Goal: Task Accomplishment & Management: Manage account settings

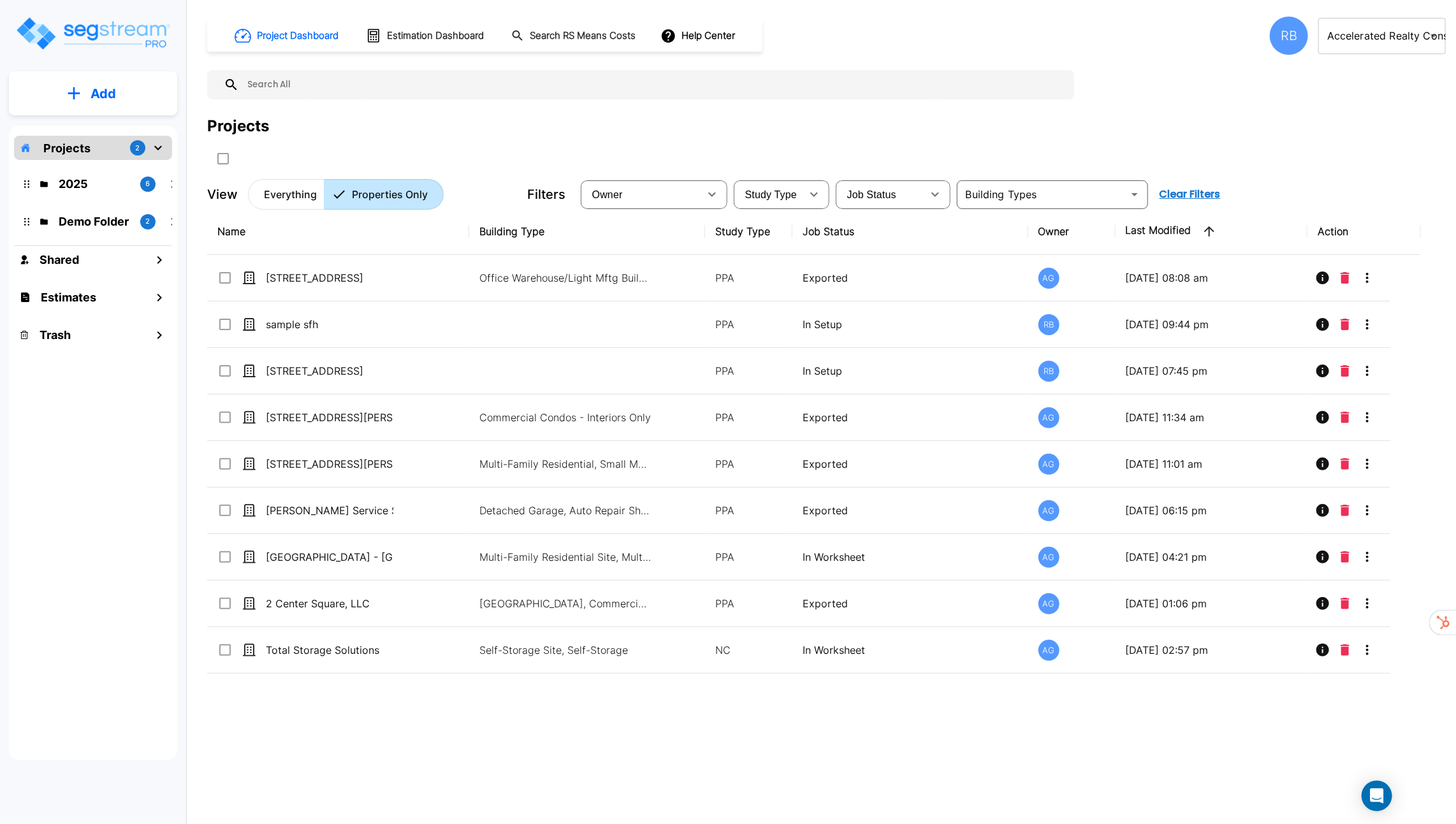
click at [1383, 47] on body "× Your report is being generated. Be patient! × We're working on your Modificat…" at bounding box center [728, 412] width 1456 height 824
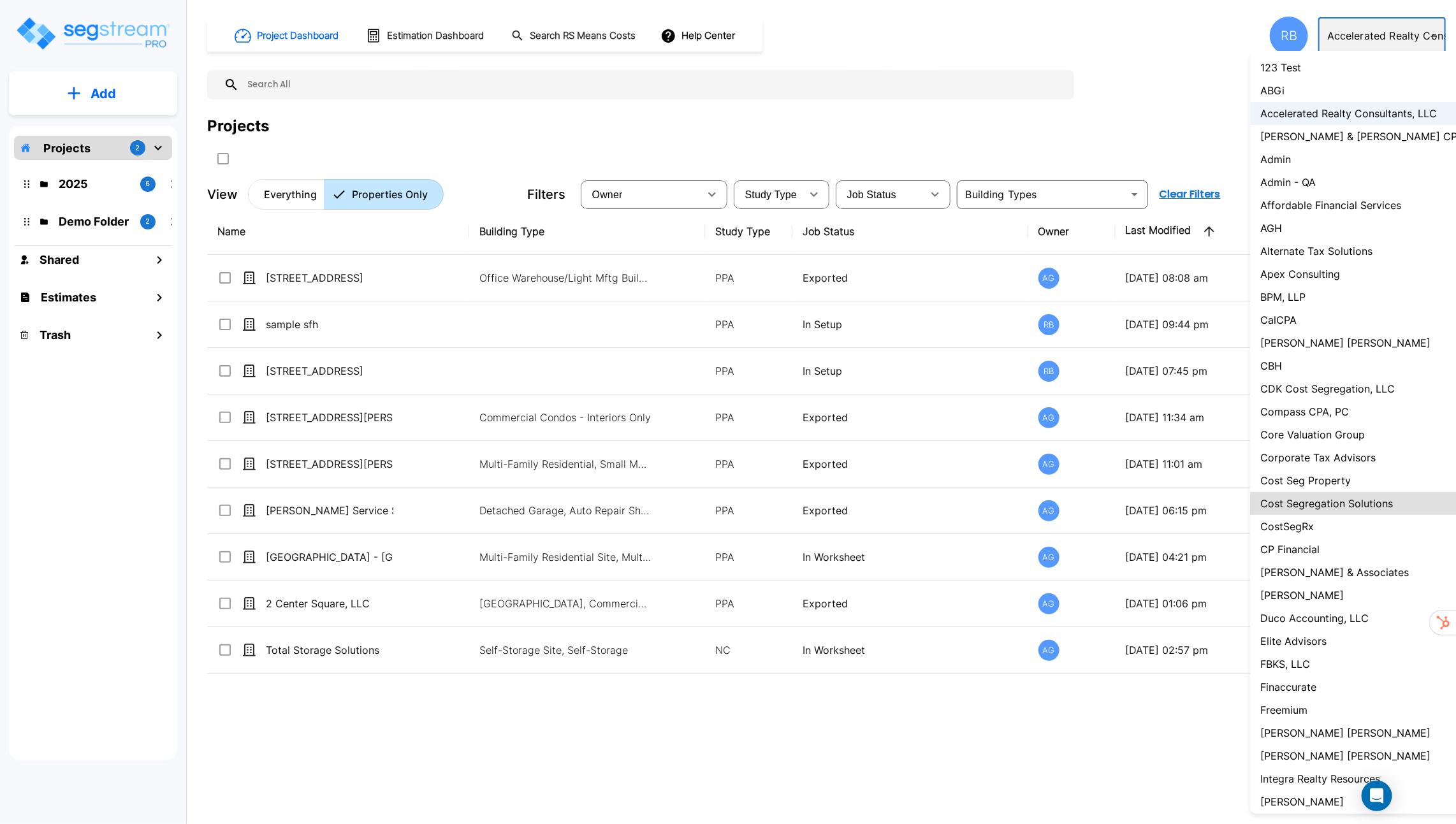
type input "111"
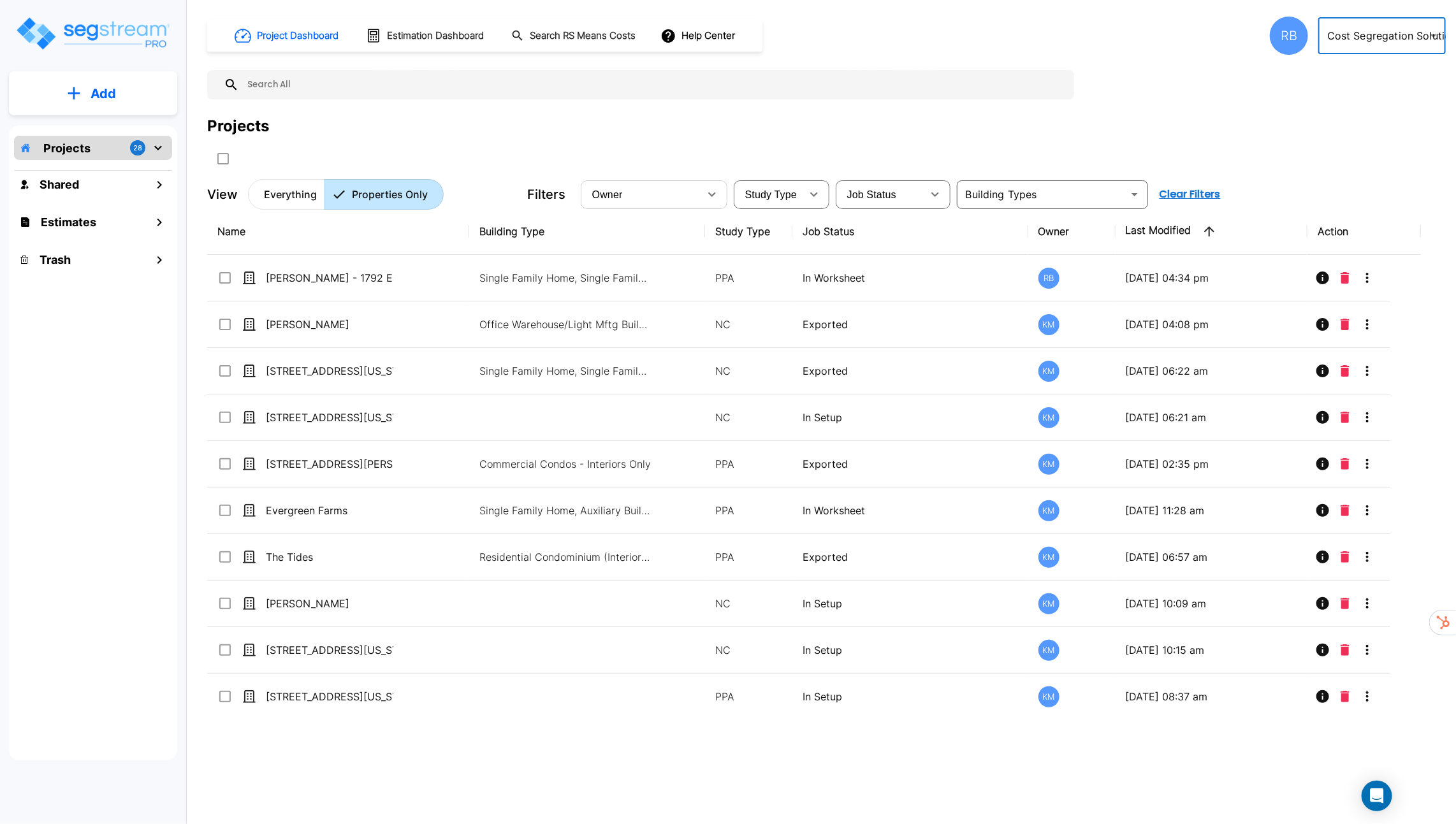
click at [701, 183] on div "Owner ​" at bounding box center [654, 195] width 147 height 29
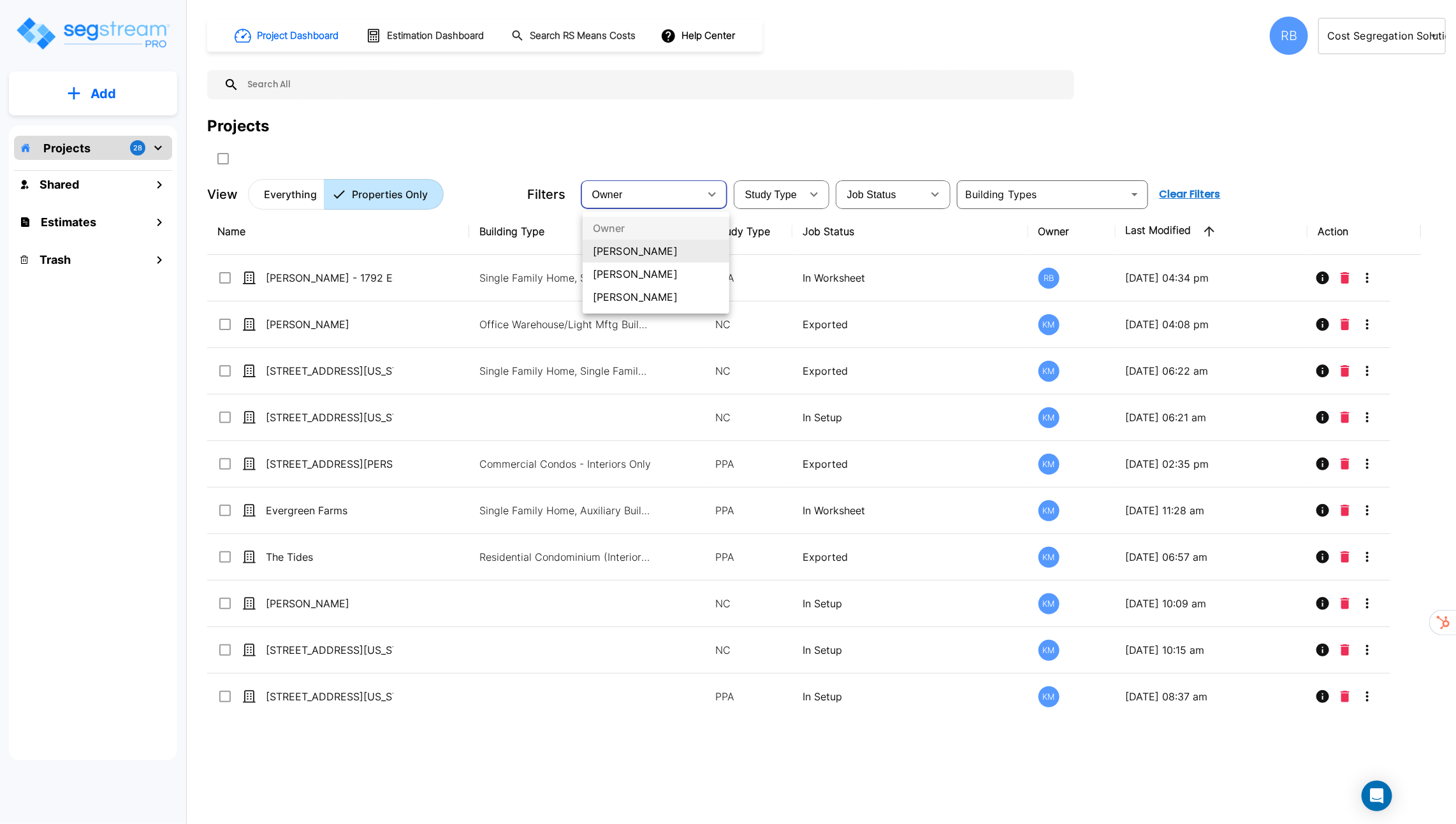
click at [685, 271] on li "Richard SegStream" at bounding box center [656, 274] width 147 height 23
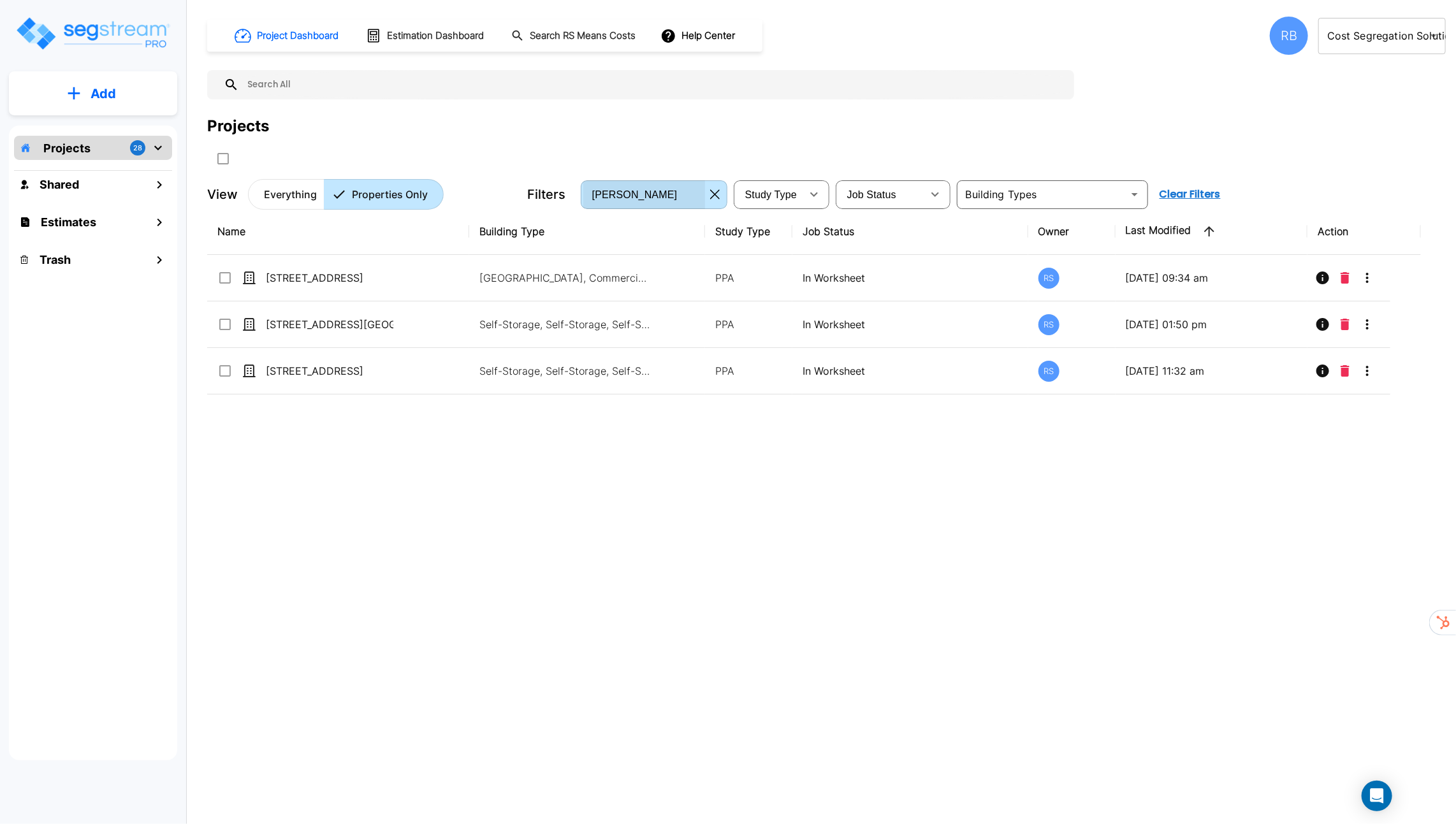
click at [702, 204] on div "Richard SegStream" at bounding box center [645, 194] width 122 height 36
click at [656, 294] on li "[PERSON_NAME]" at bounding box center [656, 296] width 147 height 23
type input "2"
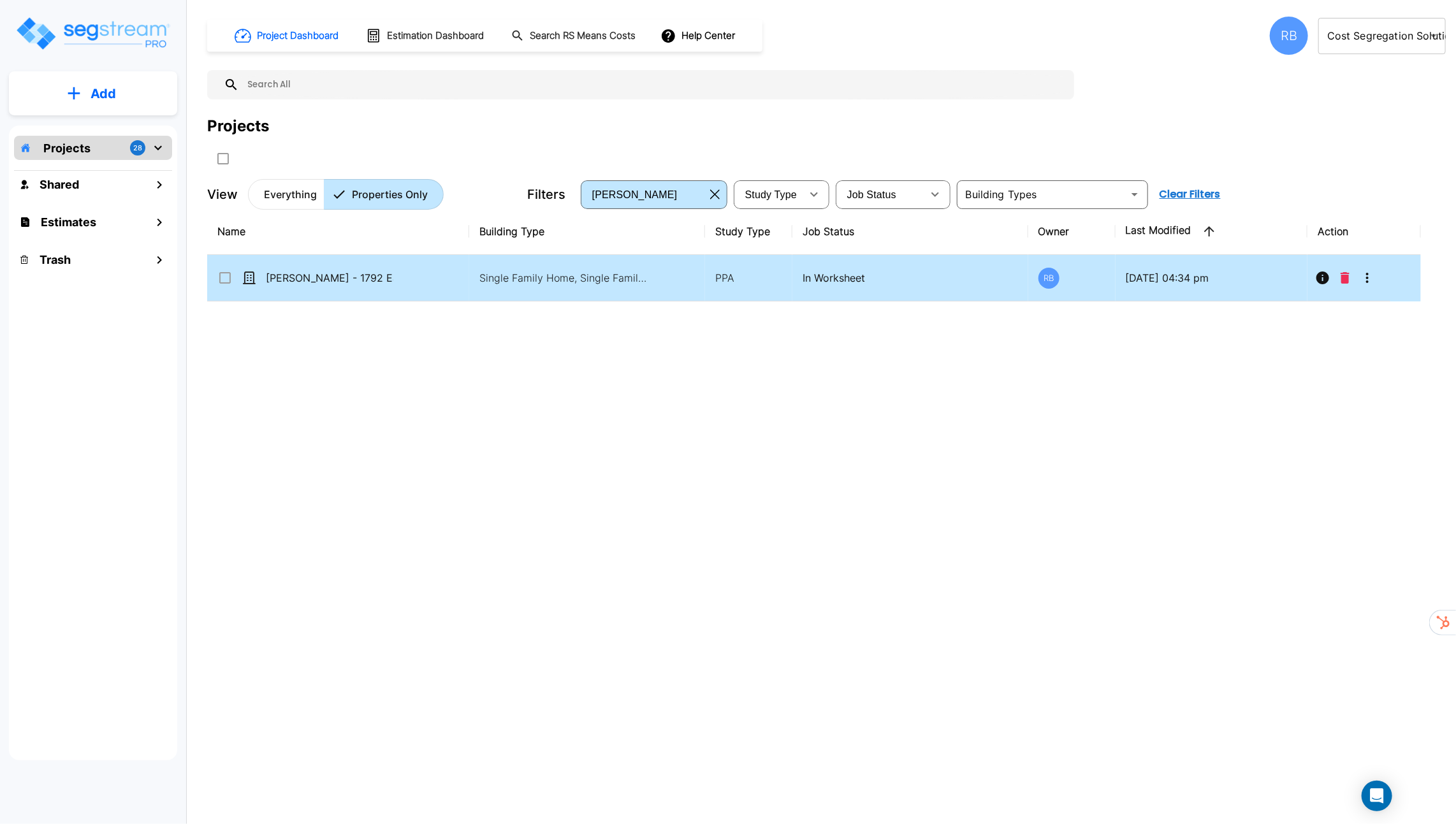
click at [1349, 261] on td at bounding box center [1349, 278] width 83 height 47
checkbox input "true"
click at [1347, 278] on icon "Delete" at bounding box center [1345, 278] width 9 height 12
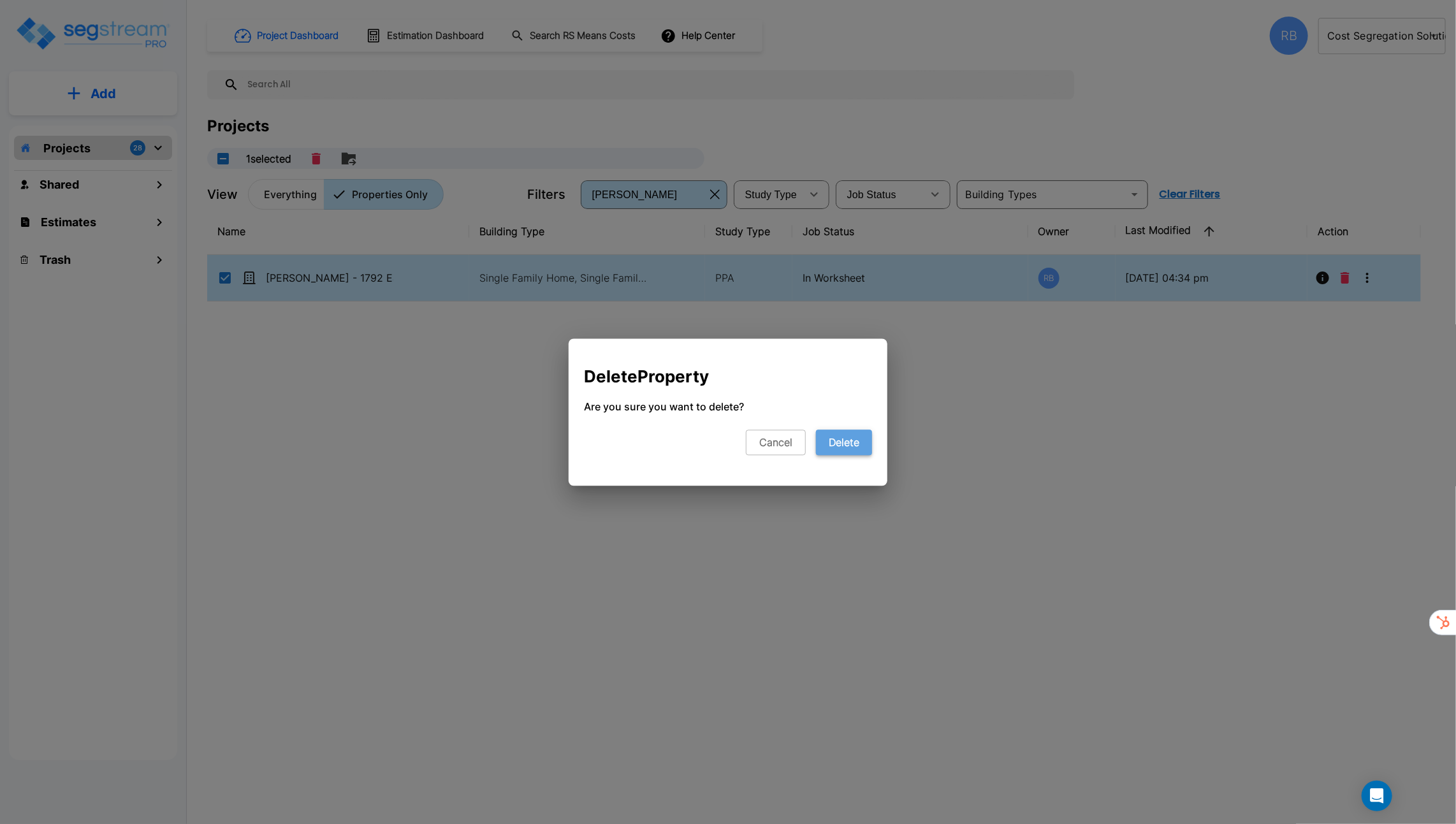
click at [840, 440] on button "Delete" at bounding box center [844, 442] width 56 height 25
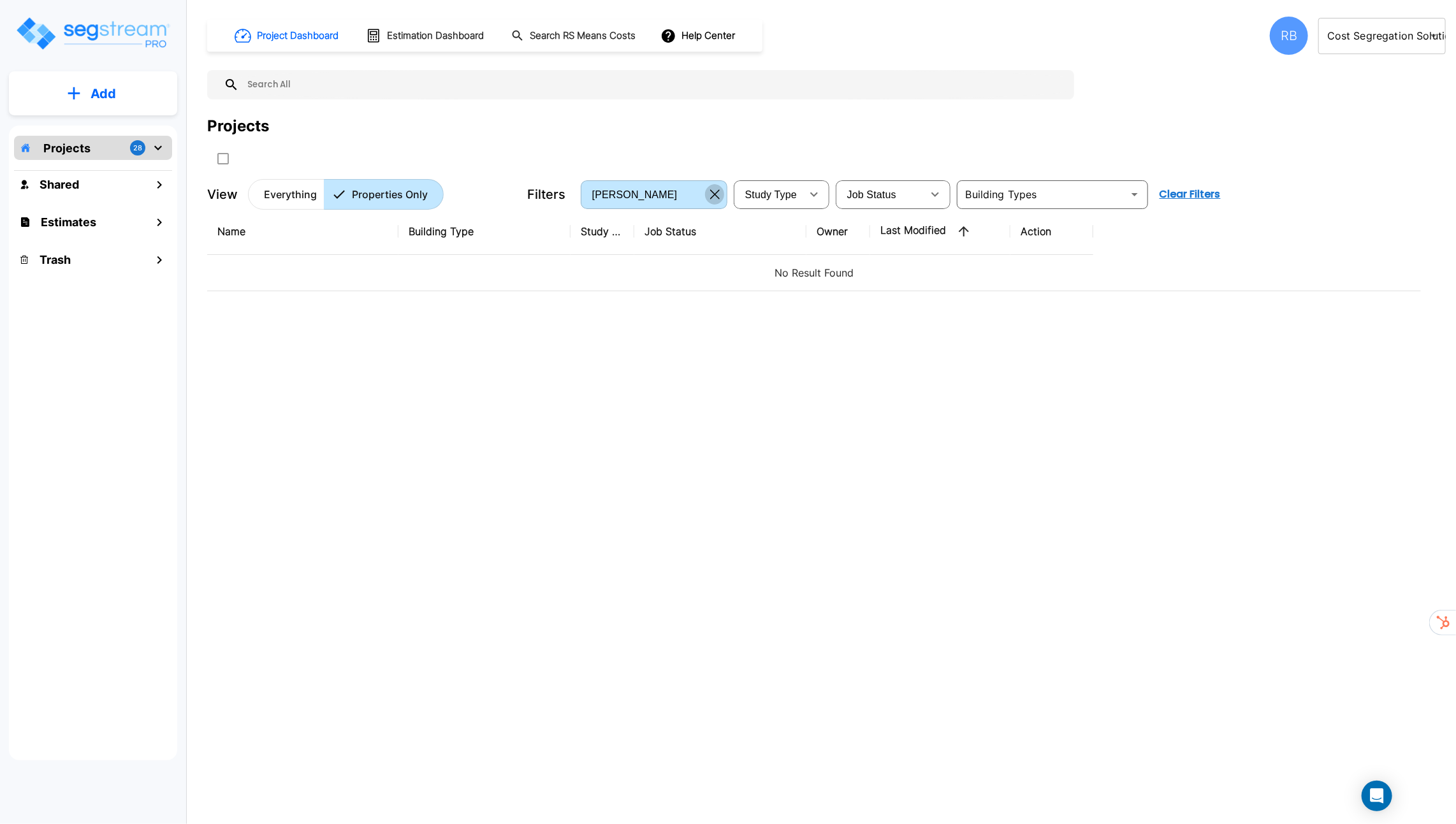
click at [711, 195] on icon "button" at bounding box center [715, 194] width 10 height 10
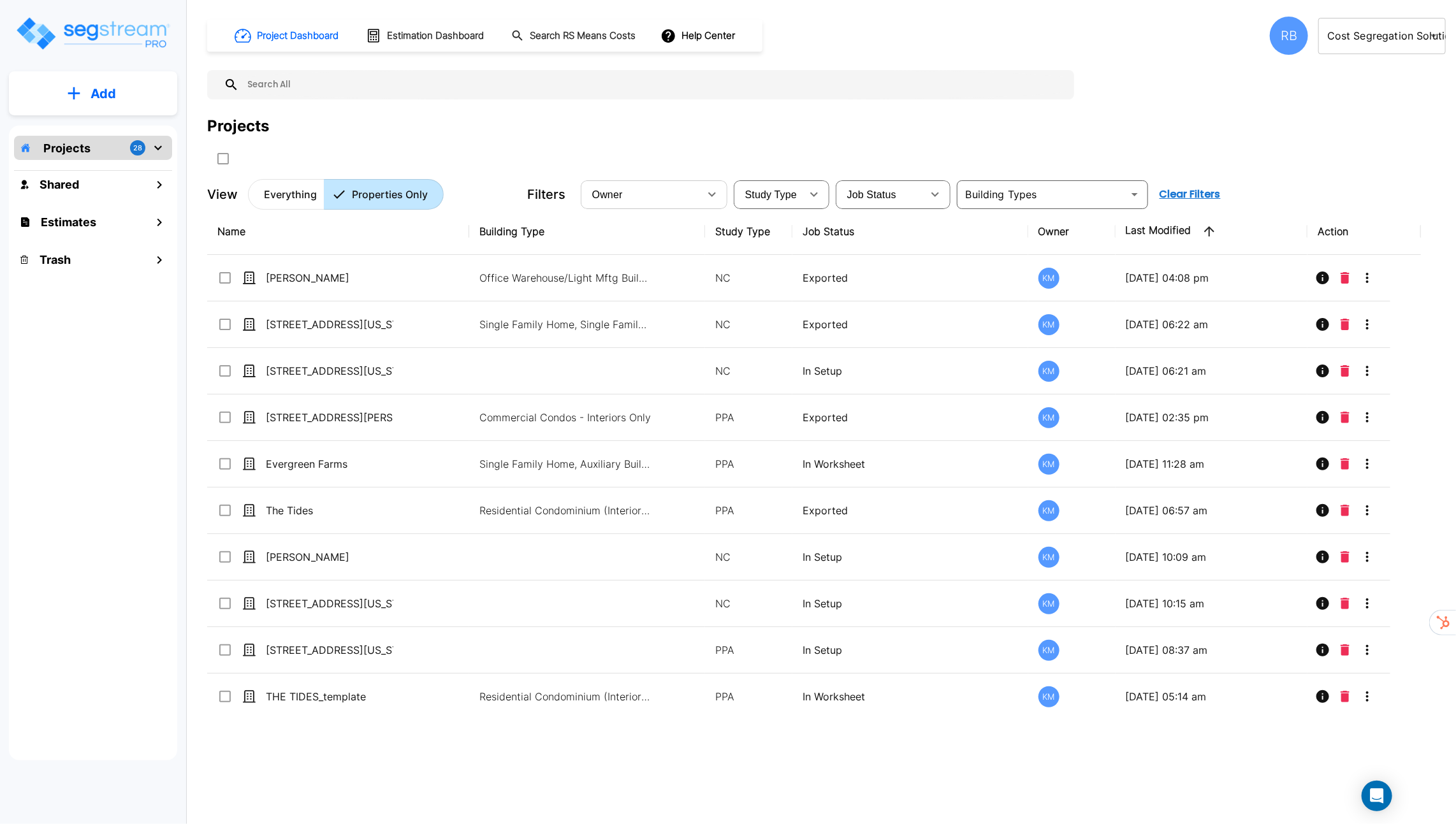
click at [715, 188] on icon "button" at bounding box center [712, 194] width 15 height 15
click at [666, 276] on li "Richard SegStream" at bounding box center [656, 274] width 147 height 23
type input "22"
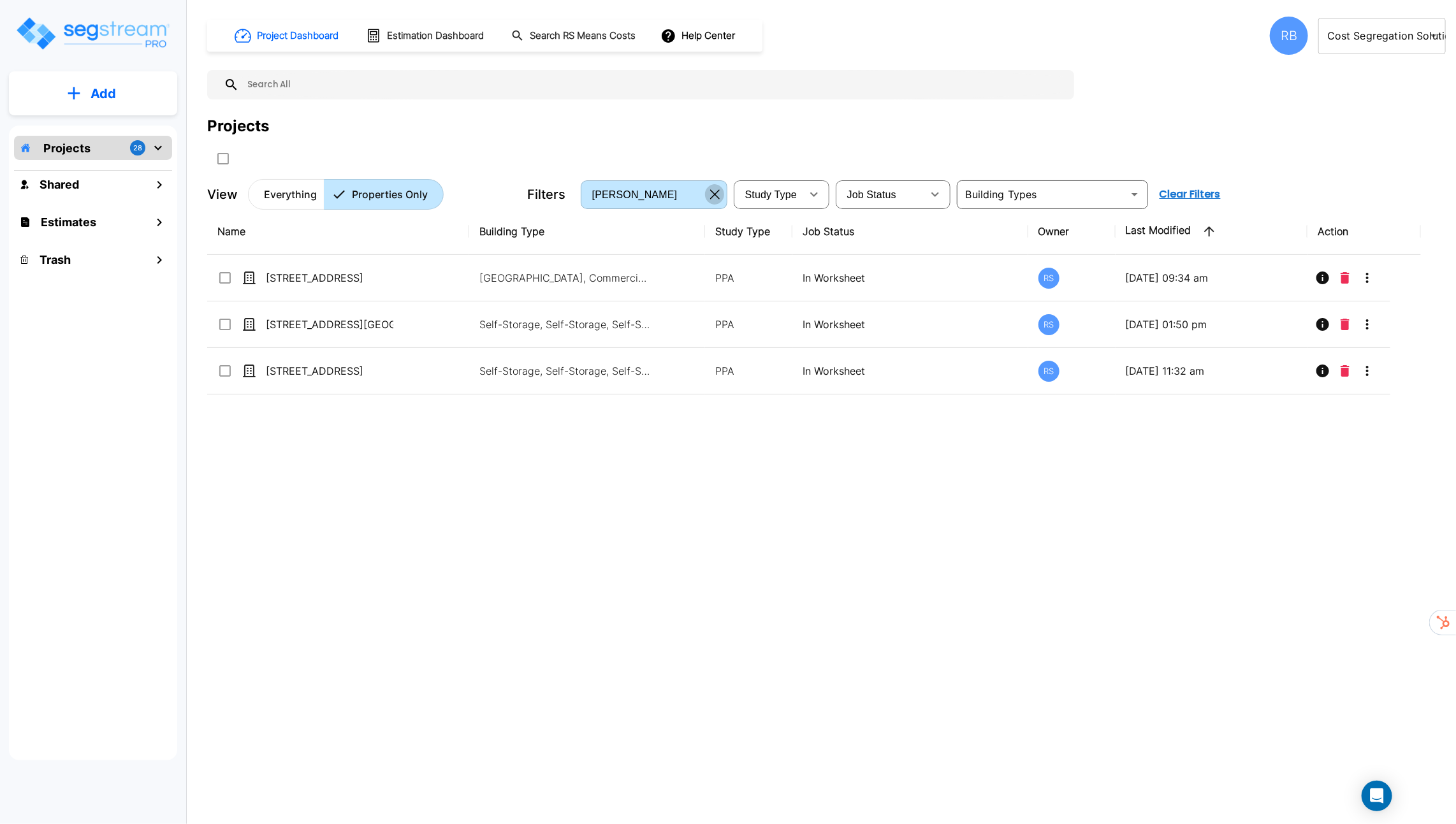
click at [718, 200] on button "button" at bounding box center [715, 195] width 20 height 21
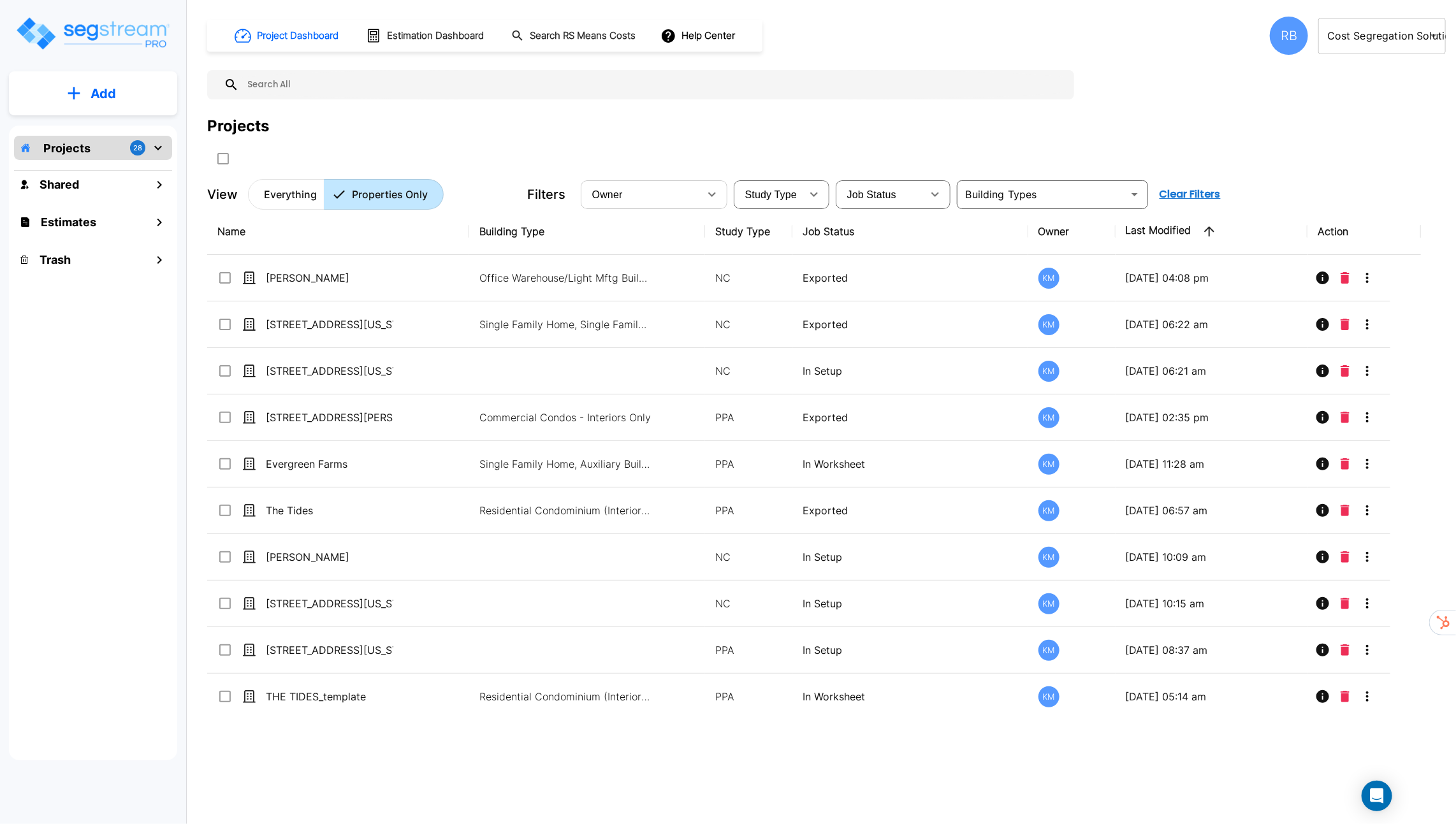
click at [571, 83] on input "text" at bounding box center [654, 84] width 828 height 29
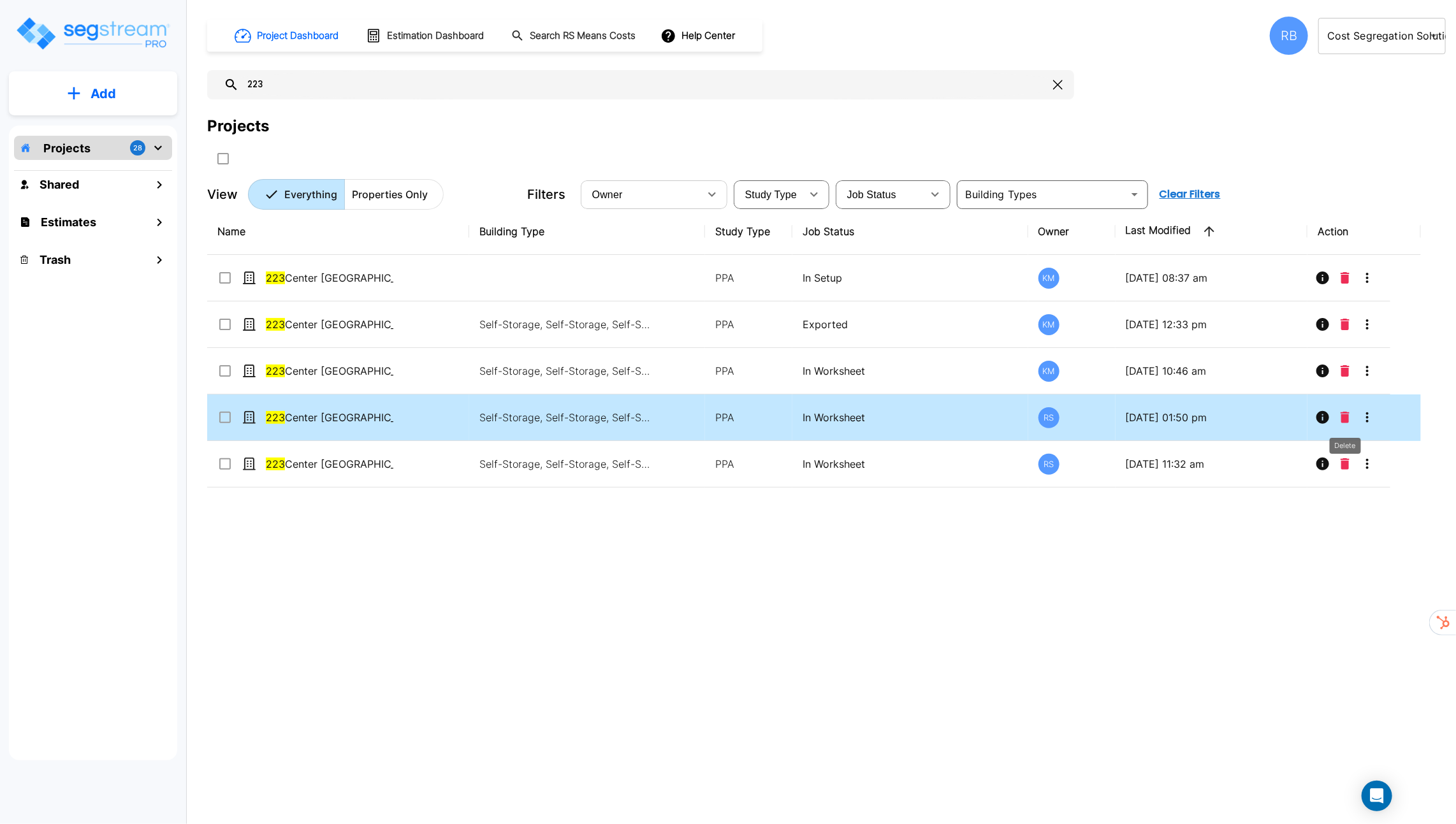
type input "223"
click at [1346, 417] on icon "Delete" at bounding box center [1345, 417] width 9 height 12
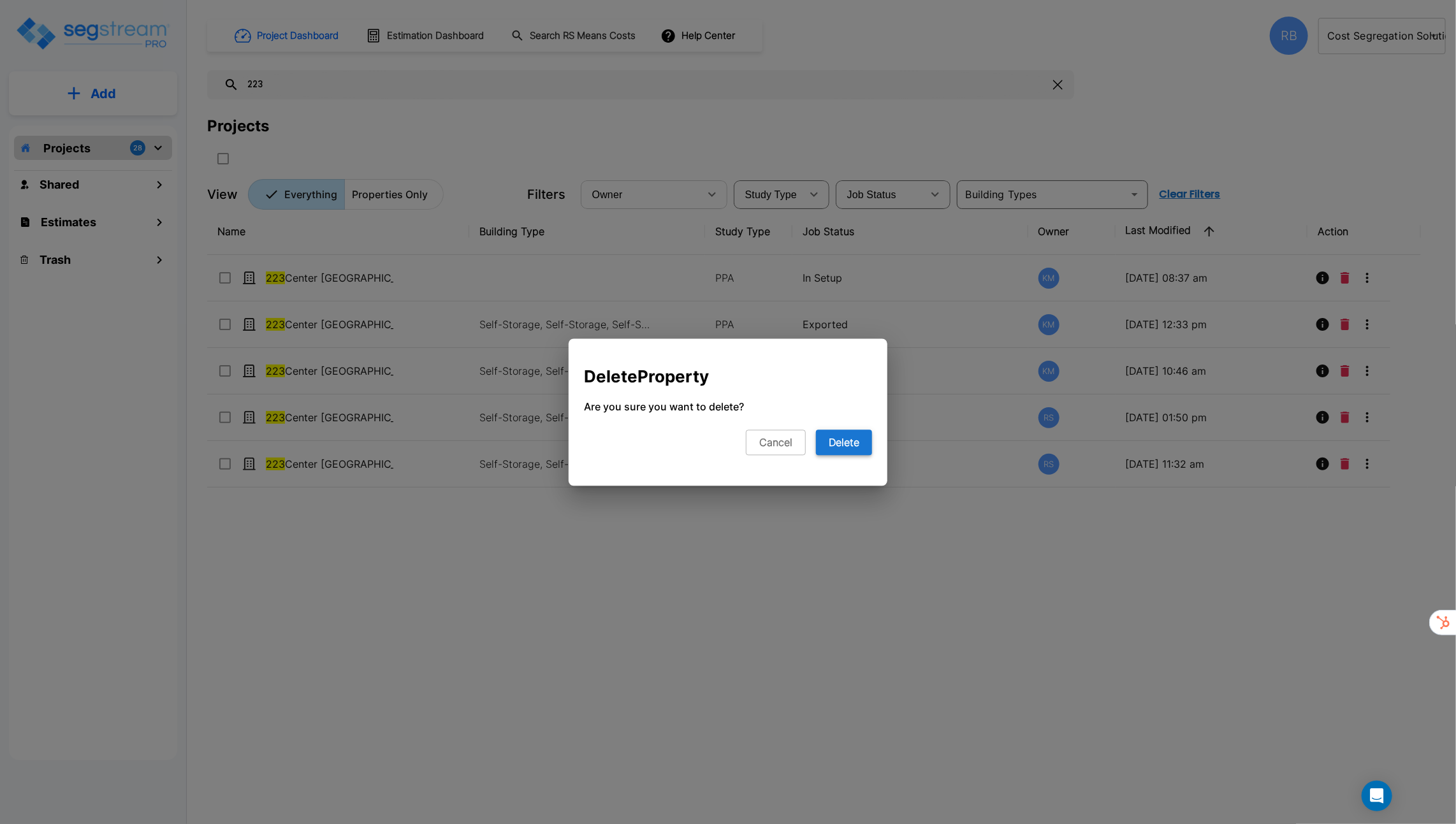
click at [856, 444] on button "Delete" at bounding box center [844, 442] width 56 height 25
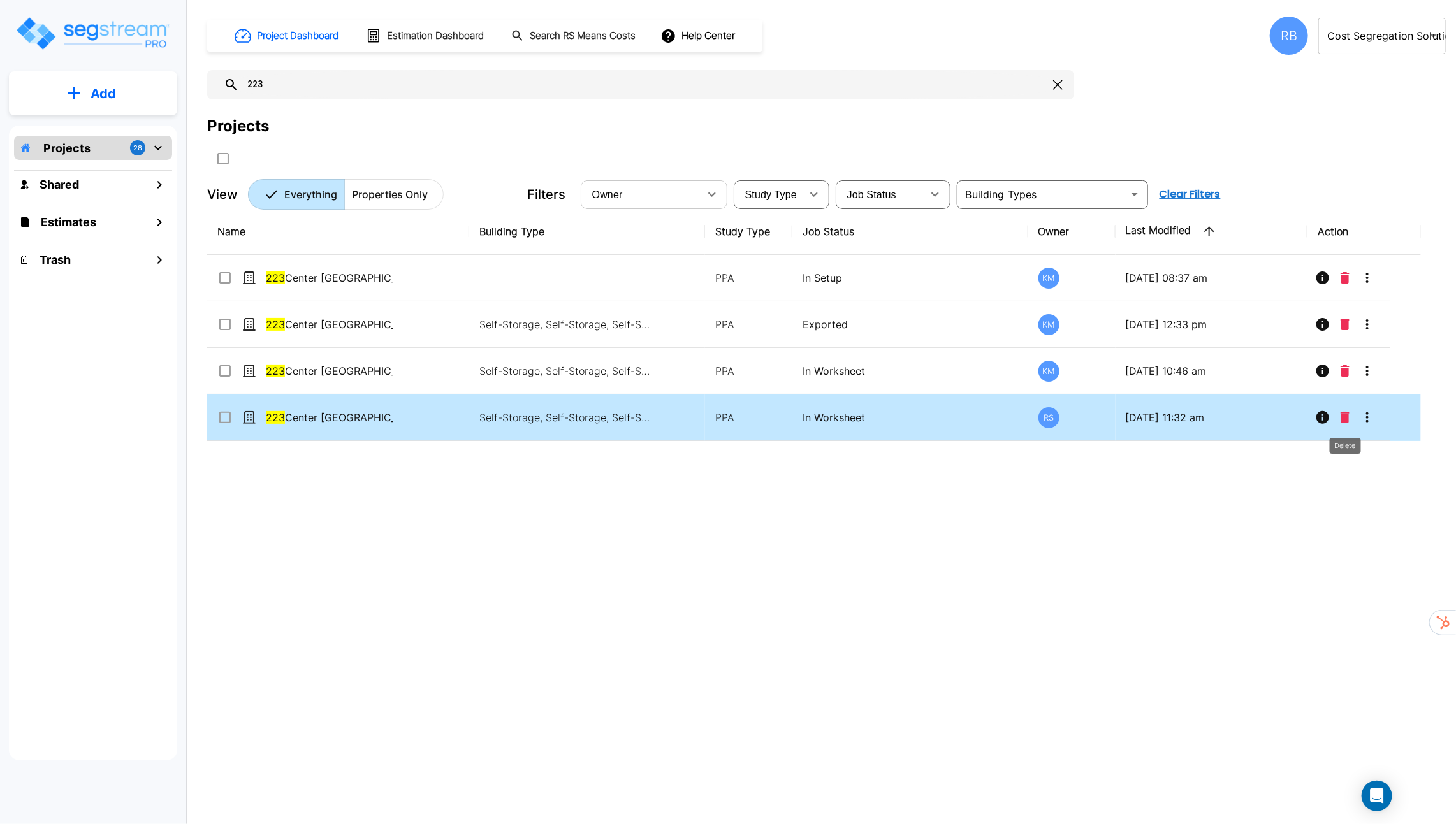
click at [1339, 420] on button "Delete" at bounding box center [1346, 417] width 19 height 25
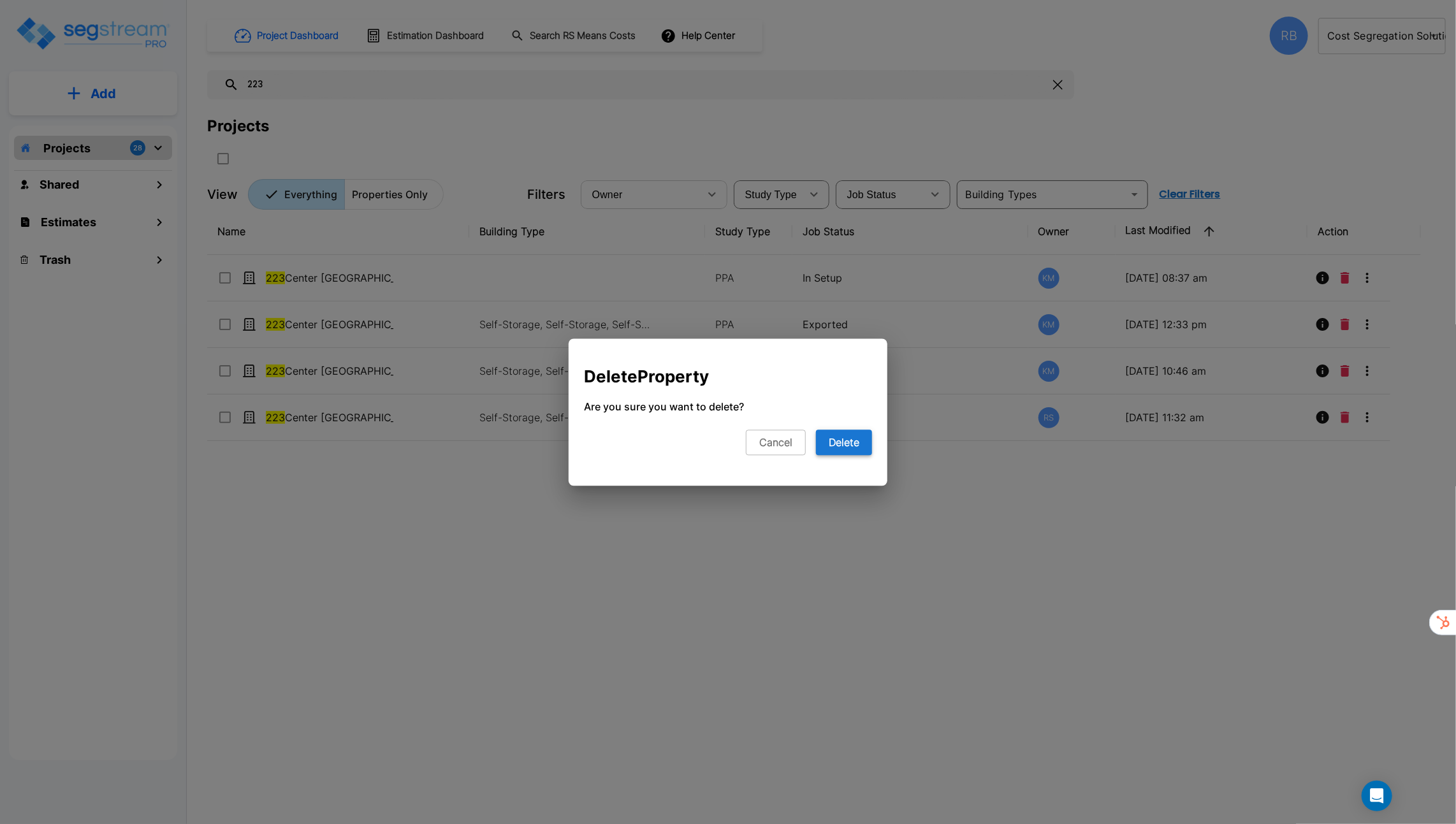
click at [851, 448] on button "Delete" at bounding box center [844, 442] width 56 height 25
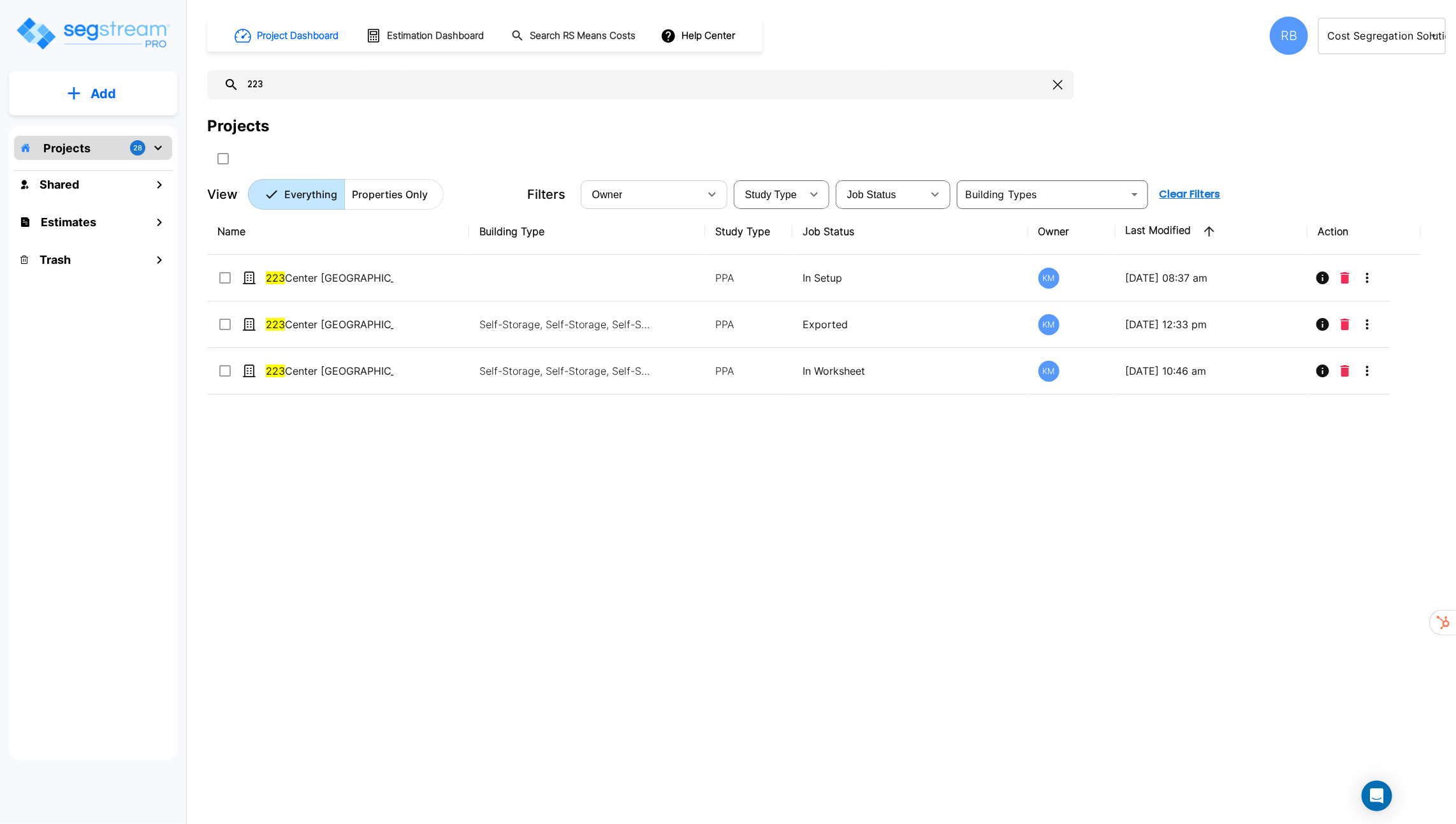
click at [715, 197] on icon "button" at bounding box center [712, 194] width 15 height 15
click at [688, 253] on li "Richard SegStream" at bounding box center [638, 246] width 110 height 13
type input "22"
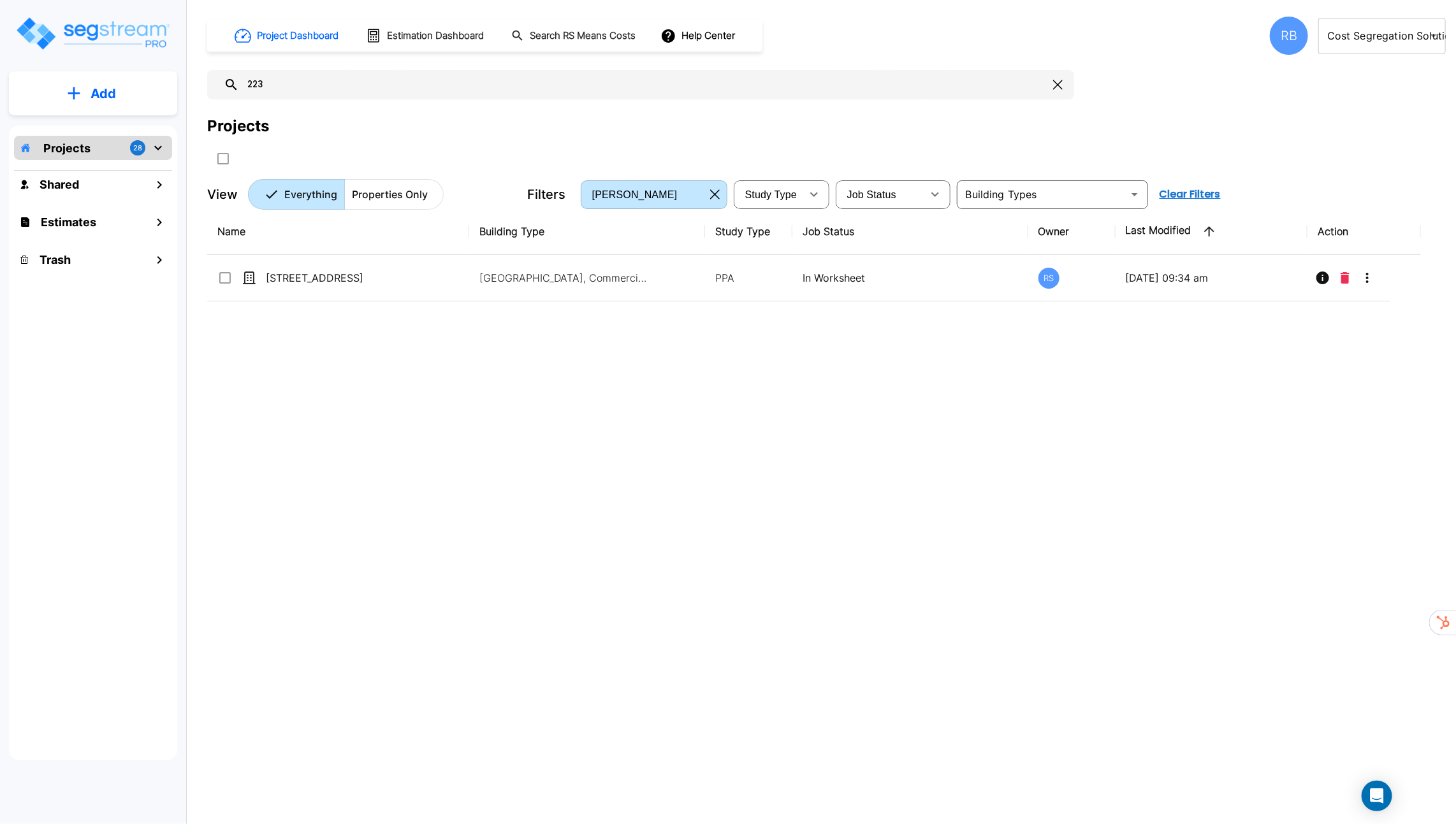
drag, startPoint x: 299, startPoint y: 79, endPoint x: 180, endPoint y: 91, distance: 119.6
click at [180, 91] on div "Add Projects 28 Shared Estimates Trash Project Dashboard Estimation Dashboard S…" at bounding box center [728, 412] width 1456 height 824
click at [712, 196] on icon "button" at bounding box center [715, 194] width 10 height 10
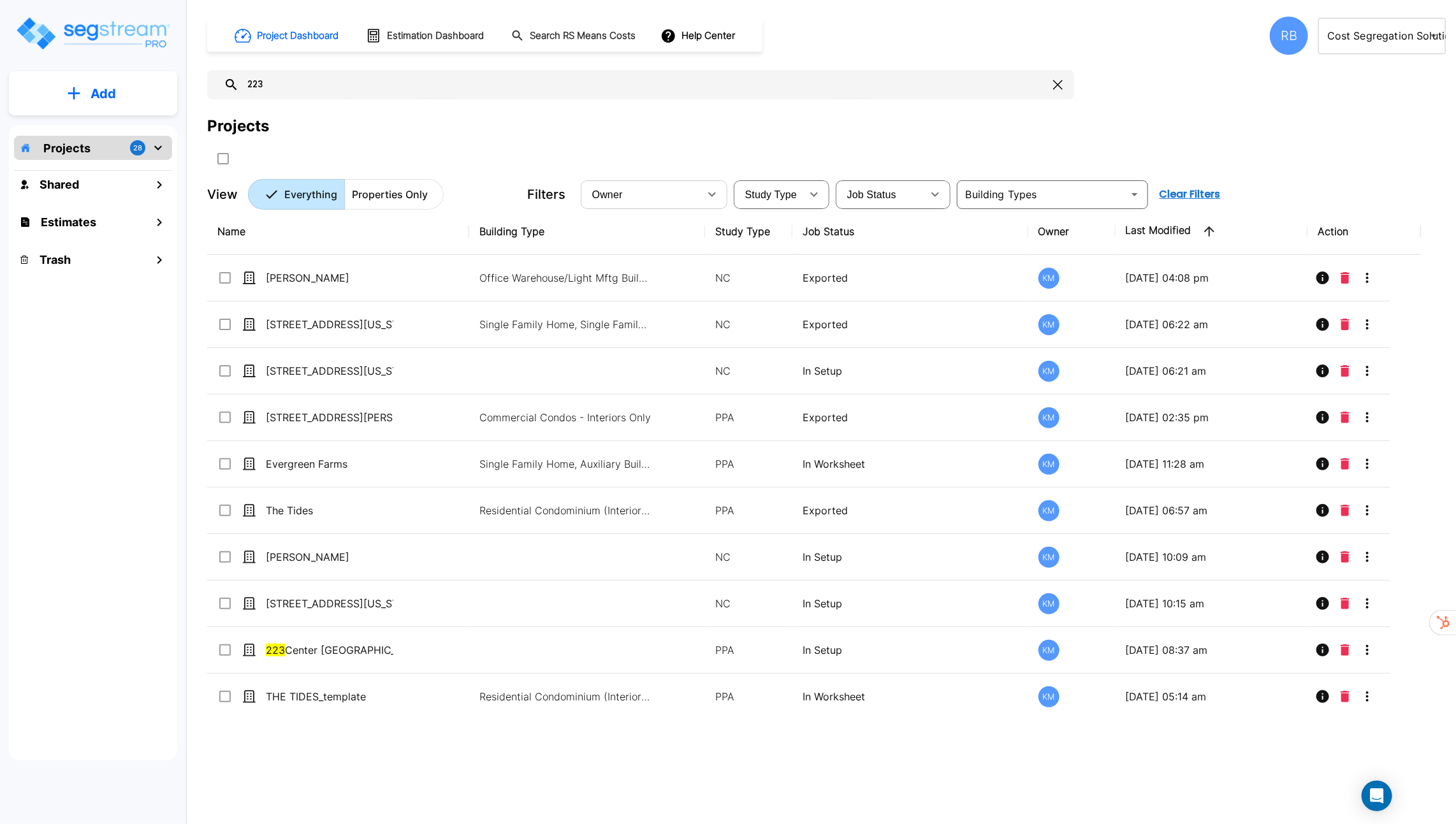
click at [473, 82] on input "223" at bounding box center [644, 84] width 809 height 29
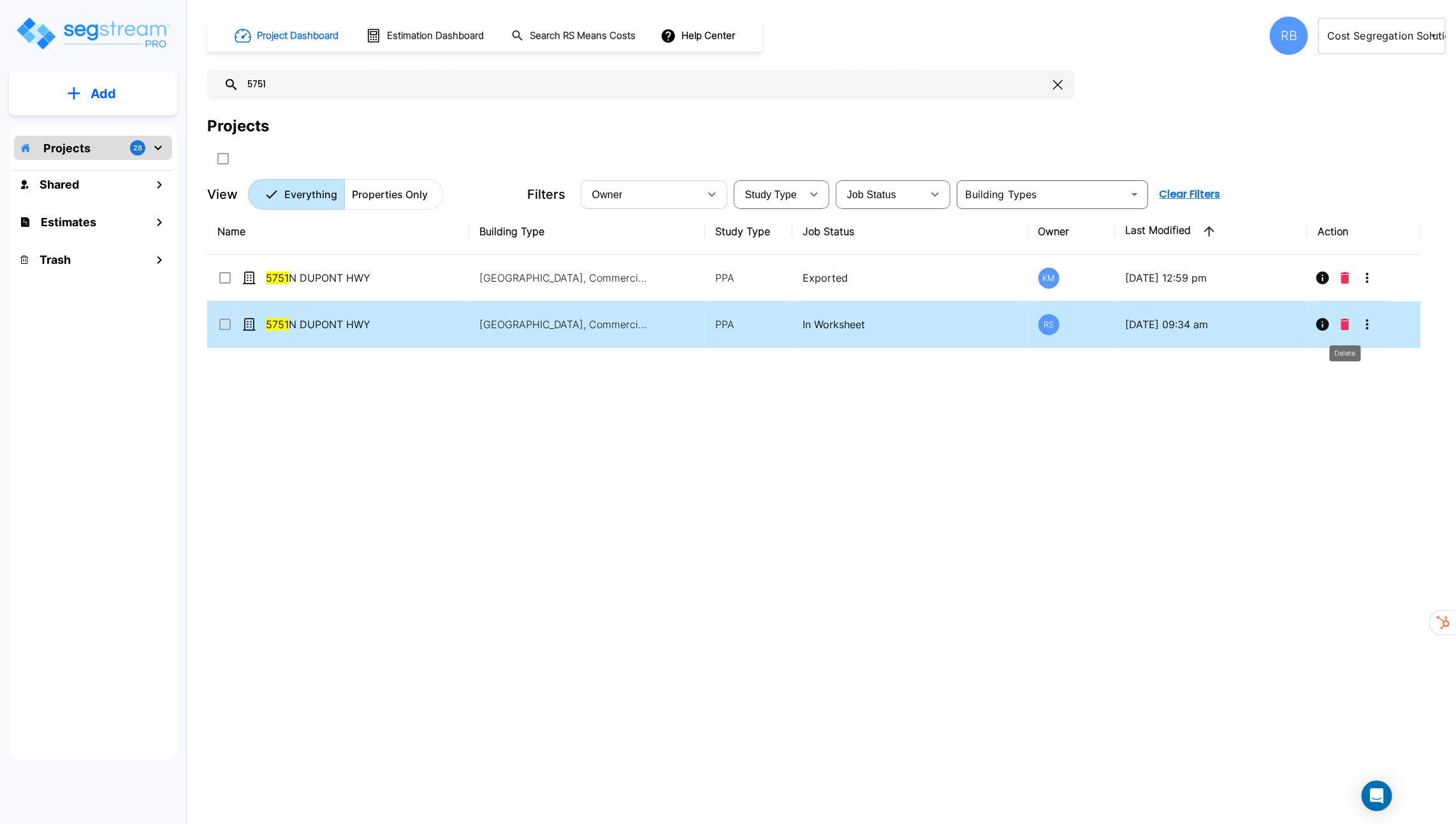
type input "5751"
click at [1348, 322] on icon "Delete" at bounding box center [1345, 324] width 9 height 12
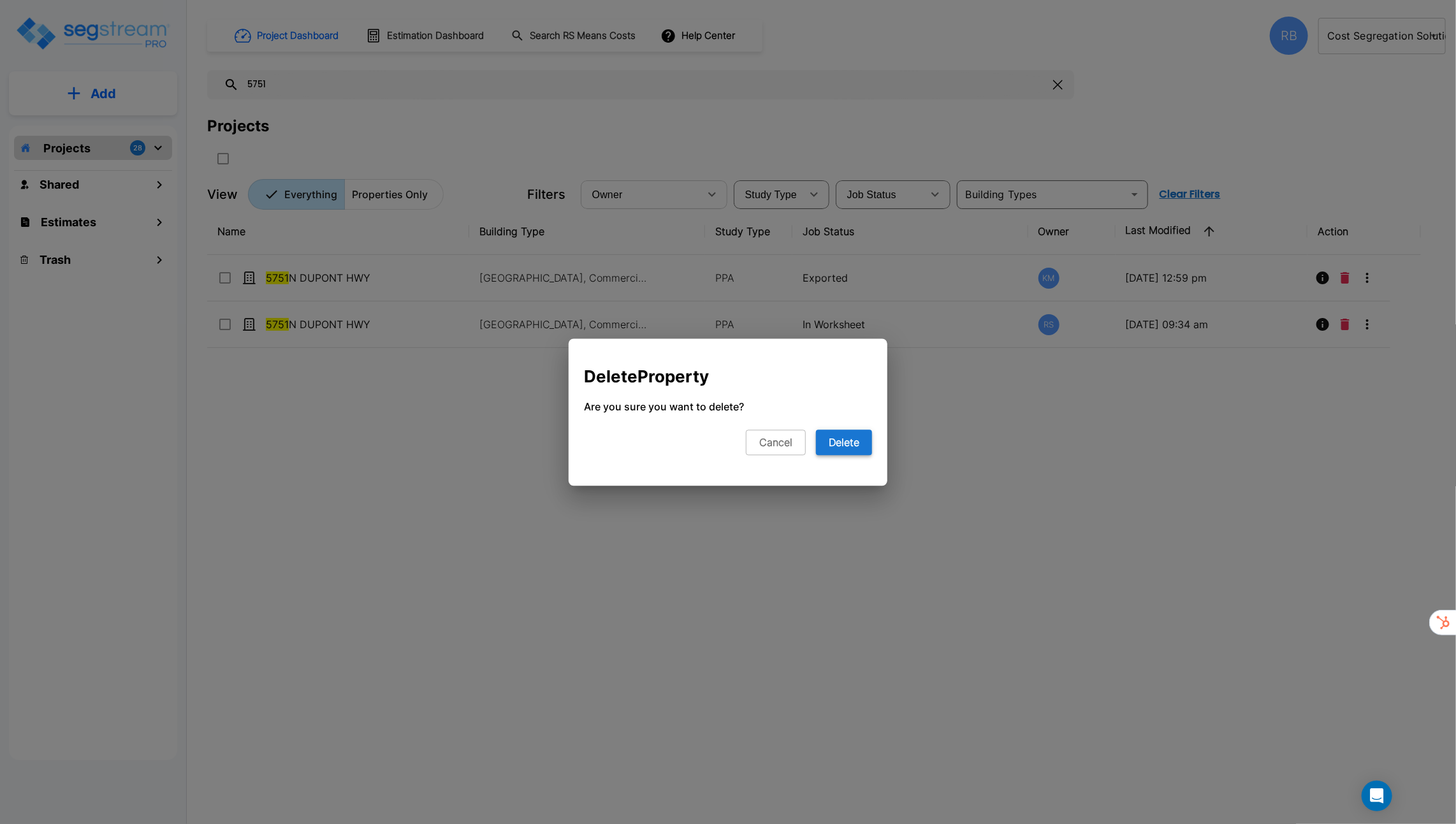
click at [858, 441] on button "Delete" at bounding box center [844, 442] width 56 height 25
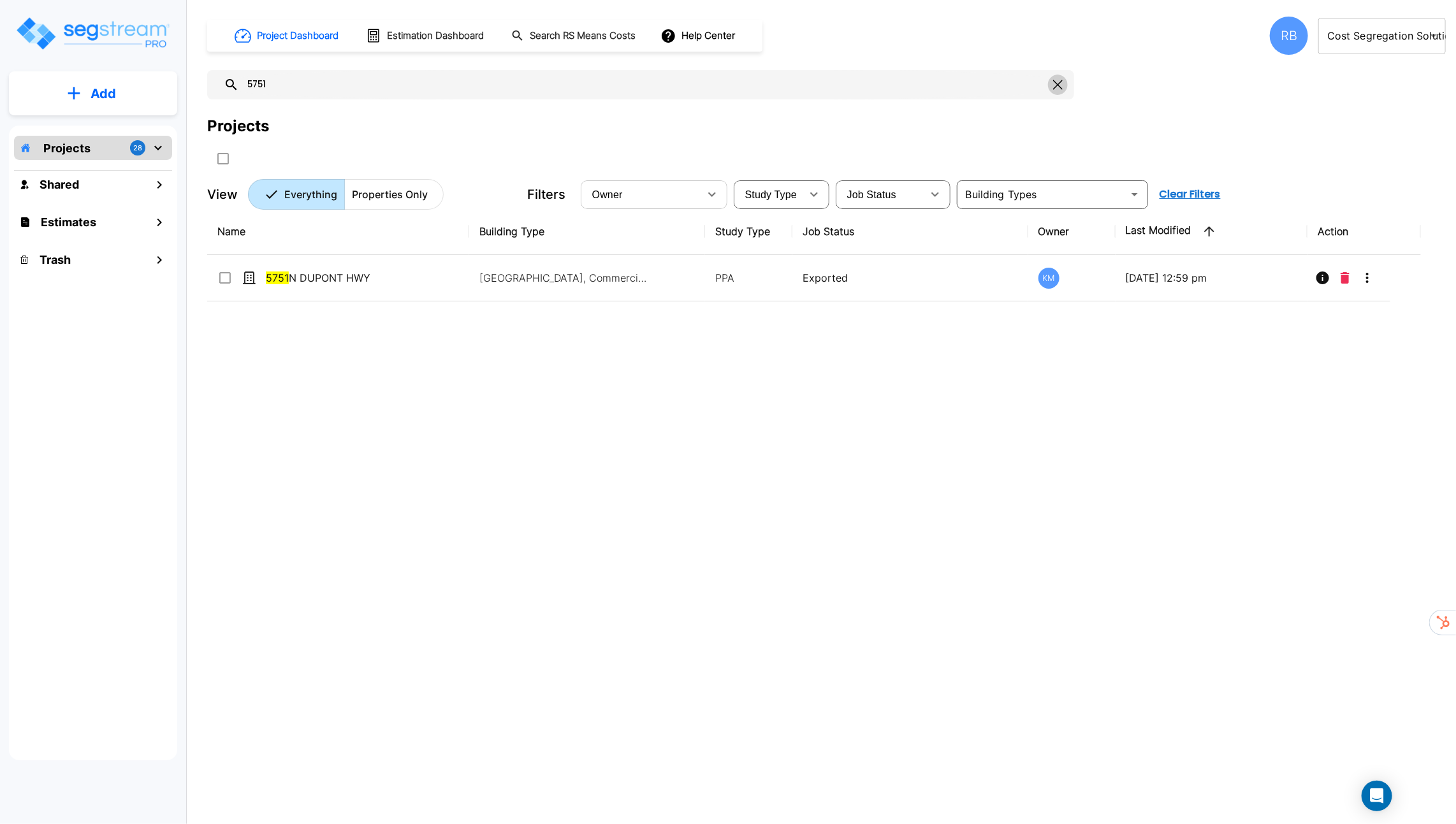
click at [1061, 88] on icon "button" at bounding box center [1058, 84] width 10 height 10
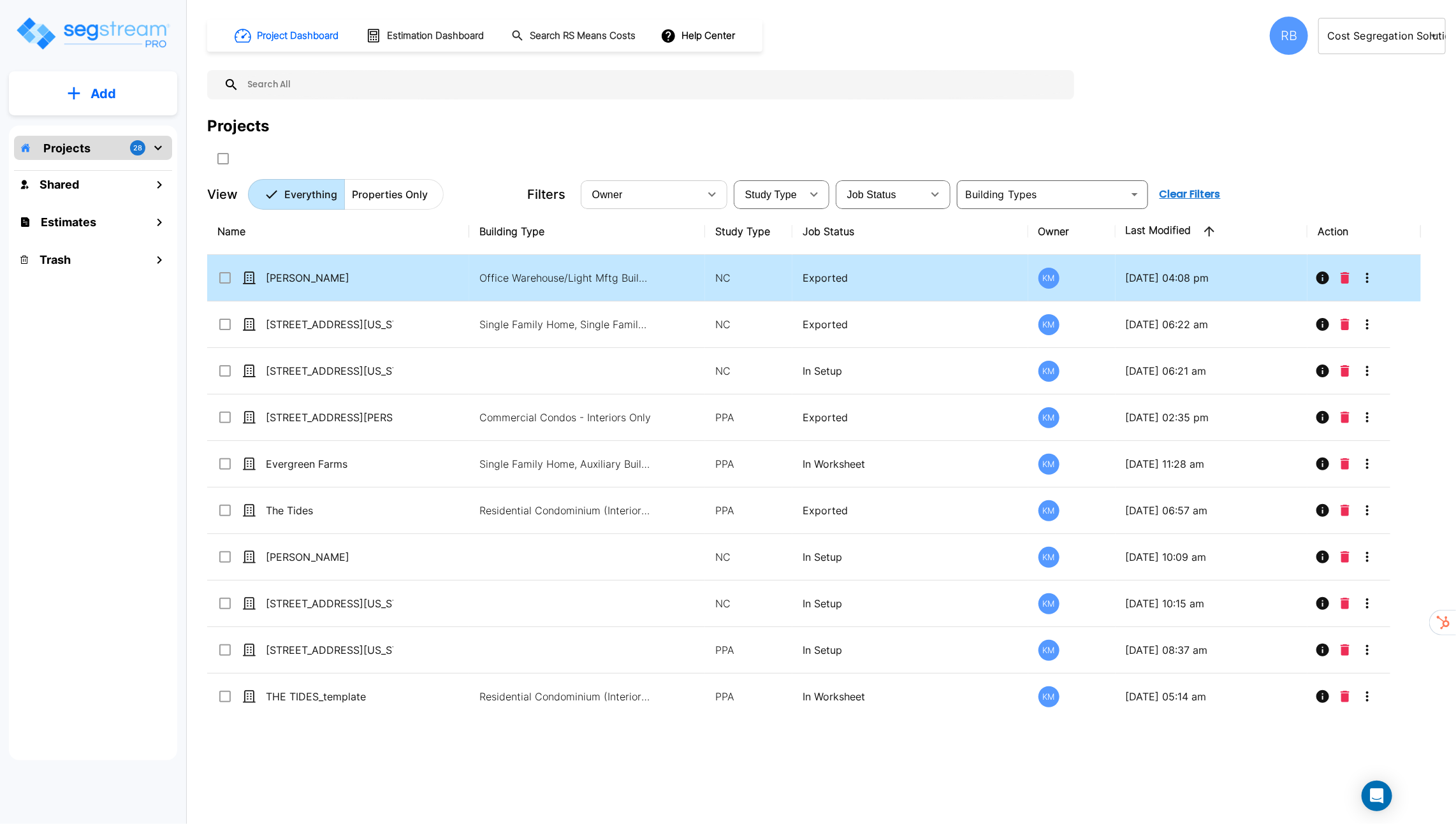
click at [457, 270] on td "[PERSON_NAME]" at bounding box center [338, 278] width 262 height 47
checkbox input "true"
click at [457, 270] on td "[PERSON_NAME]" at bounding box center [338, 278] width 262 height 47
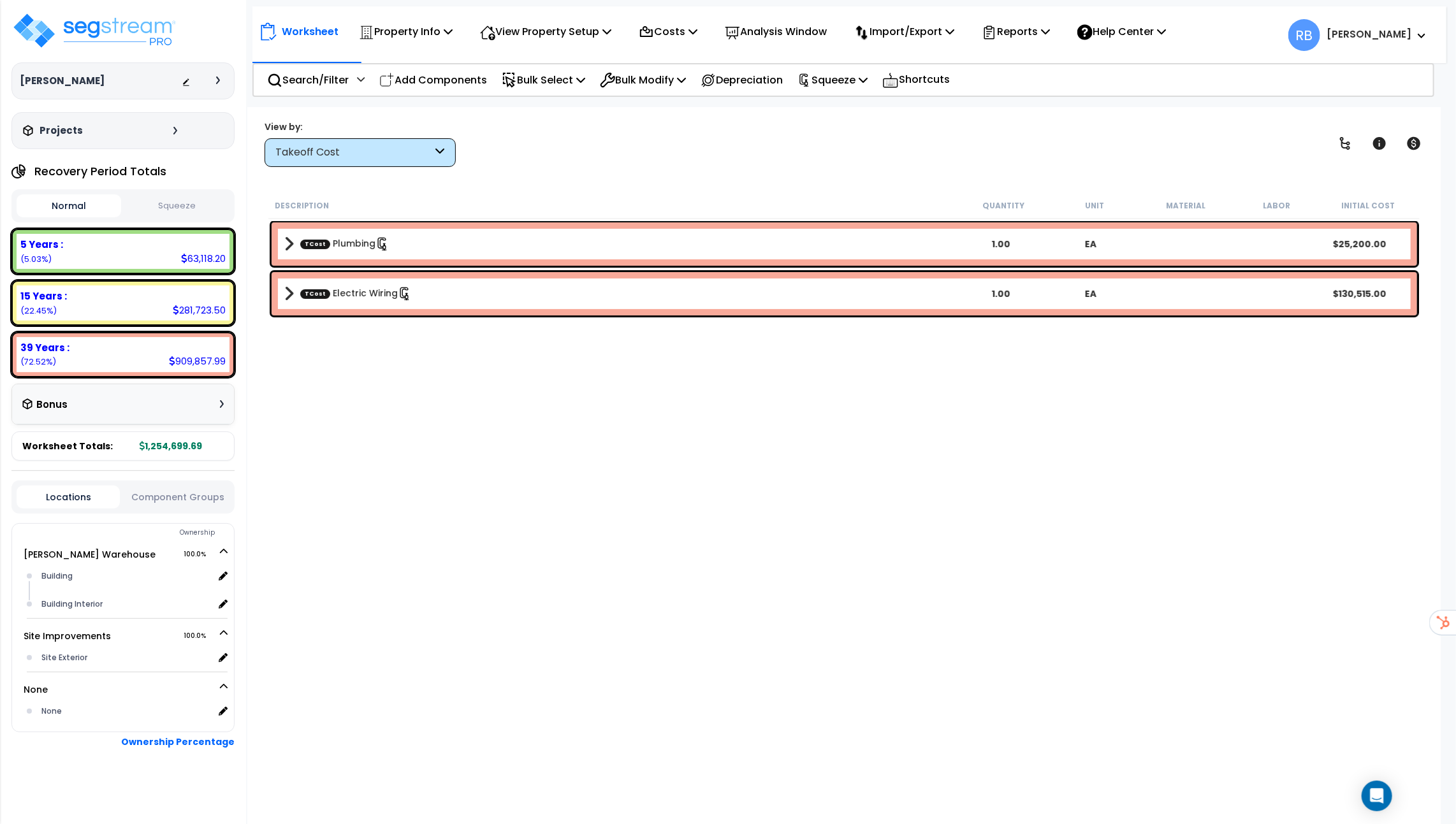
click at [189, 199] on button "Squeeze" at bounding box center [176, 206] width 104 height 23
click at [846, 84] on p "Squeeze" at bounding box center [833, 80] width 70 height 17
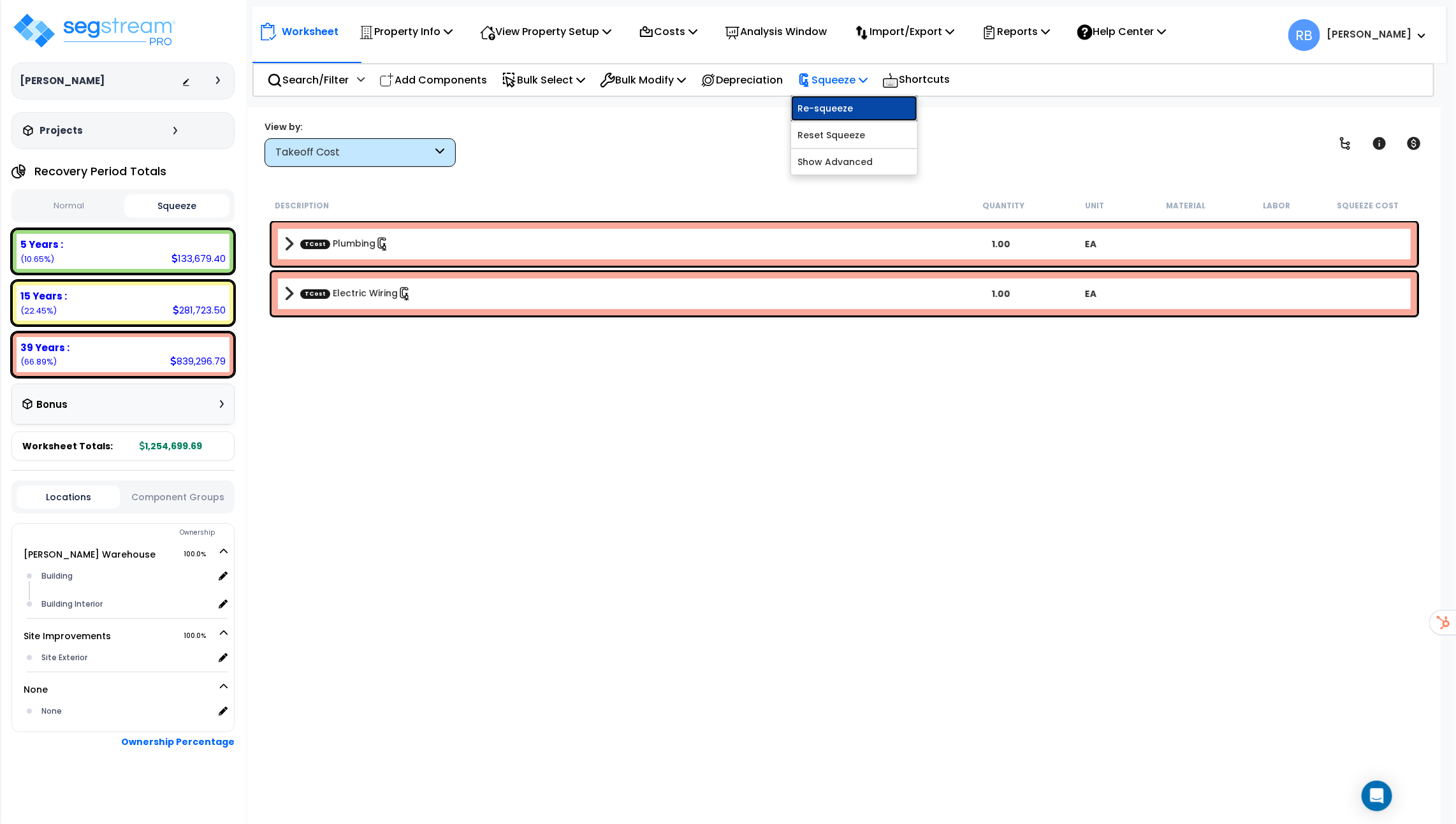
click at [850, 117] on link "Re-squeeze" at bounding box center [855, 108] width 126 height 25
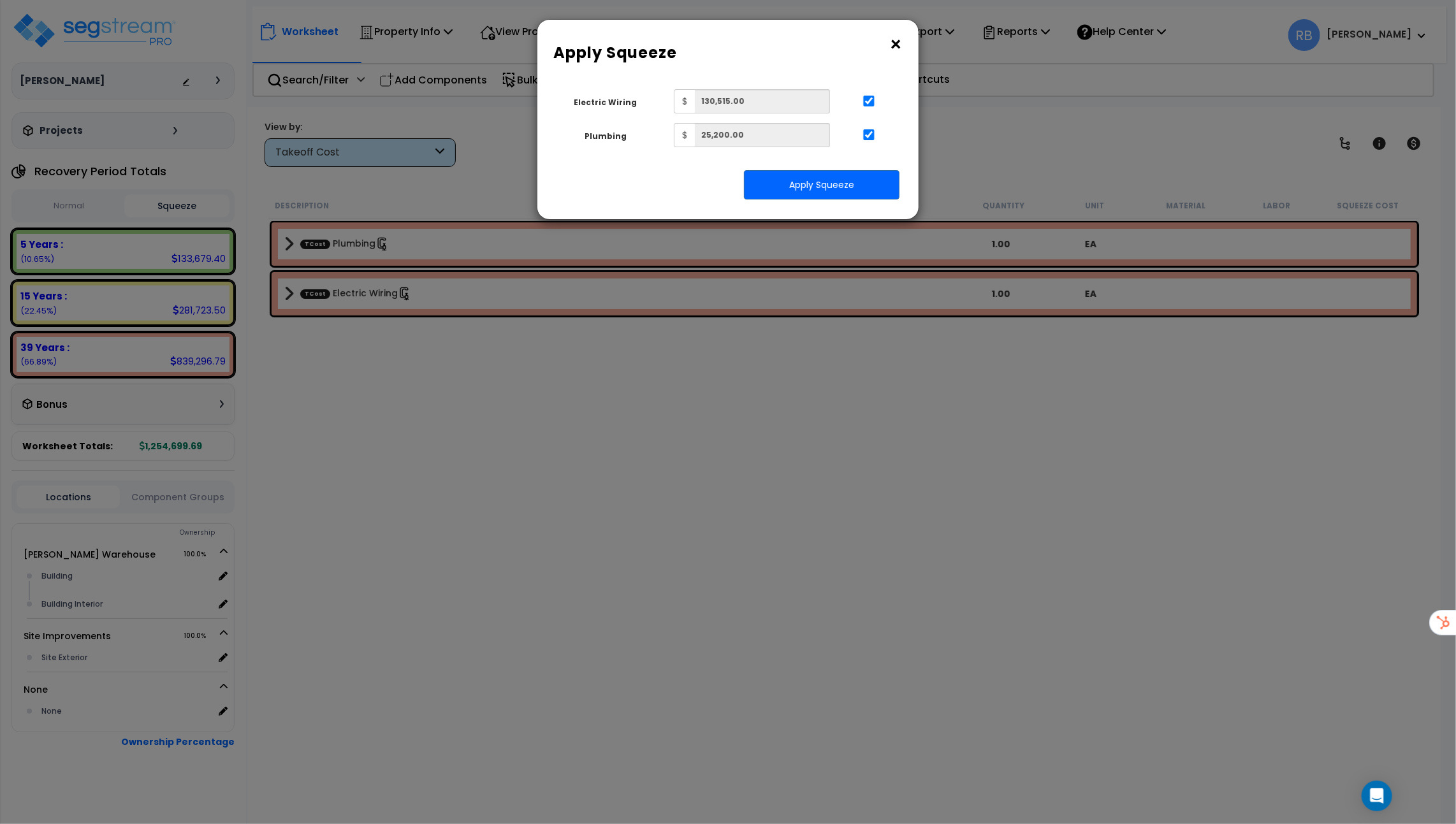
click at [894, 47] on button "×" at bounding box center [896, 45] width 14 height 21
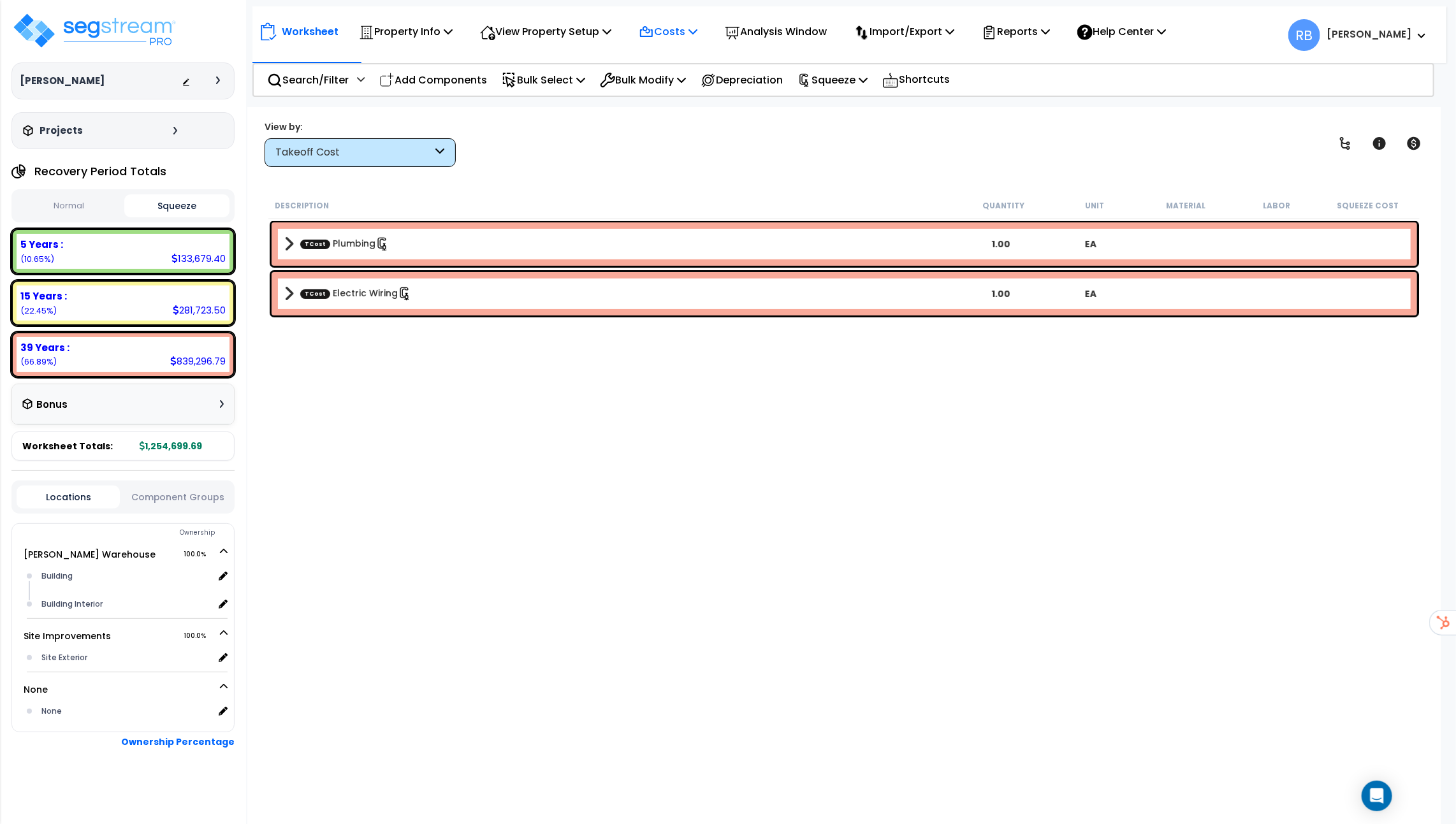
click at [687, 36] on p "Costs" at bounding box center [668, 31] width 59 height 17
click at [683, 50] on link "Indirect Costs" at bounding box center [695, 60] width 126 height 25
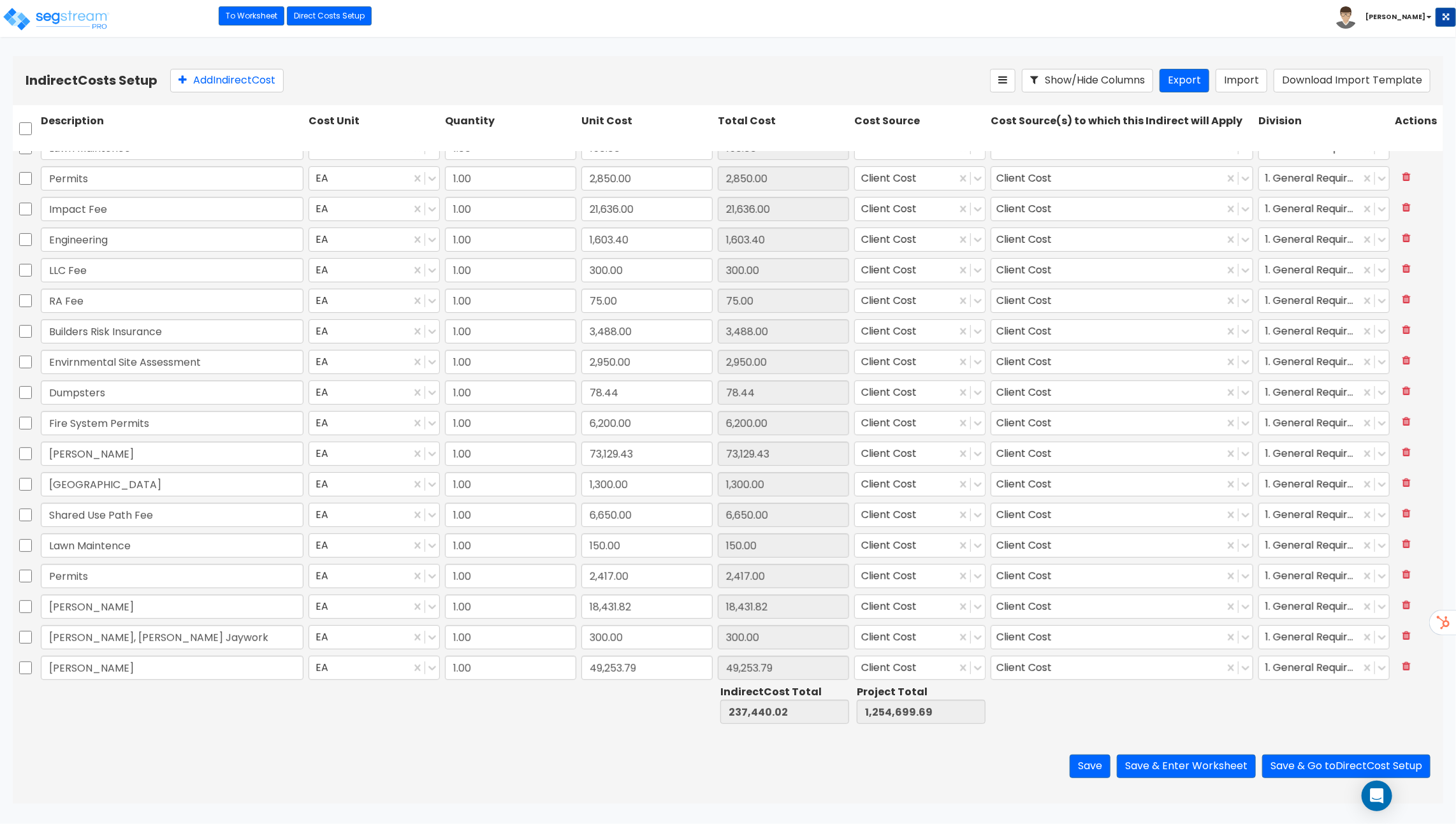
type input "1.00"
type input "275.72"
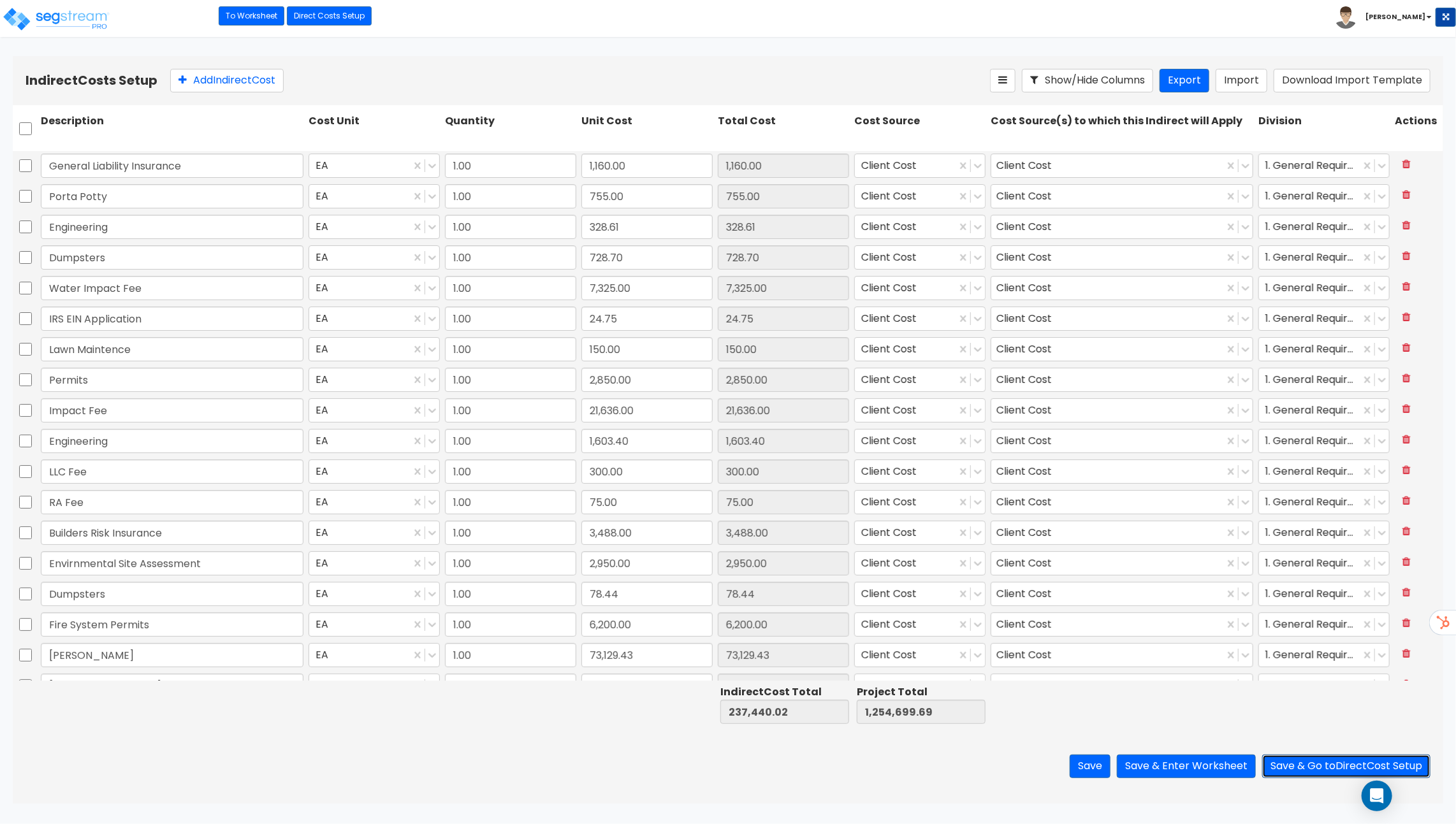
click at [1322, 762] on button "Save & Go to Direct Cost Setup" at bounding box center [1346, 766] width 168 height 23
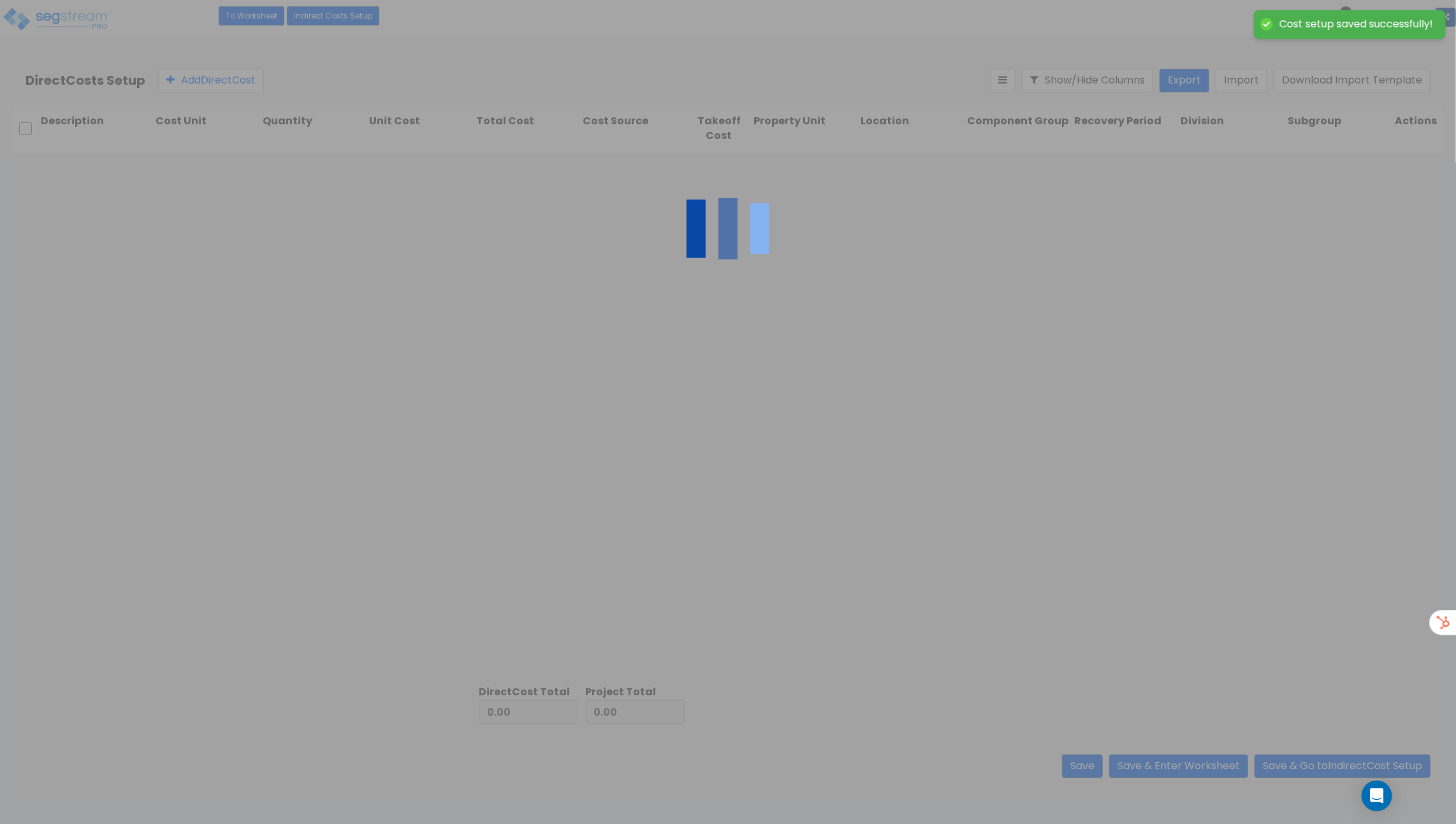
type input "237,440.02"
type input "1,017,259.67"
type input "1,254,699.69"
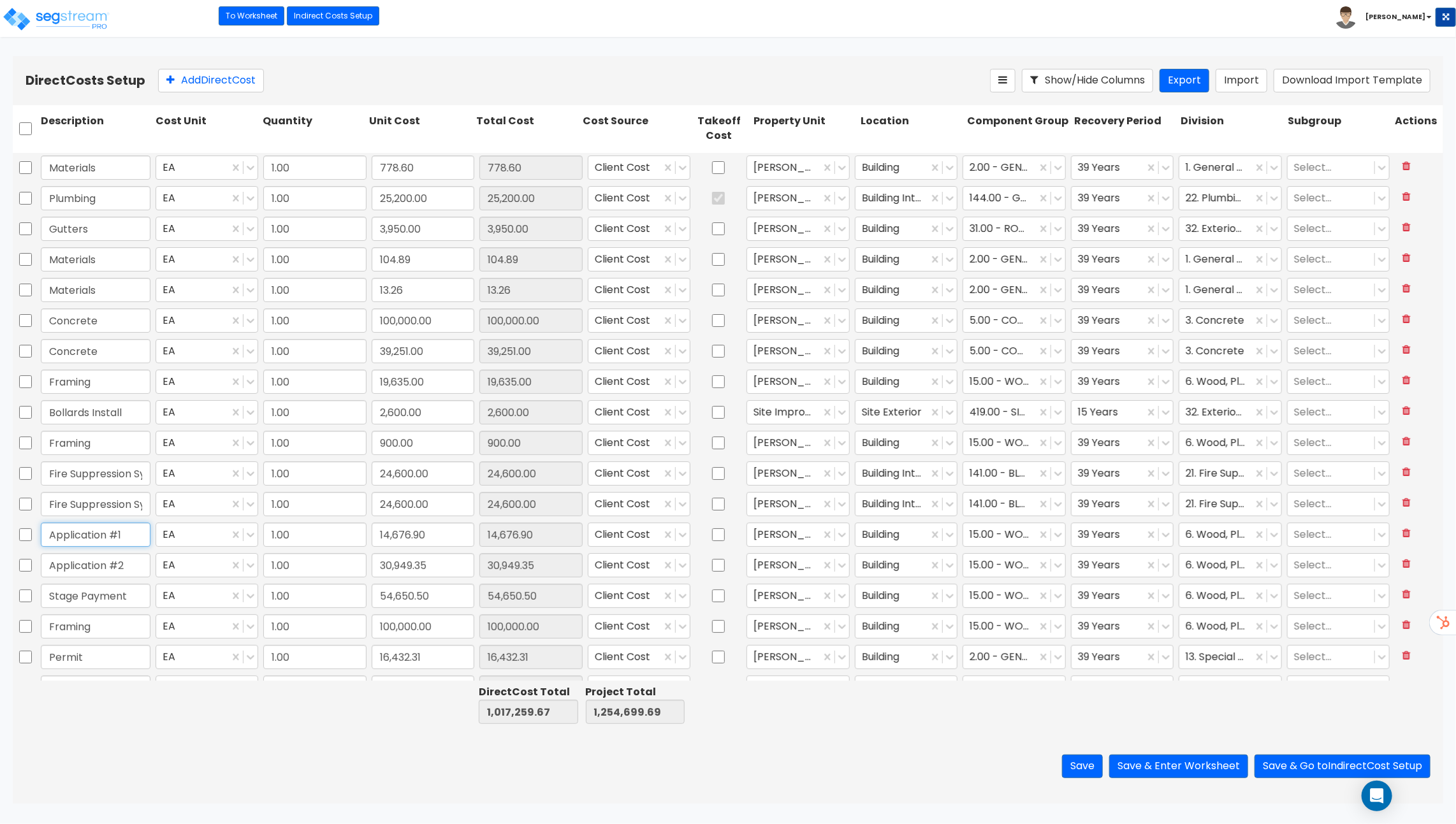
drag, startPoint x: 97, startPoint y: 529, endPoint x: 123, endPoint y: 565, distance: 44.4
click at [123, 565] on div "Materials EA 1.00 778.60 778.60 Client Cost Lafferty Warehouse Building 2.00 - …" at bounding box center [728, 794] width 1431 height 1282
click at [75, 536] on input "Application #1" at bounding box center [95, 534] width 110 height 24
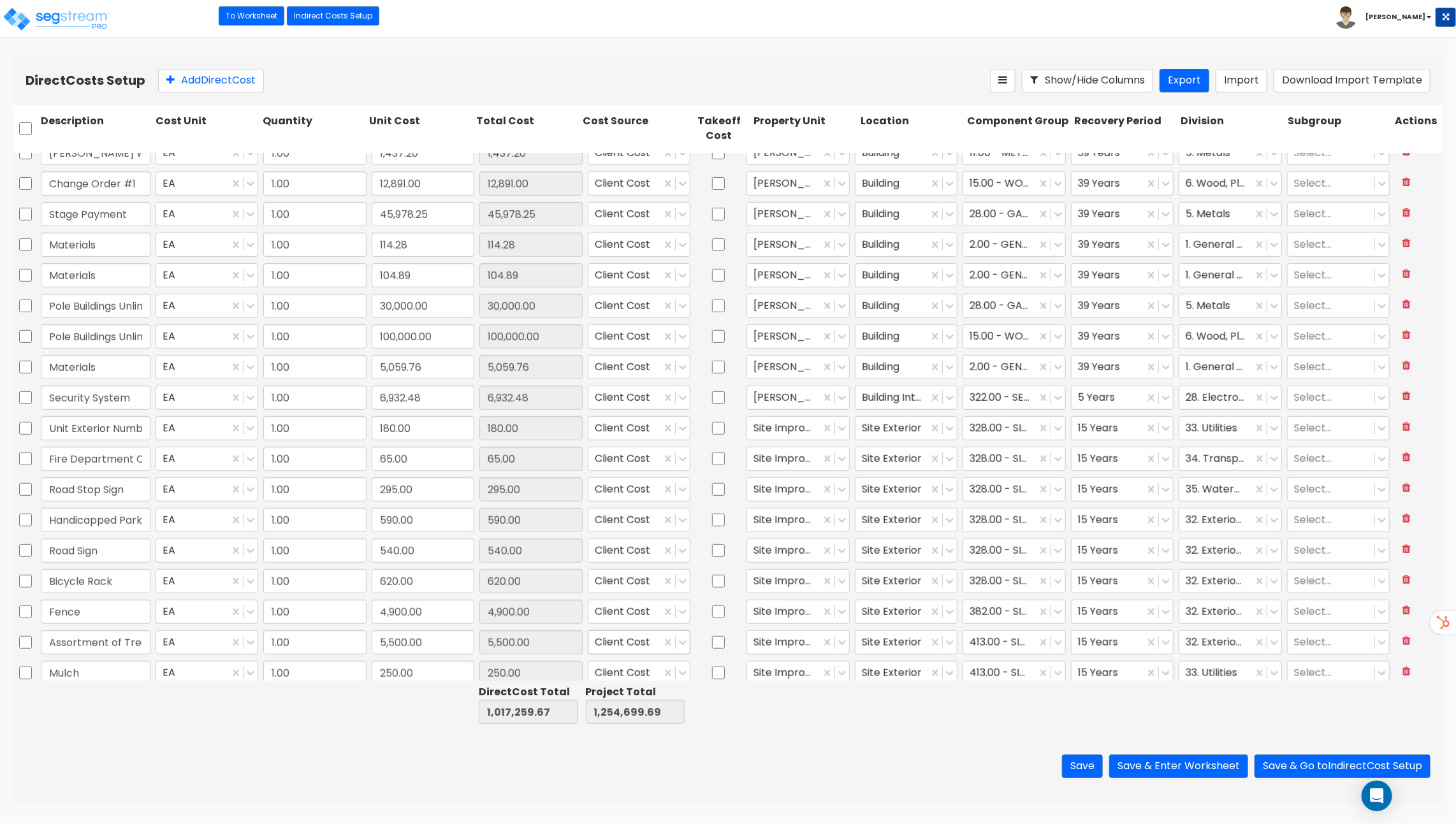
scroll to position [534, 0]
click at [119, 309] on input "Pole Buildings Unlimited" at bounding box center [95, 306] width 110 height 24
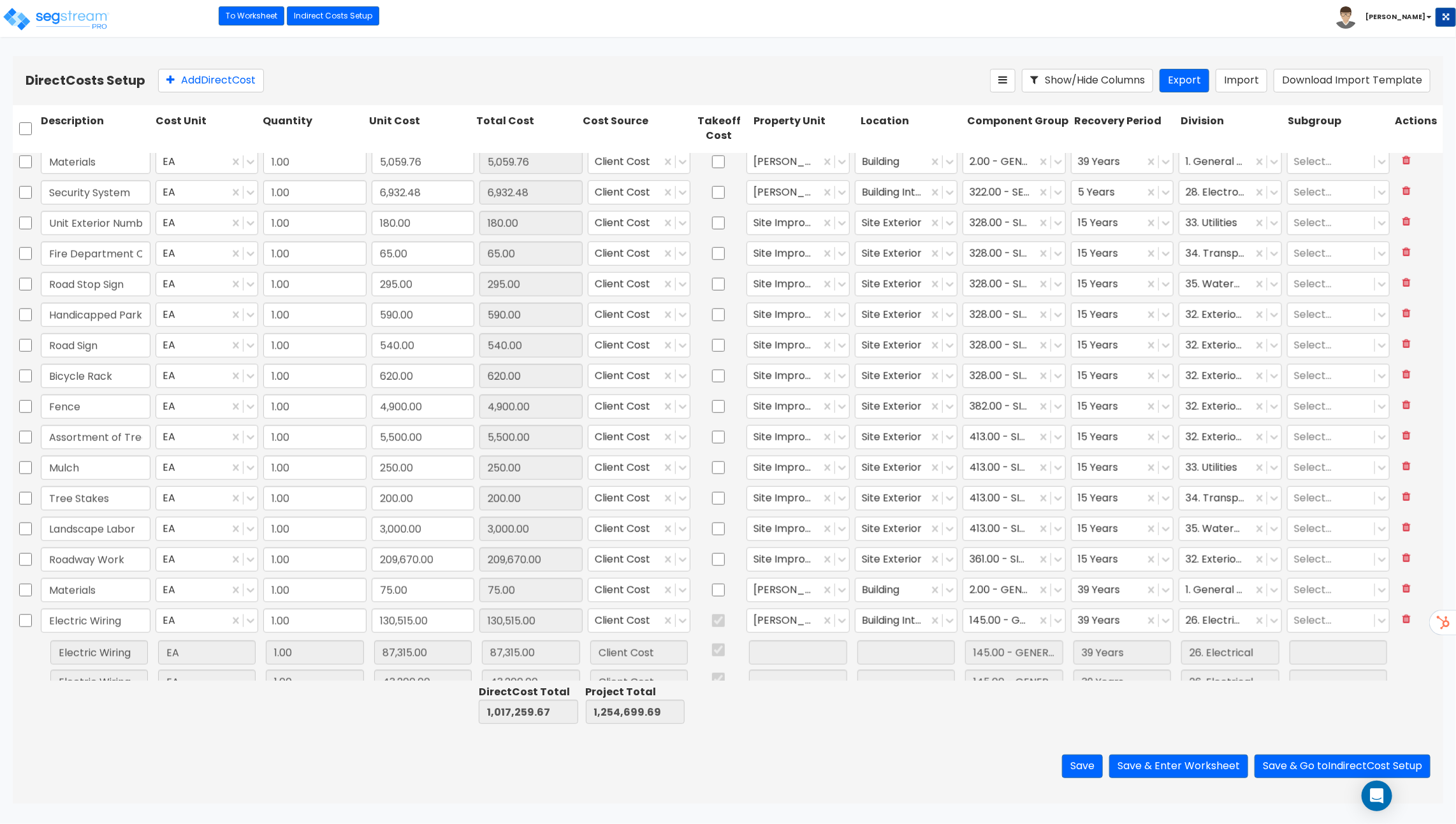
scroll to position [757, 0]
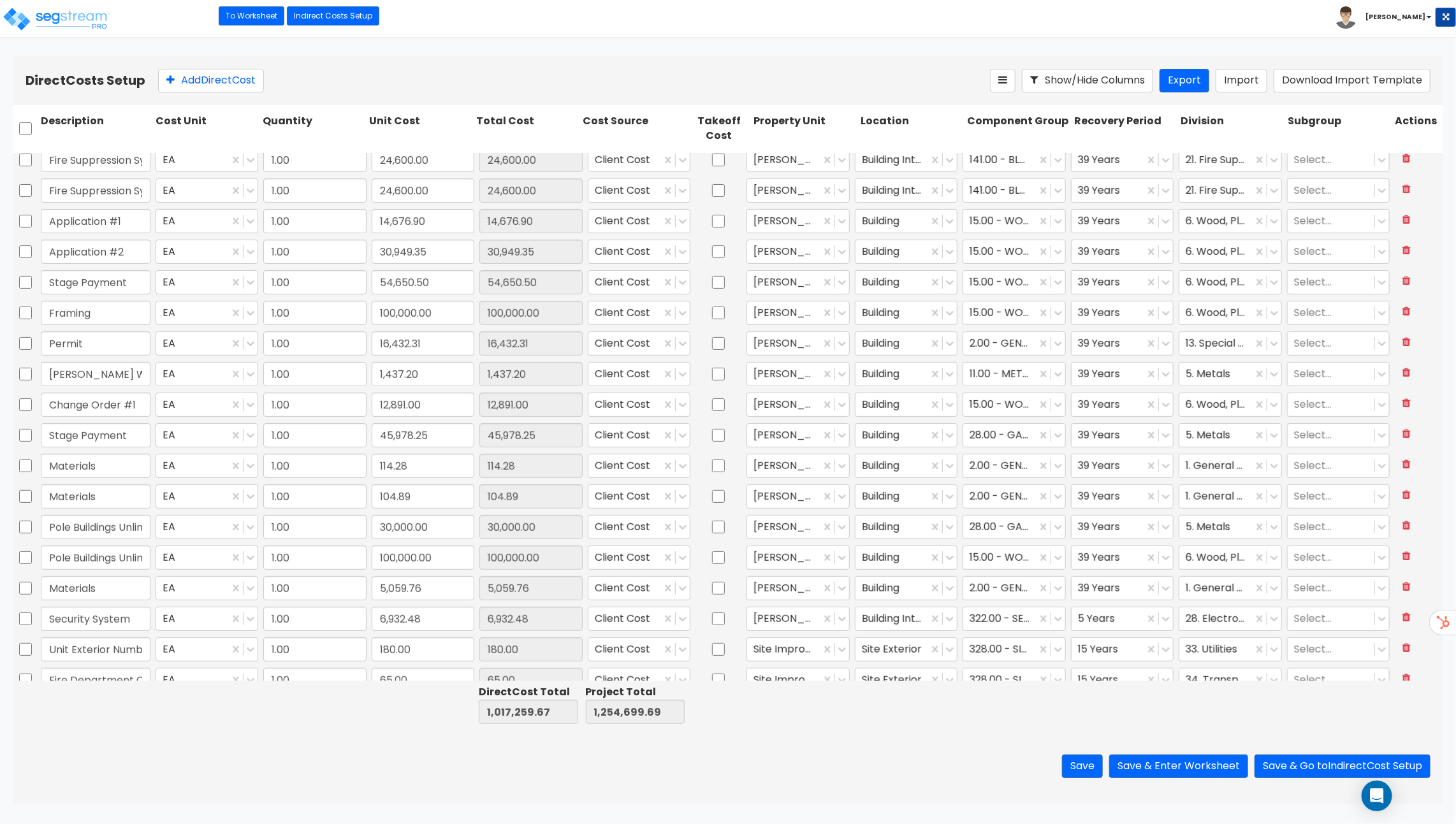
type input "1.00"
type input "19,635.00"
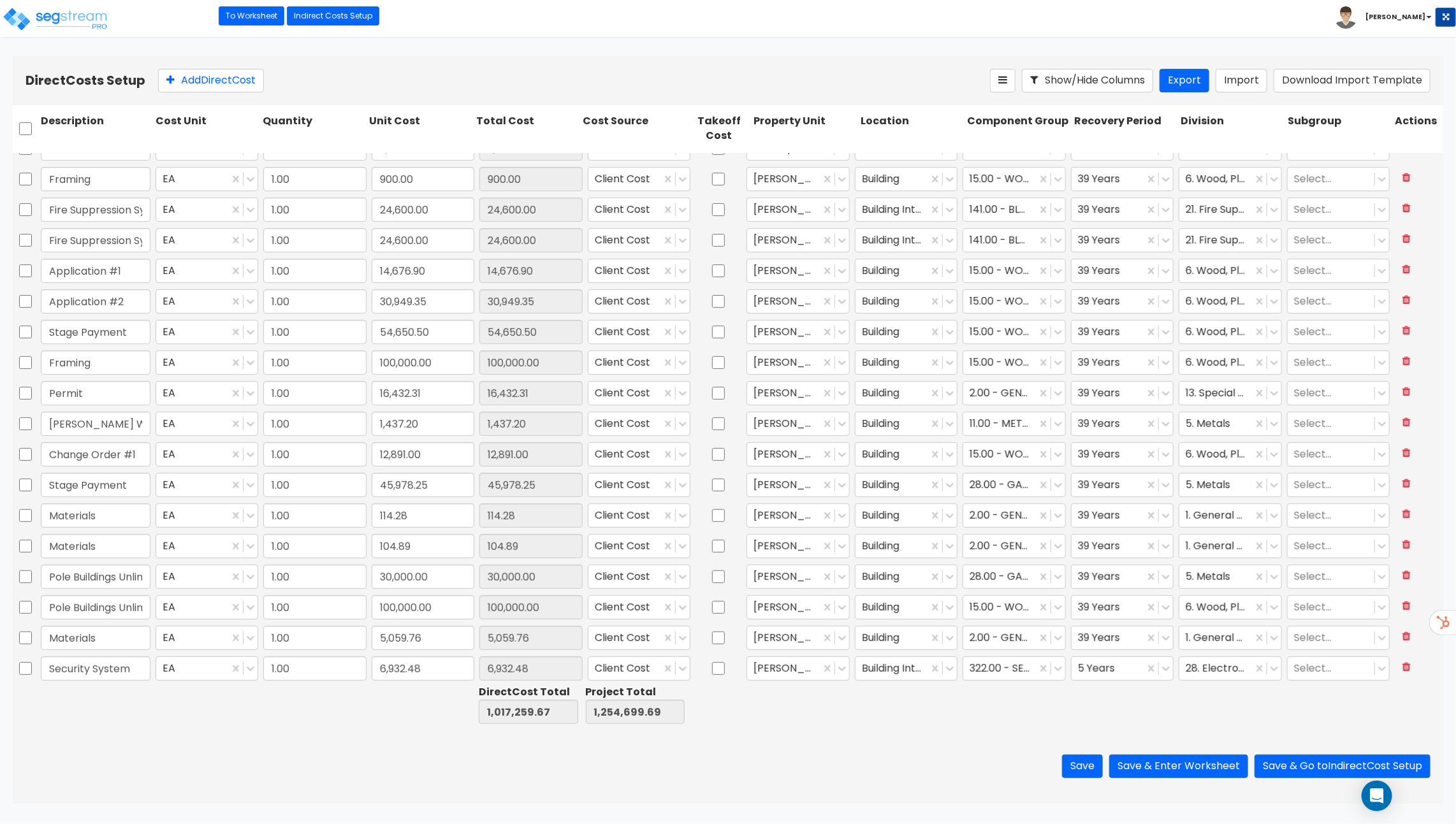
scroll to position [267, 0]
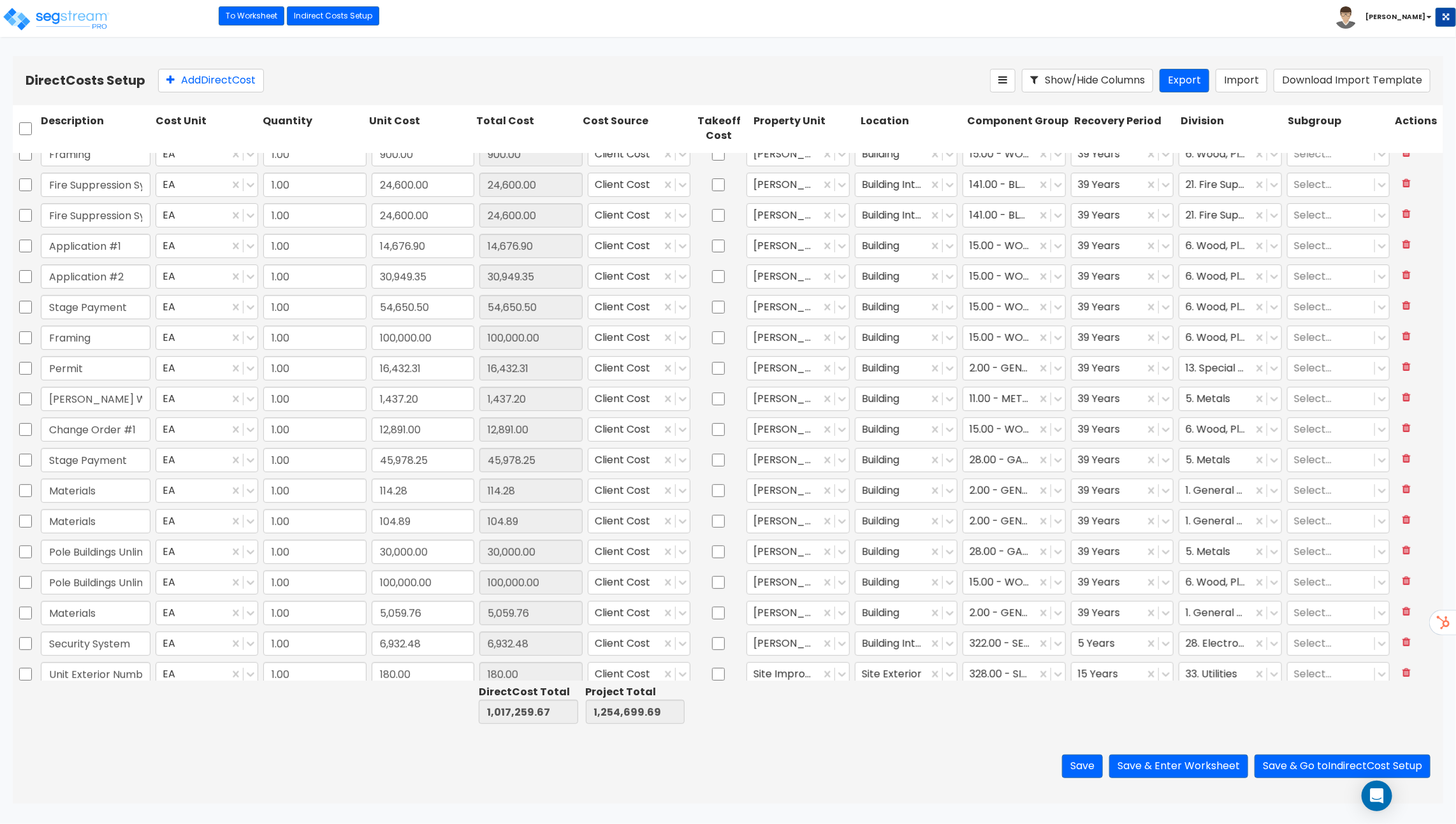
type input "1.00"
type input "4,900.00"
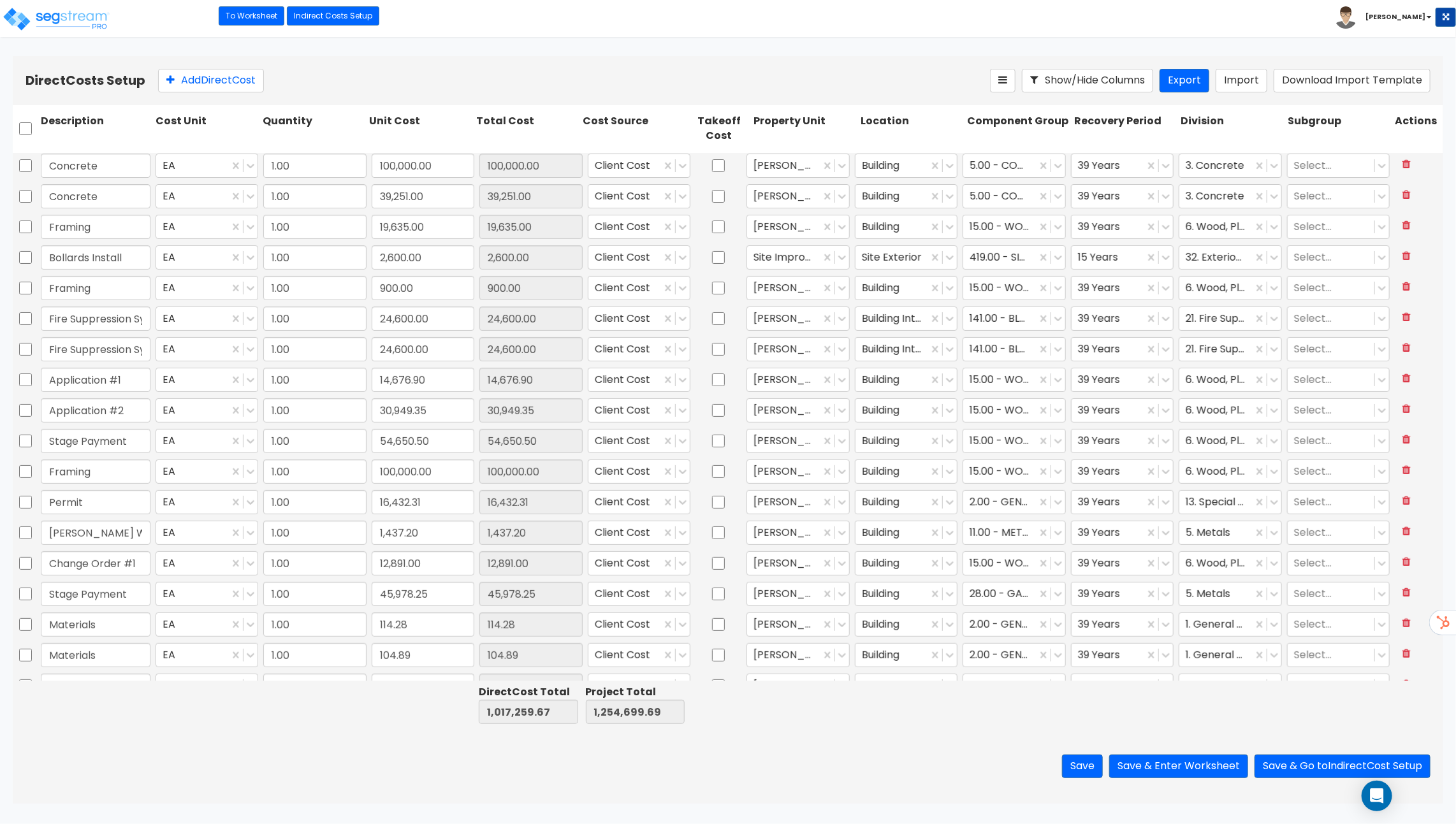
scroll to position [0, 0]
click at [259, 10] on link "To Worksheet" at bounding box center [252, 16] width 66 height 19
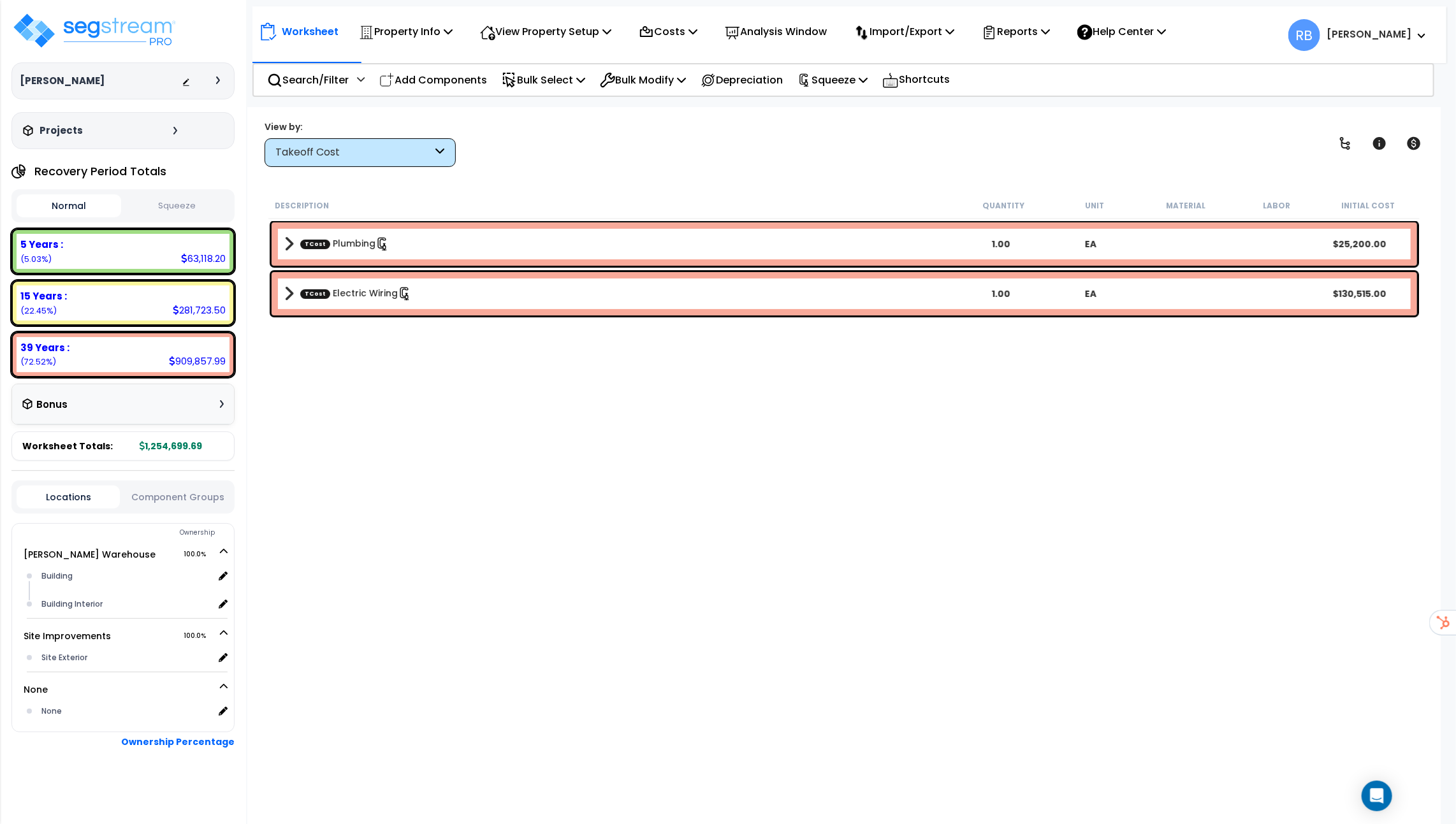
click at [430, 138] on div "Takeoff Cost" at bounding box center [360, 153] width 191 height 29
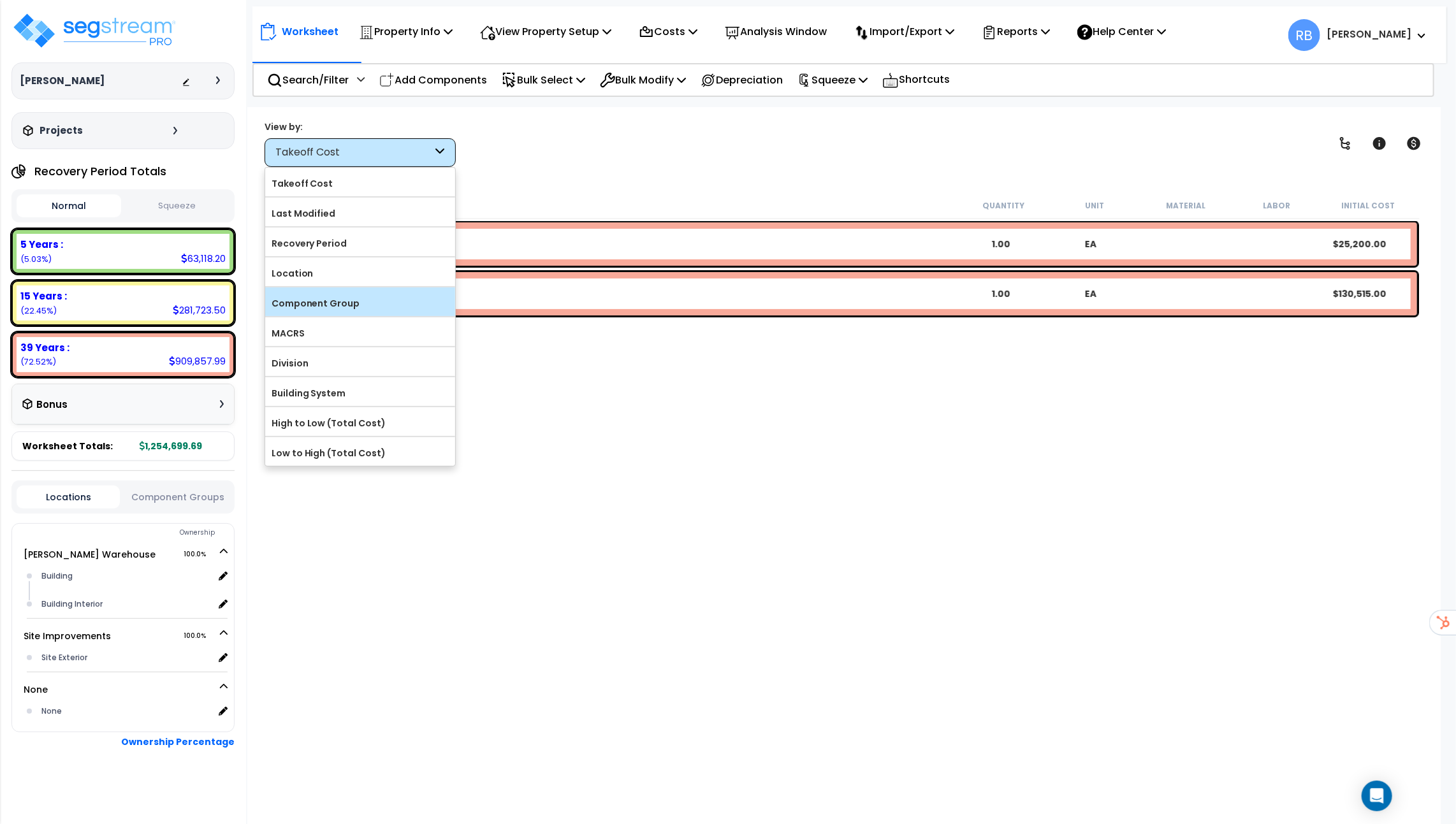
drag, startPoint x: 394, startPoint y: 239, endPoint x: 394, endPoint y: 303, distance: 64.0
click at [394, 256] on form "Takeoff Cost Last Modified" at bounding box center [360, 316] width 190 height 298
click at [385, 424] on label "High to Low (Total Cost)" at bounding box center [360, 423] width 190 height 19
click at [0, 0] on input "High to Low (Total Cost)" at bounding box center [0, 0] width 0 height 0
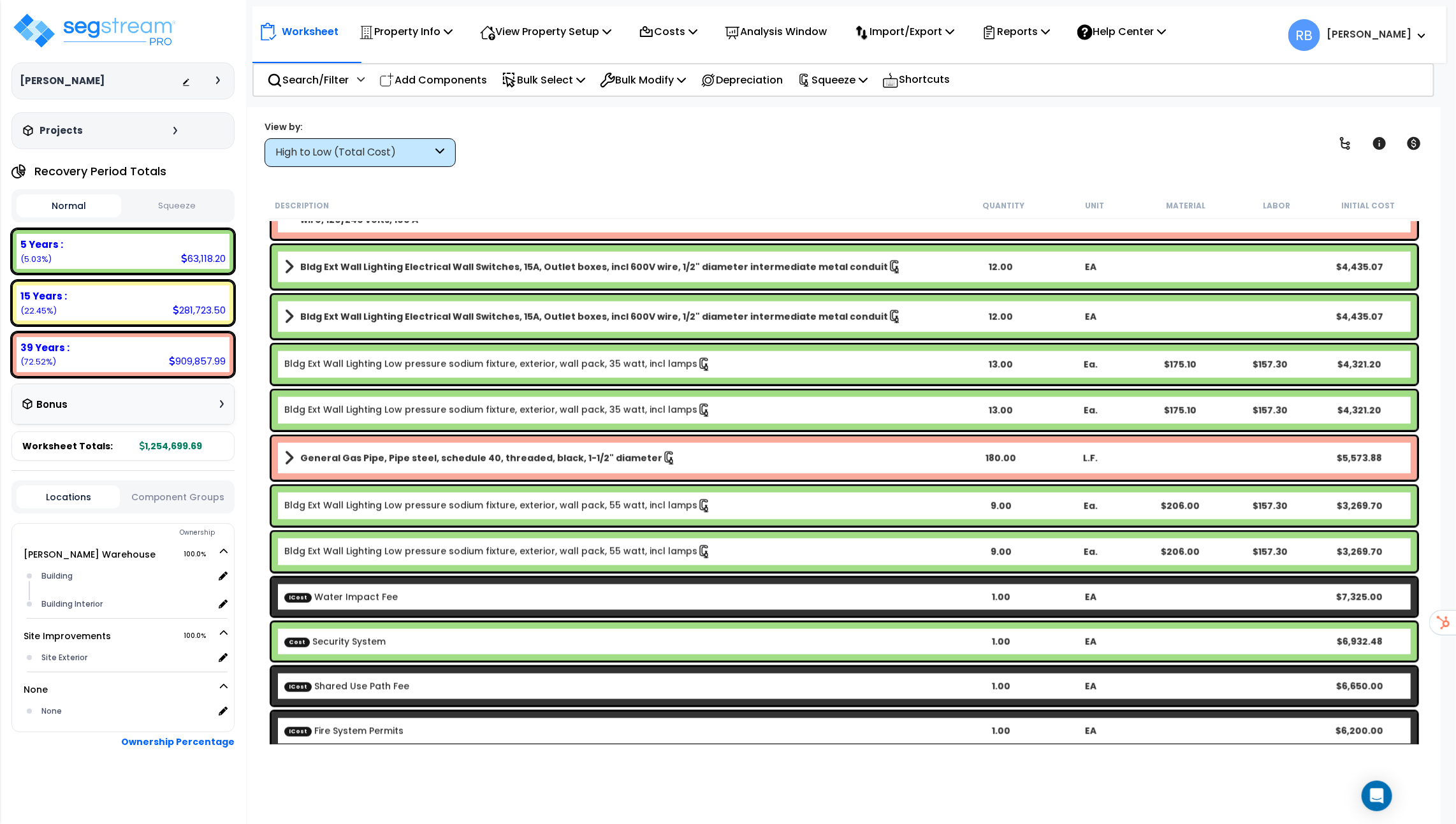
scroll to position [1082, 0]
click at [353, 86] on div "Search/Filter Additional Search / Filter" at bounding box center [316, 80] width 97 height 30
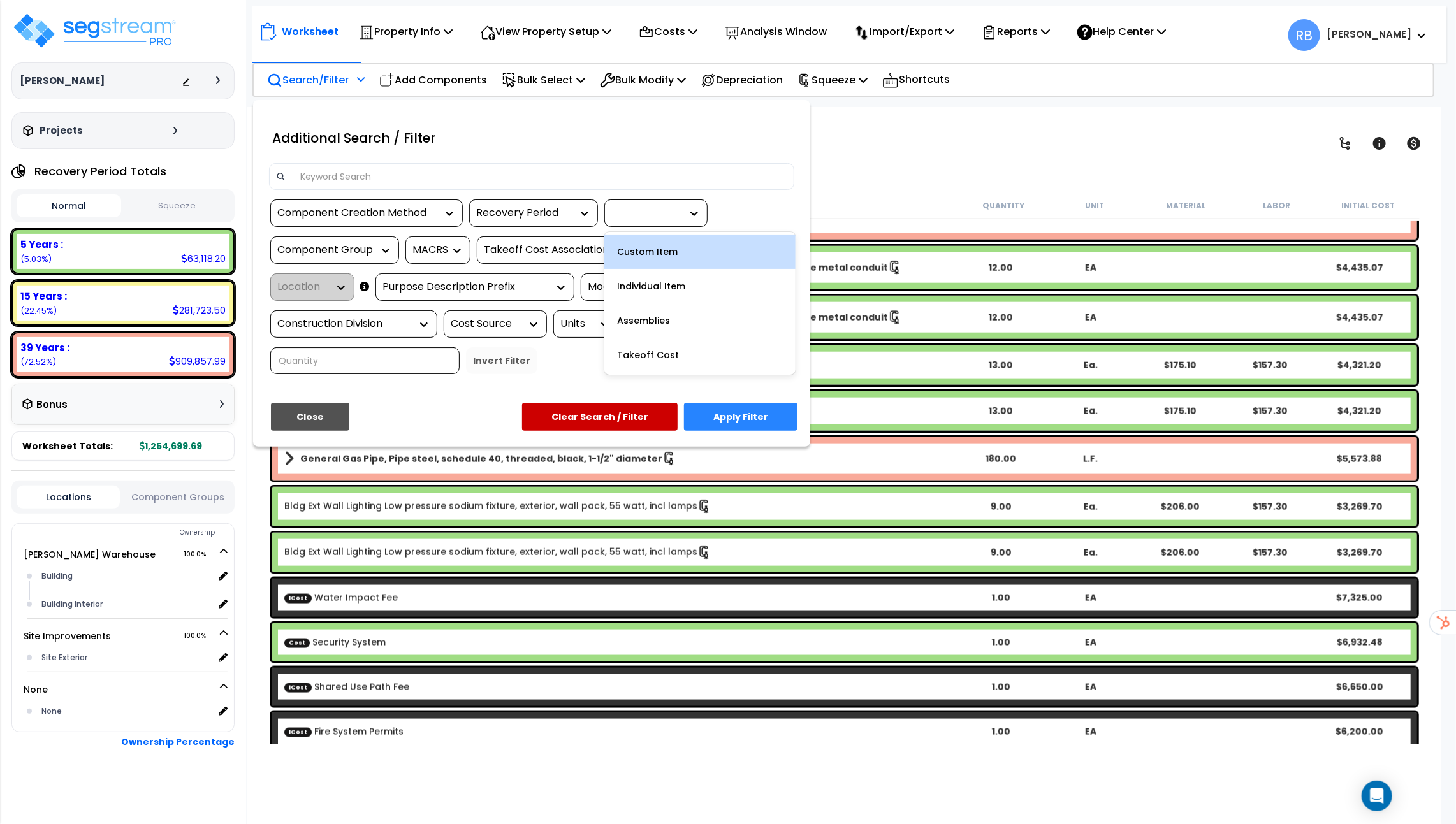
click at [693, 208] on icon at bounding box center [694, 213] width 13 height 13
click at [677, 211] on div at bounding box center [646, 213] width 70 height 14
click at [729, 206] on div "Component Creation Method Recovery Period Record Type Component Group MACRS Tak…" at bounding box center [532, 291] width 545 height 184
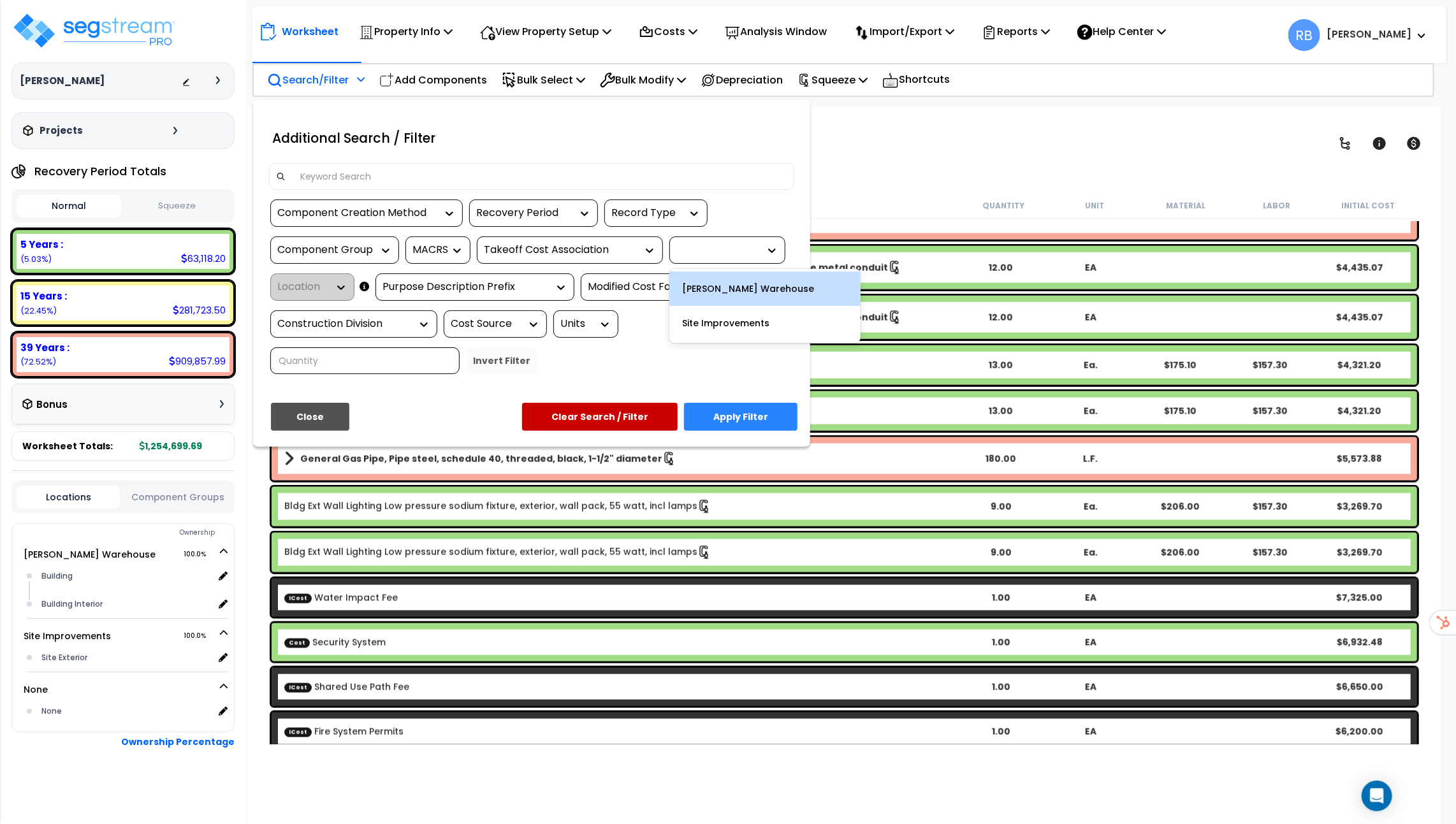
click at [765, 244] on icon at bounding box center [772, 250] width 13 height 13
click at [867, 174] on div at bounding box center [728, 412] width 1456 height 824
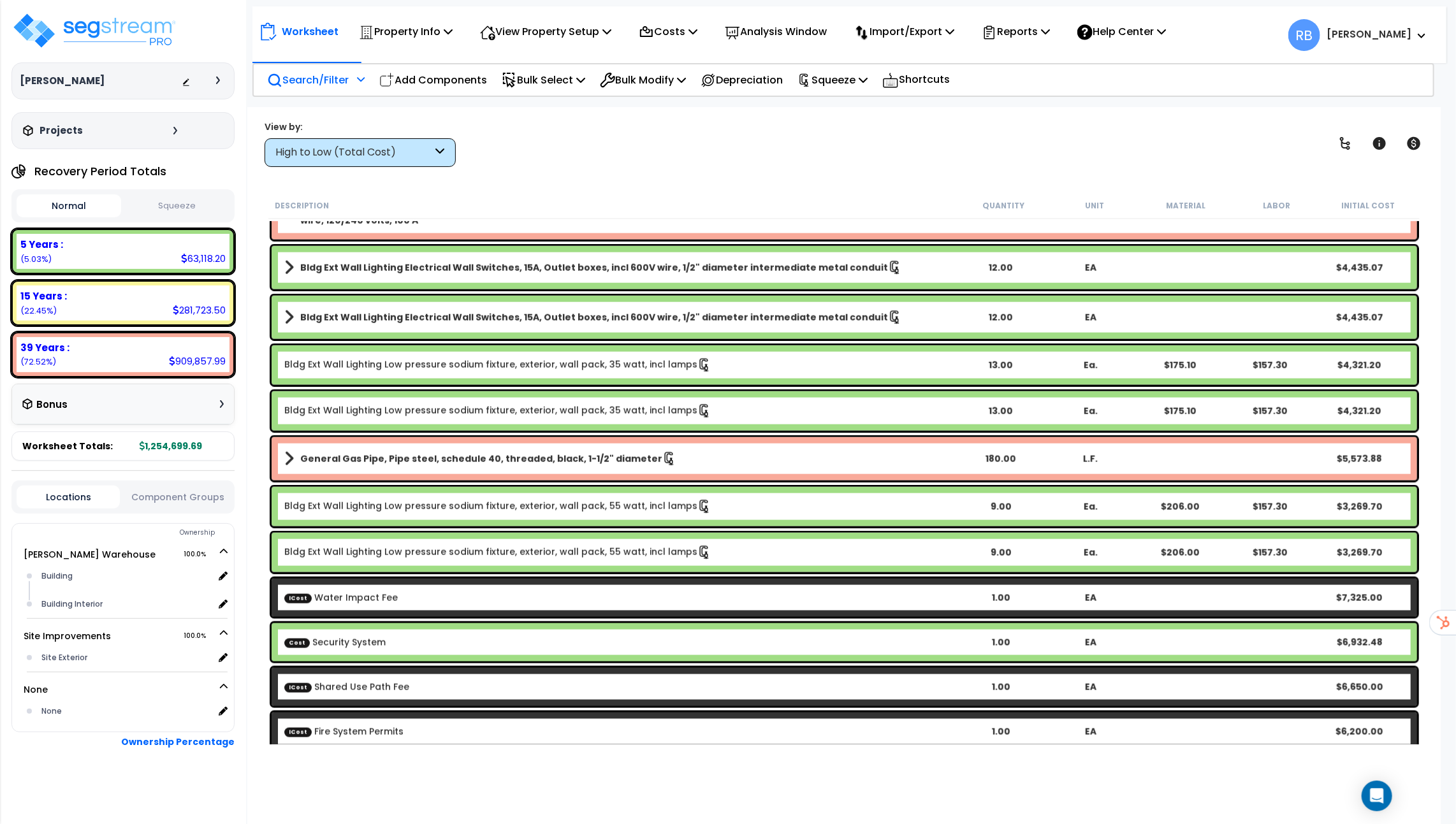
click at [194, 210] on button "Squeeze" at bounding box center [176, 206] width 104 height 23
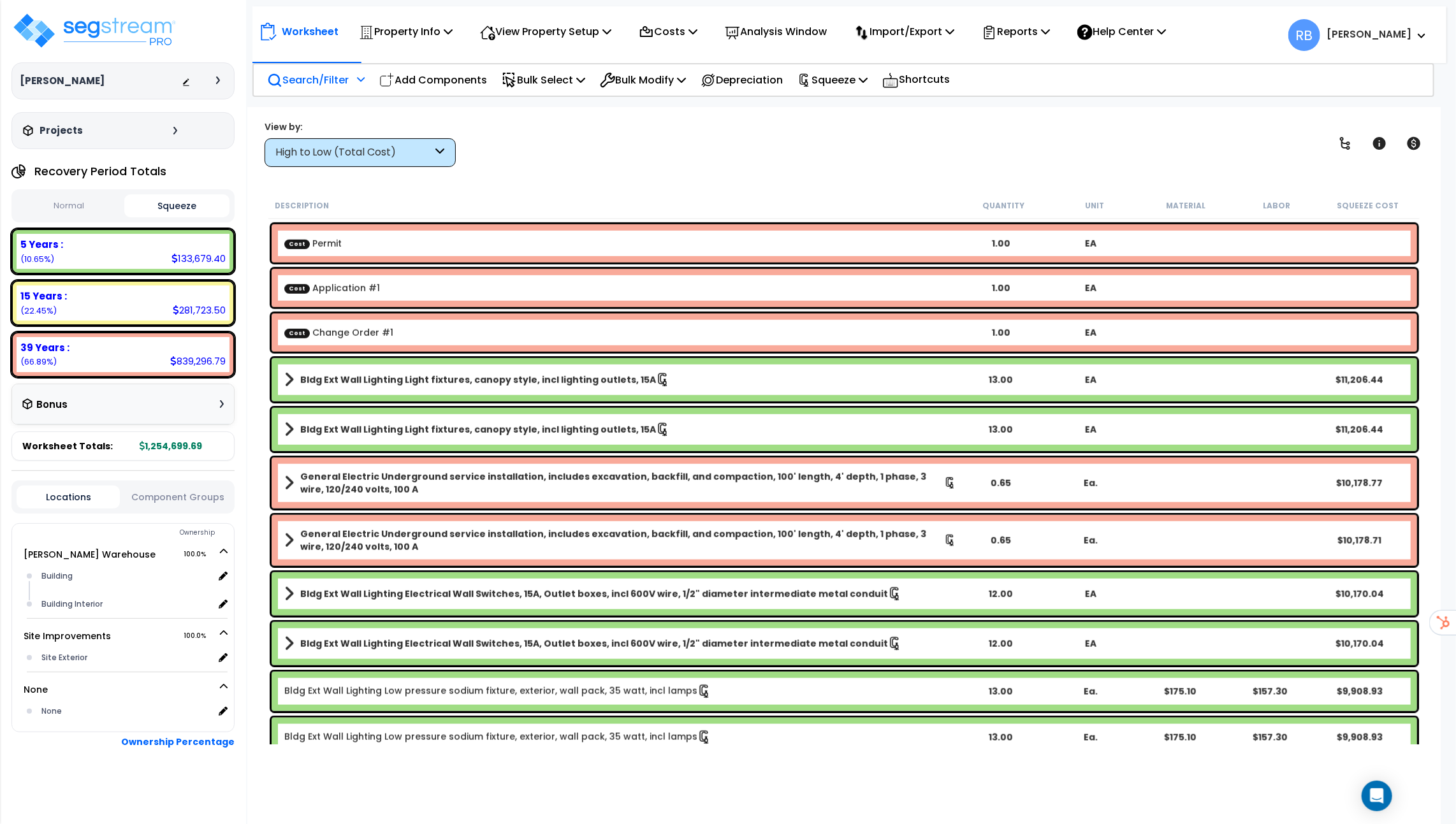
scroll to position [757, 0]
click at [1412, 144] on icon at bounding box center [1415, 143] width 14 height 13
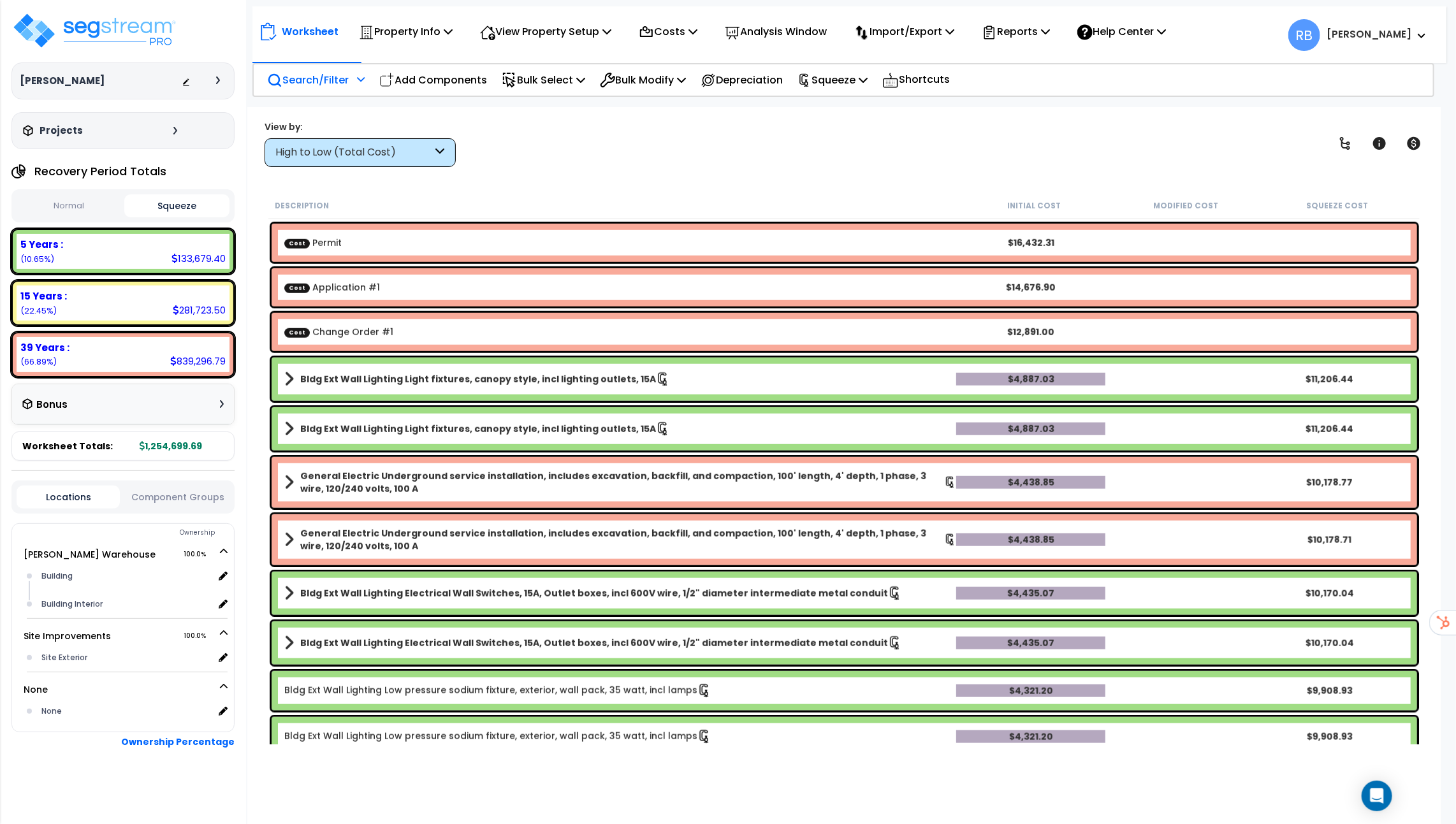
click at [289, 385] on span at bounding box center [289, 379] width 10 height 18
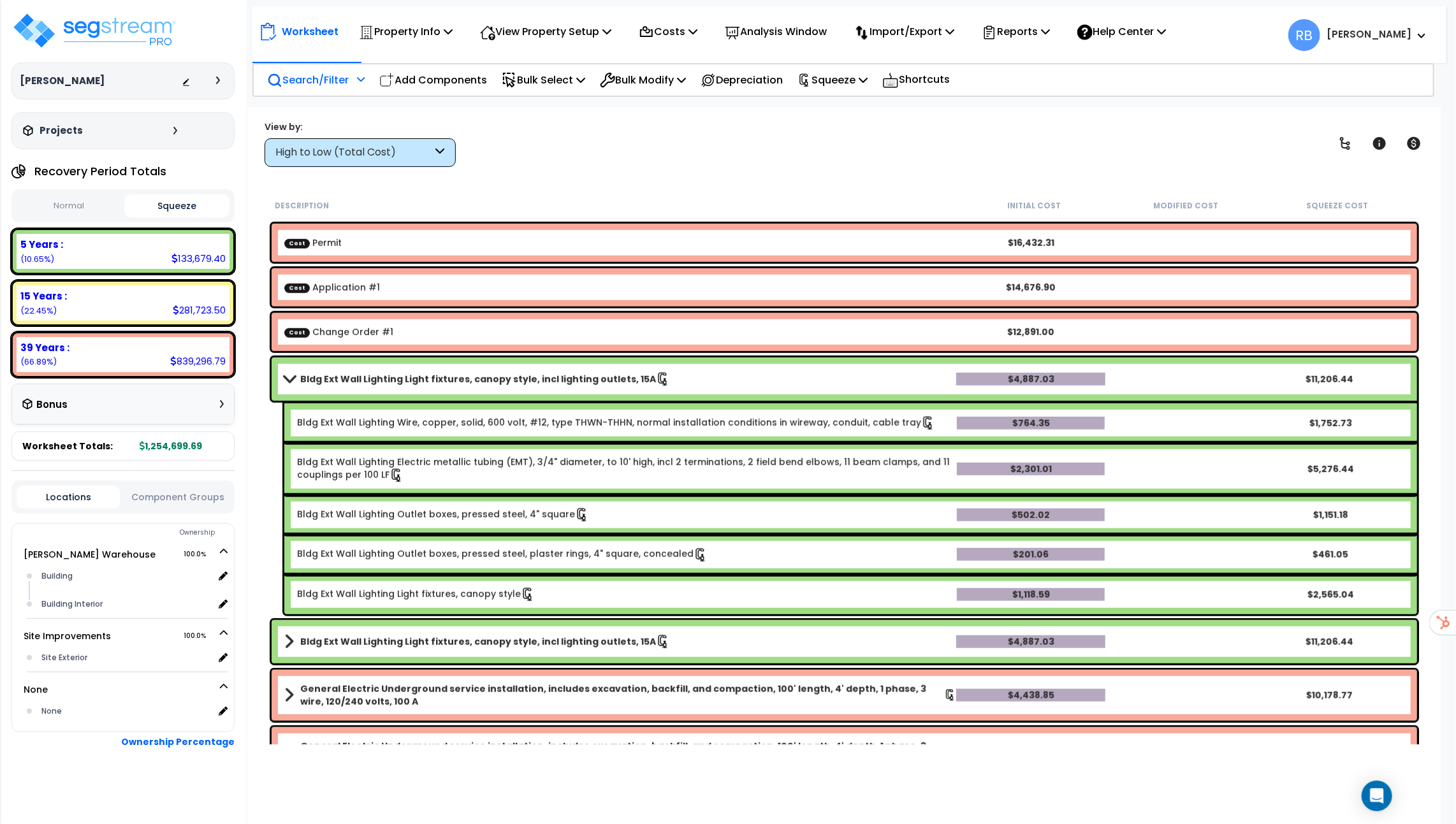
click at [289, 372] on link "Bldg Ext Wall Lighting Light fixtures, canopy style, incl lighting outlets, 15A" at bounding box center [621, 379] width 672 height 18
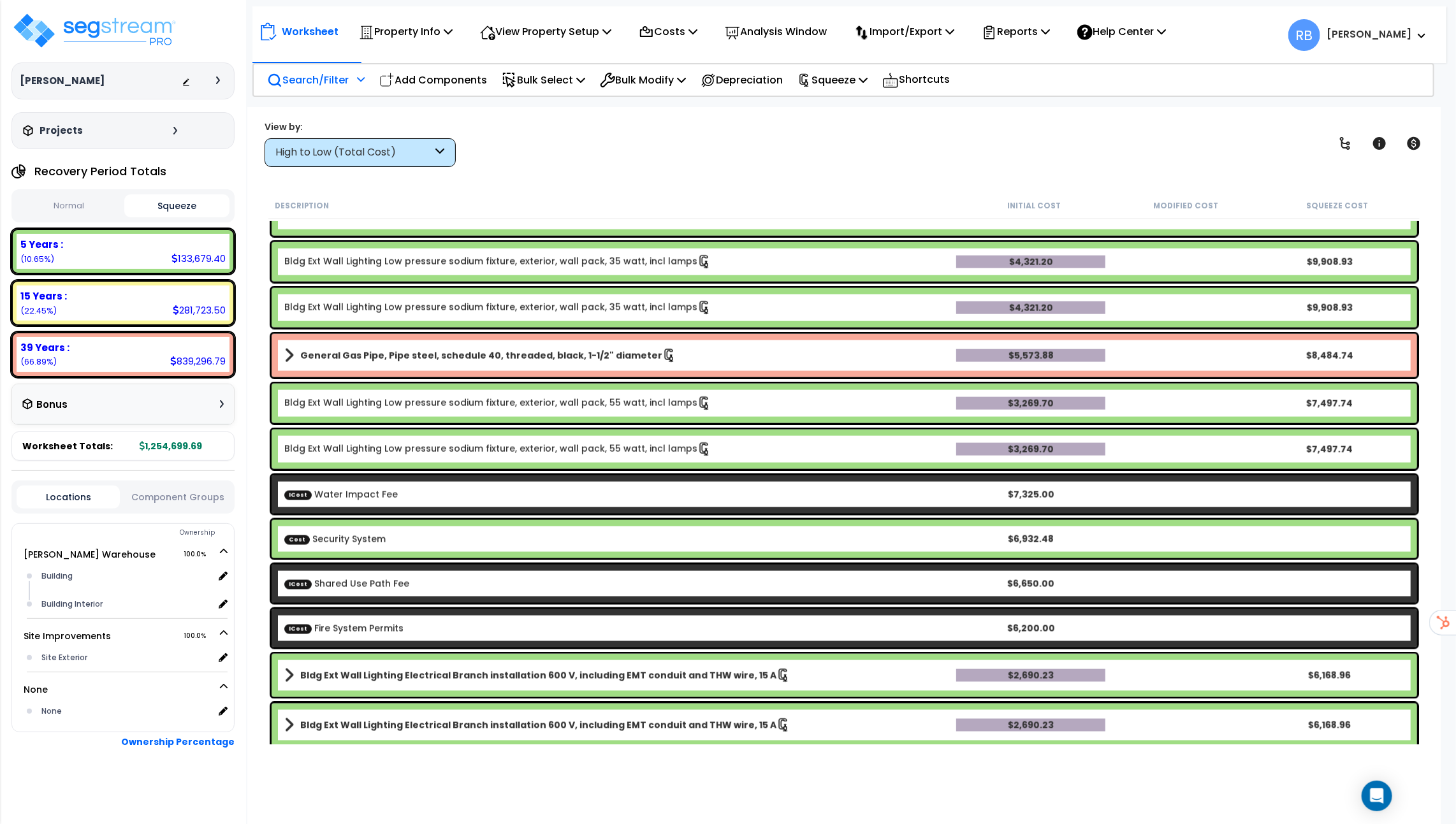
scroll to position [1187, 0]
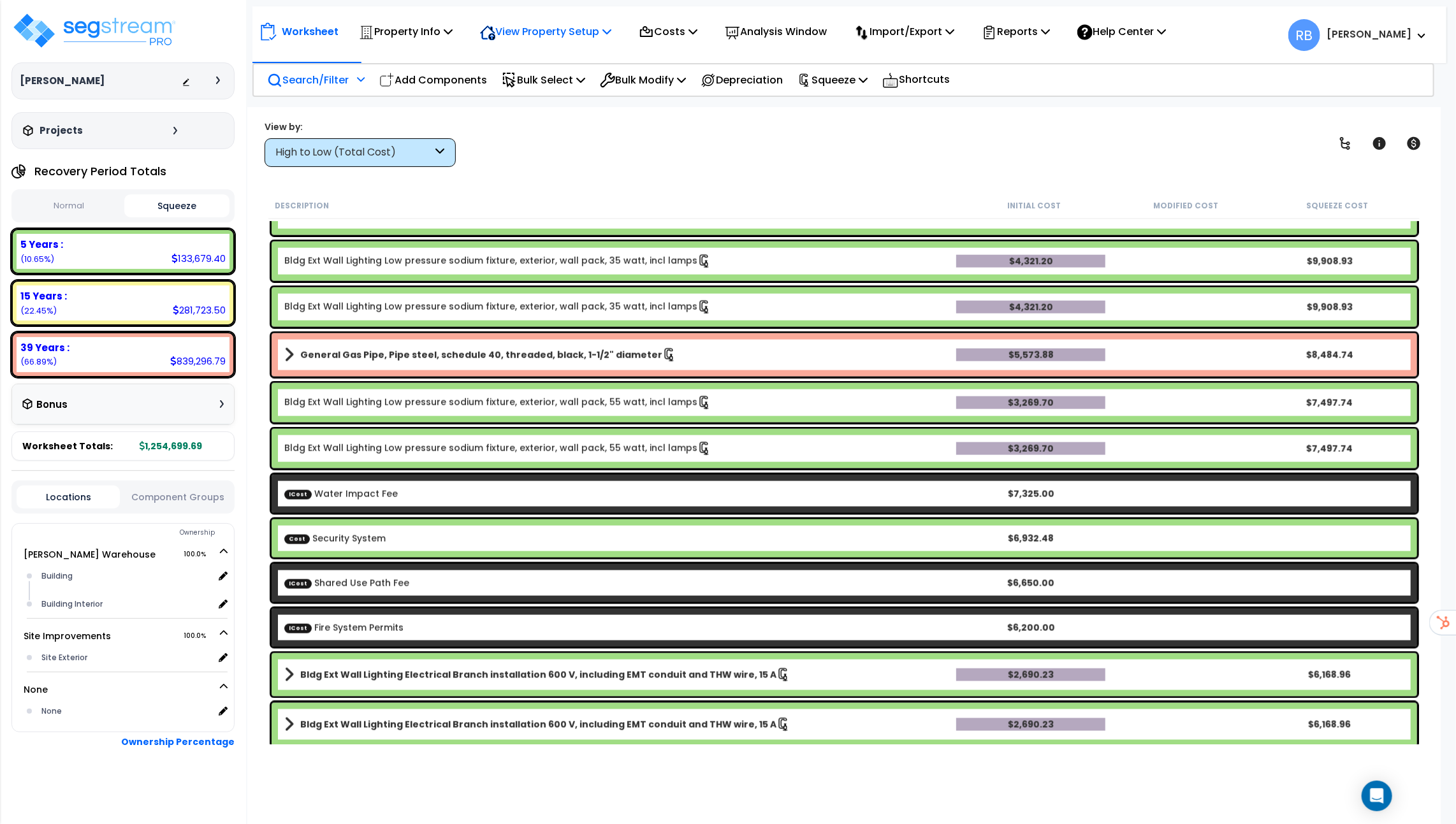
click at [571, 32] on p "View Property Setup" at bounding box center [545, 31] width 131 height 17
click at [562, 95] on link "View Questionnaire" at bounding box center [537, 87] width 126 height 25
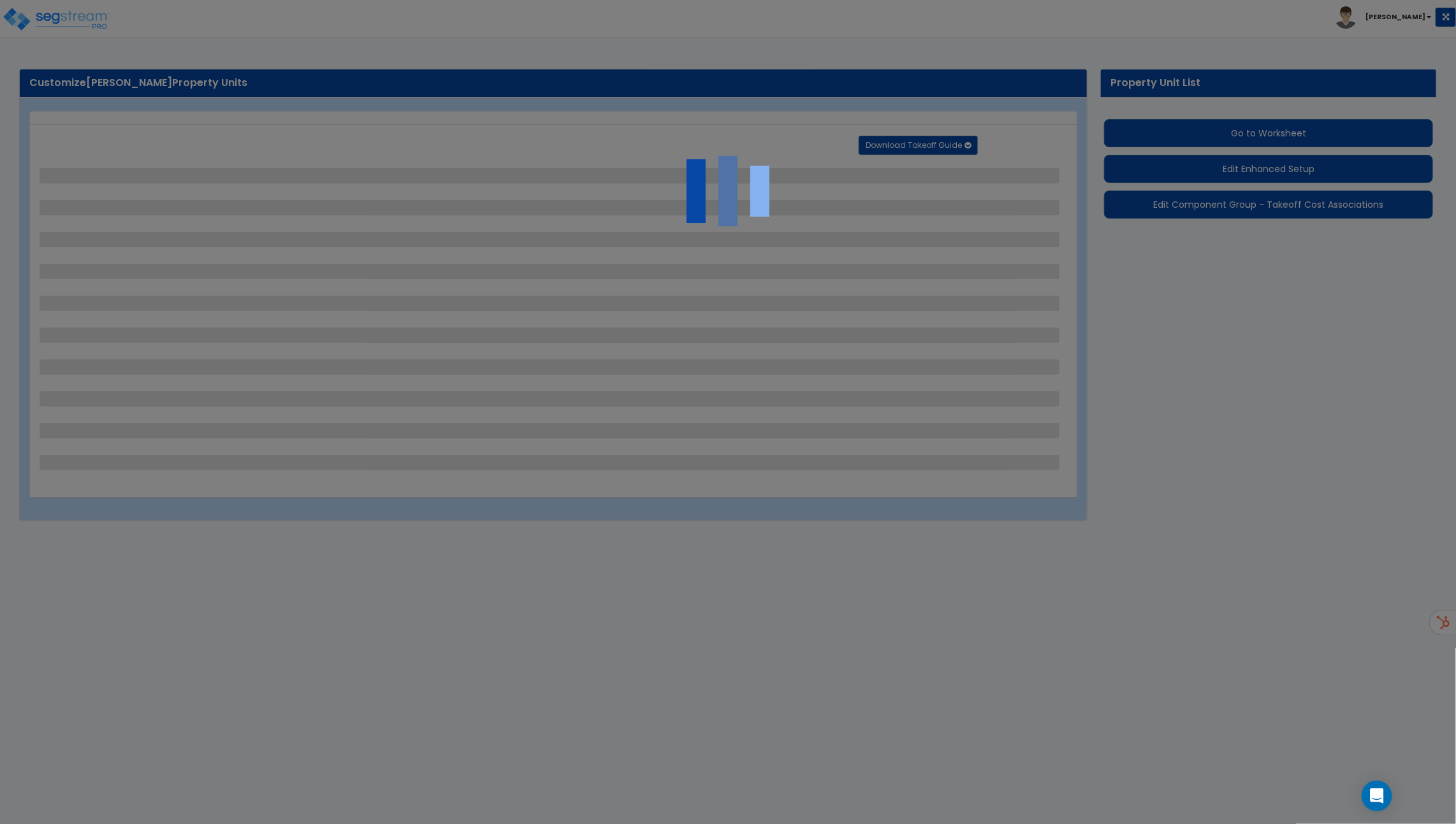
select select "1"
select select "2"
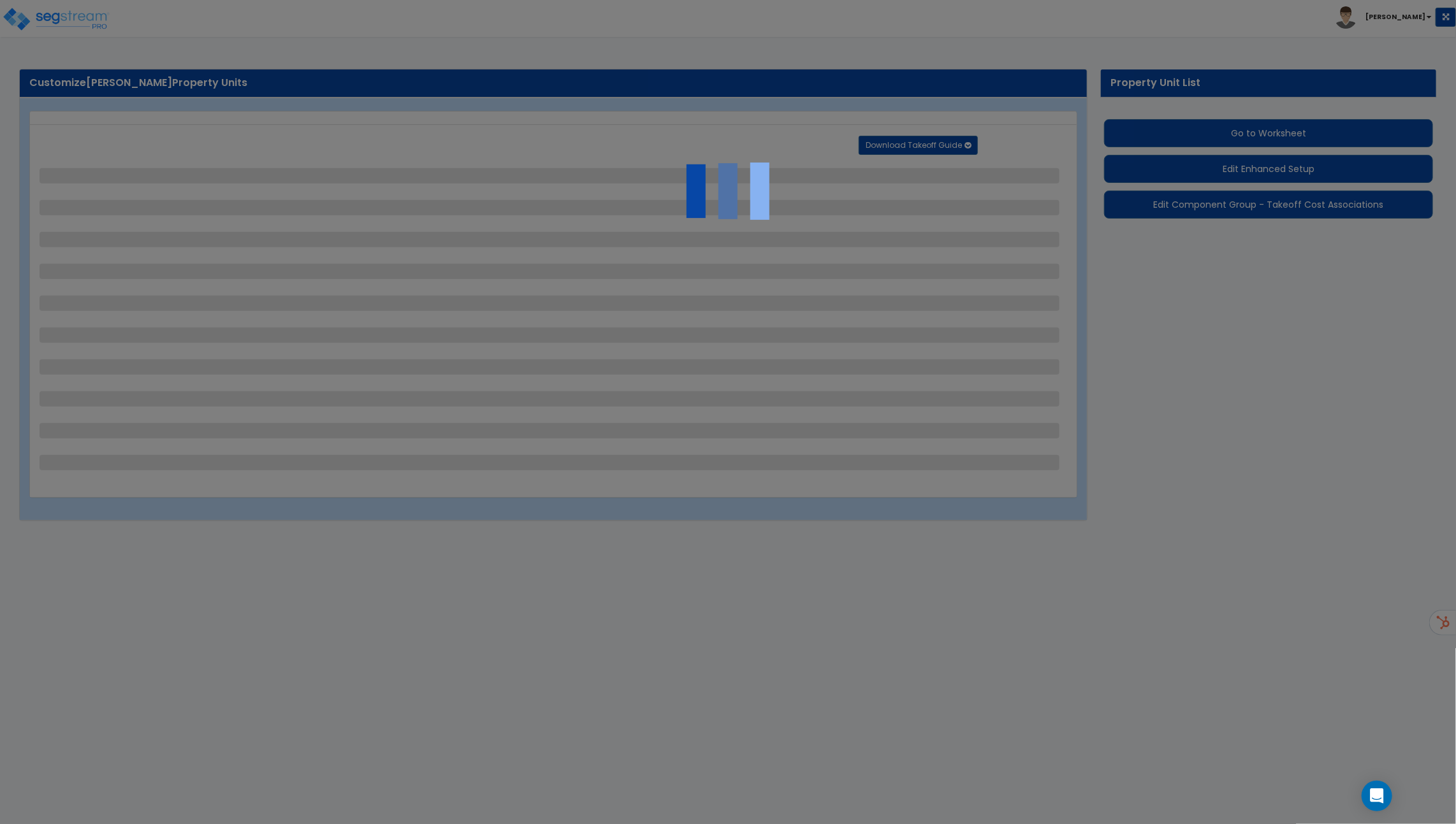
select select "1"
select select "2"
select select "1"
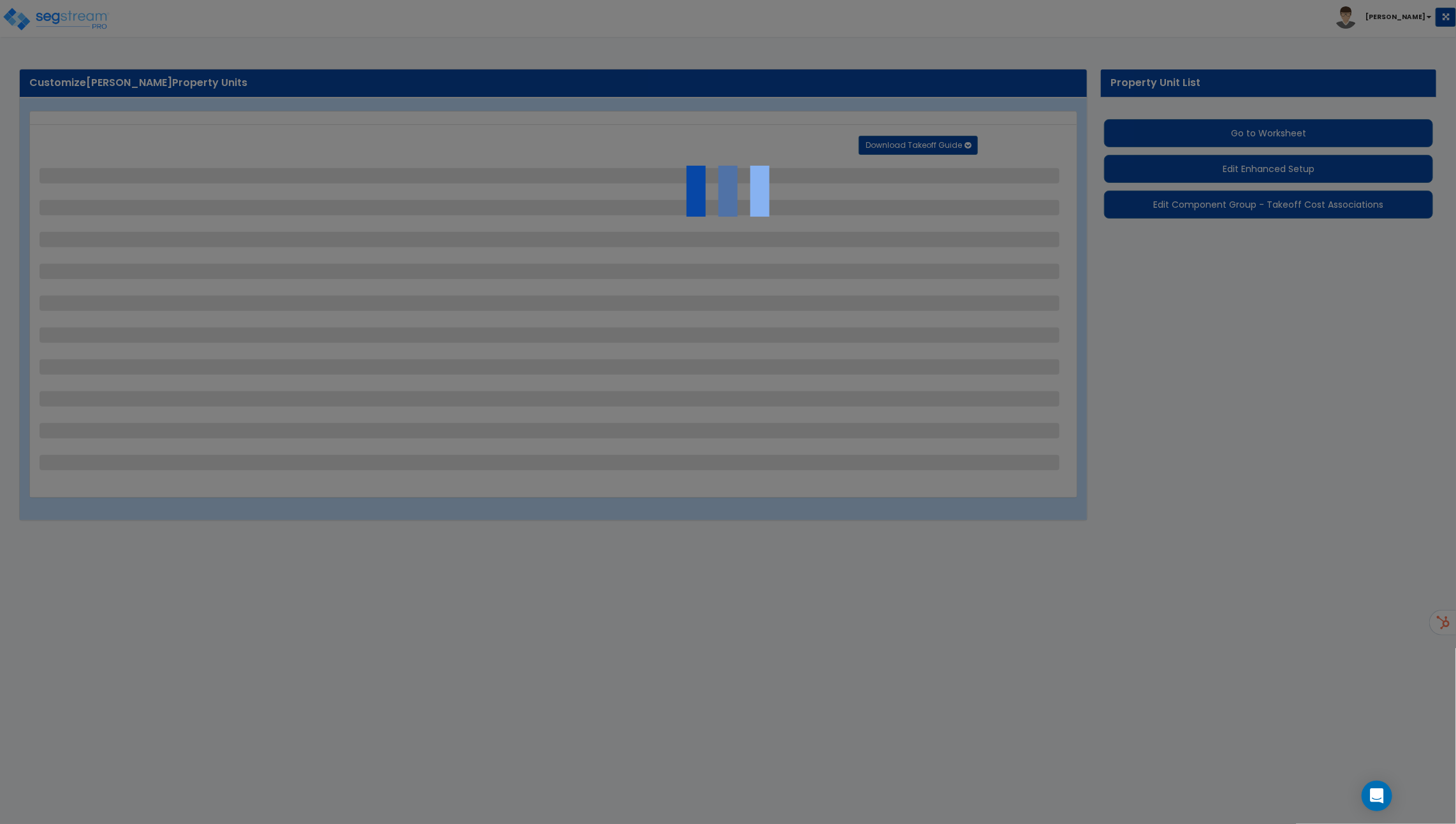
select select "2"
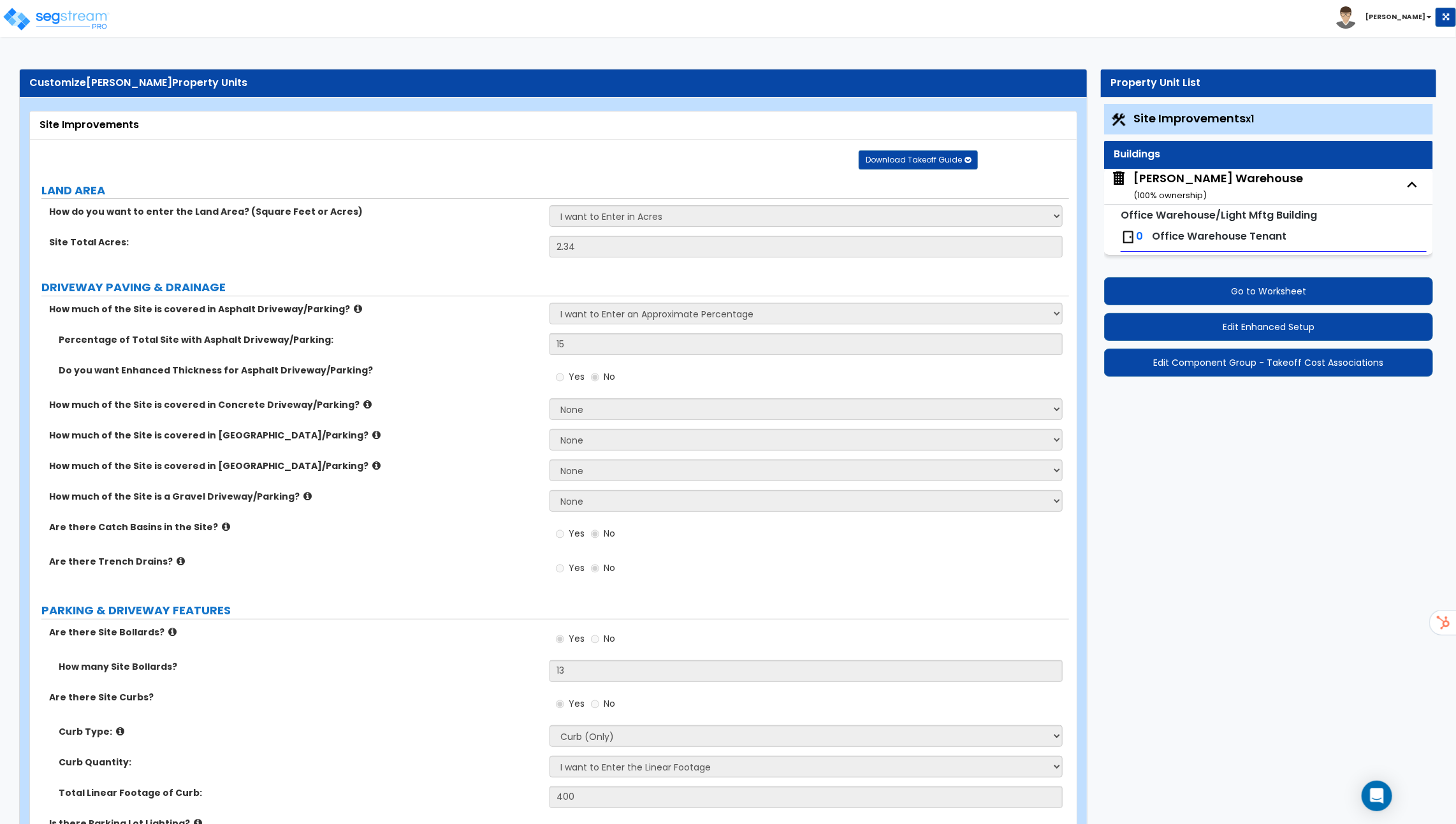
click at [1221, 239] on span "Office Warehouse Tenant" at bounding box center [1219, 236] width 134 height 14
click at [1221, 229] on span "Office Warehouse Tenant" at bounding box center [1219, 236] width 134 height 14
click at [1138, 232] on span "0" at bounding box center [1140, 236] width 7 height 14
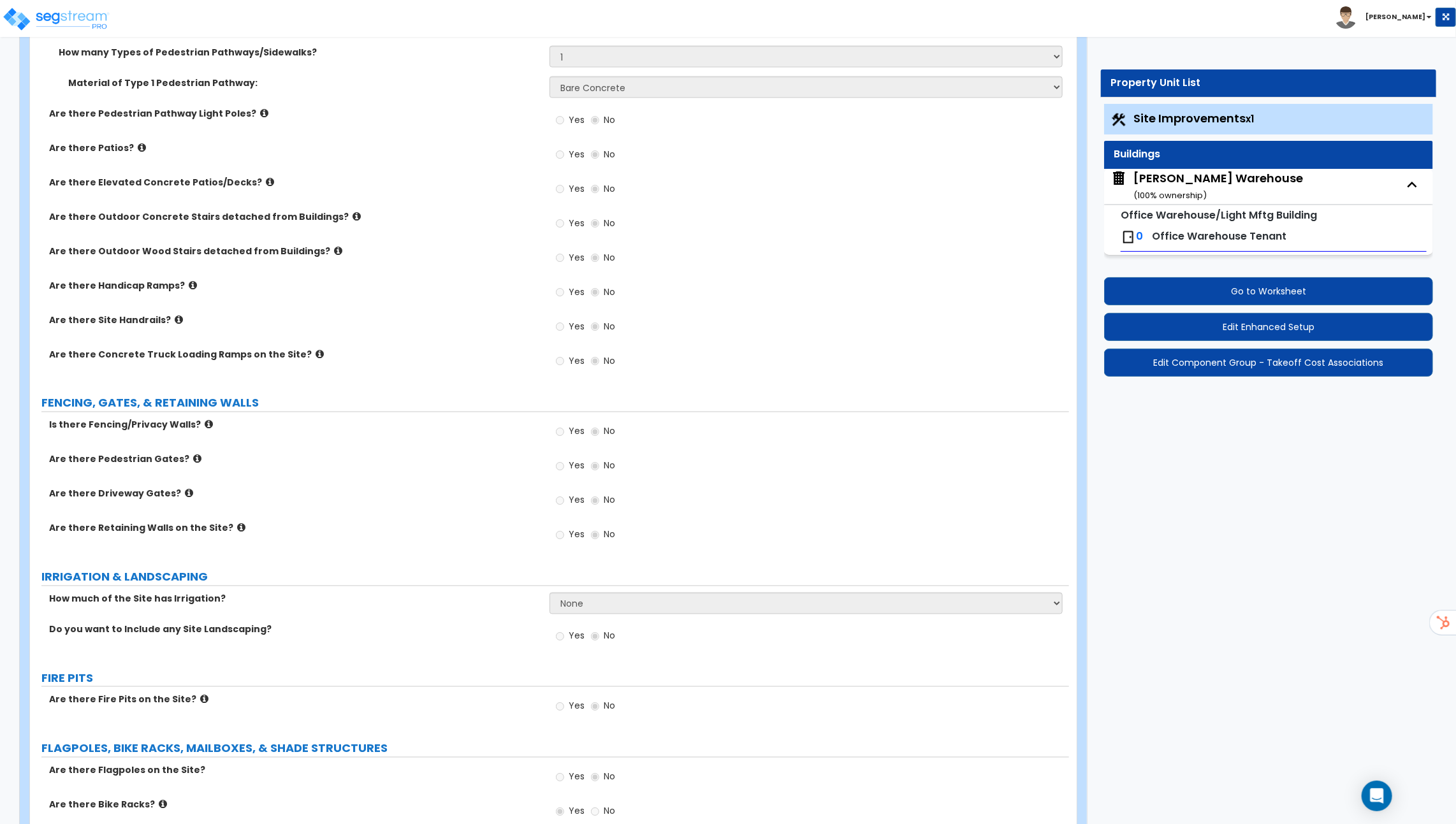
scroll to position [1280, 0]
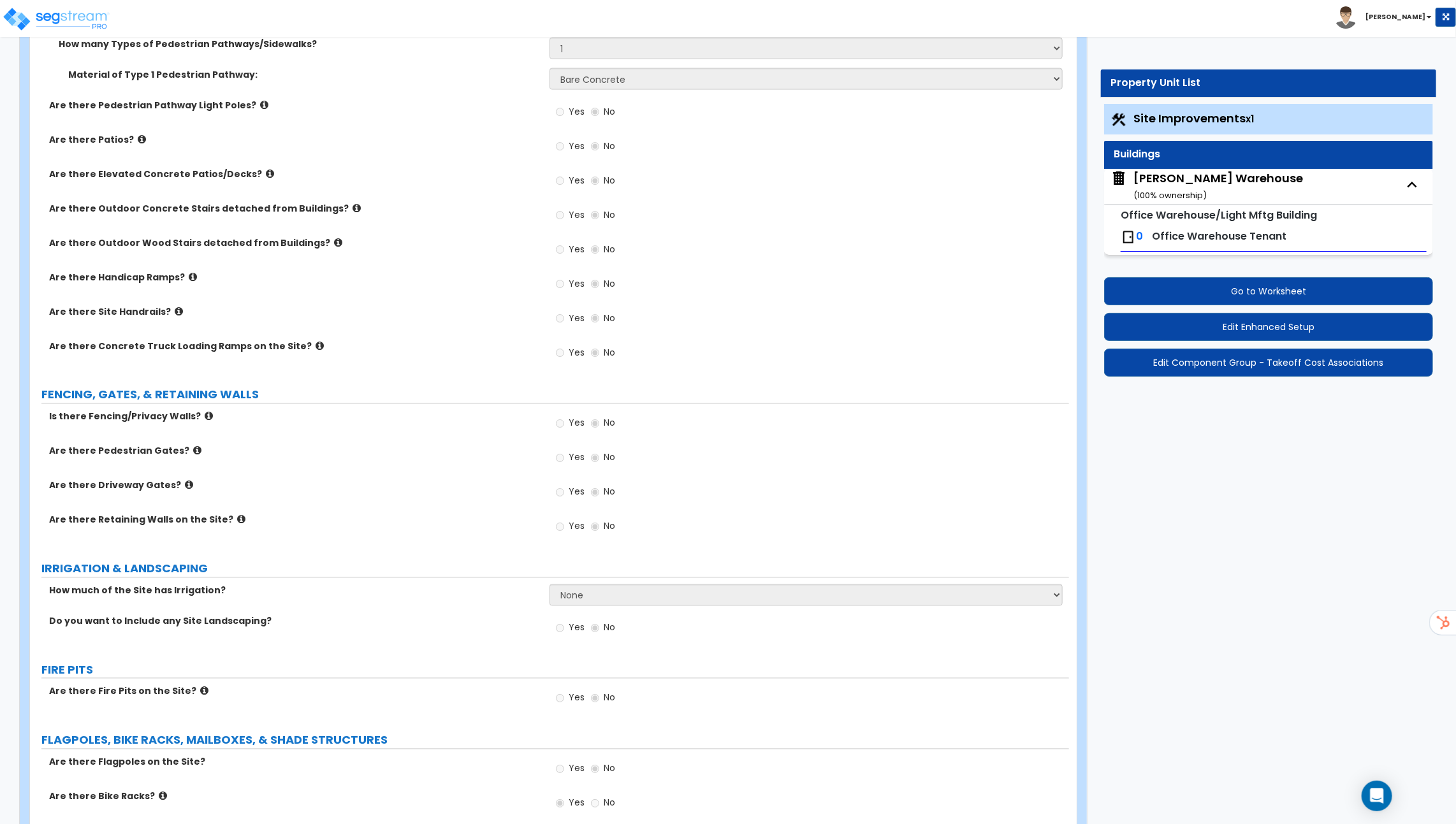
click at [1221, 217] on small "Office Warehouse/Light Mftg Building" at bounding box center [1219, 215] width 196 height 14
click at [1209, 179] on div "[PERSON_NAME] Warehouse ( 100 % ownership)" at bounding box center [1218, 186] width 169 height 32
select select "7"
select select "1"
select select "6"
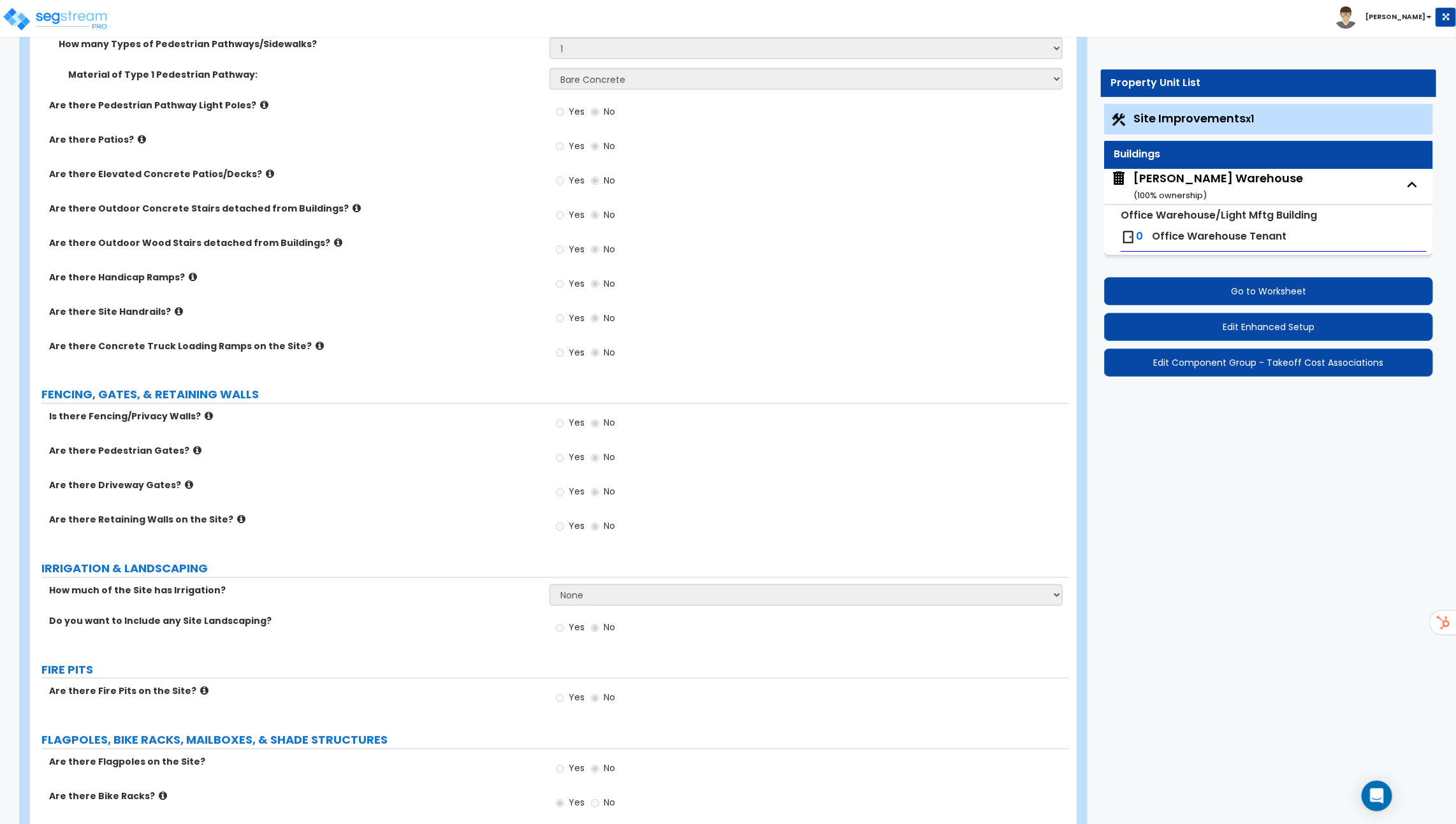
select select "1"
select select "4"
select select "1"
select select "3"
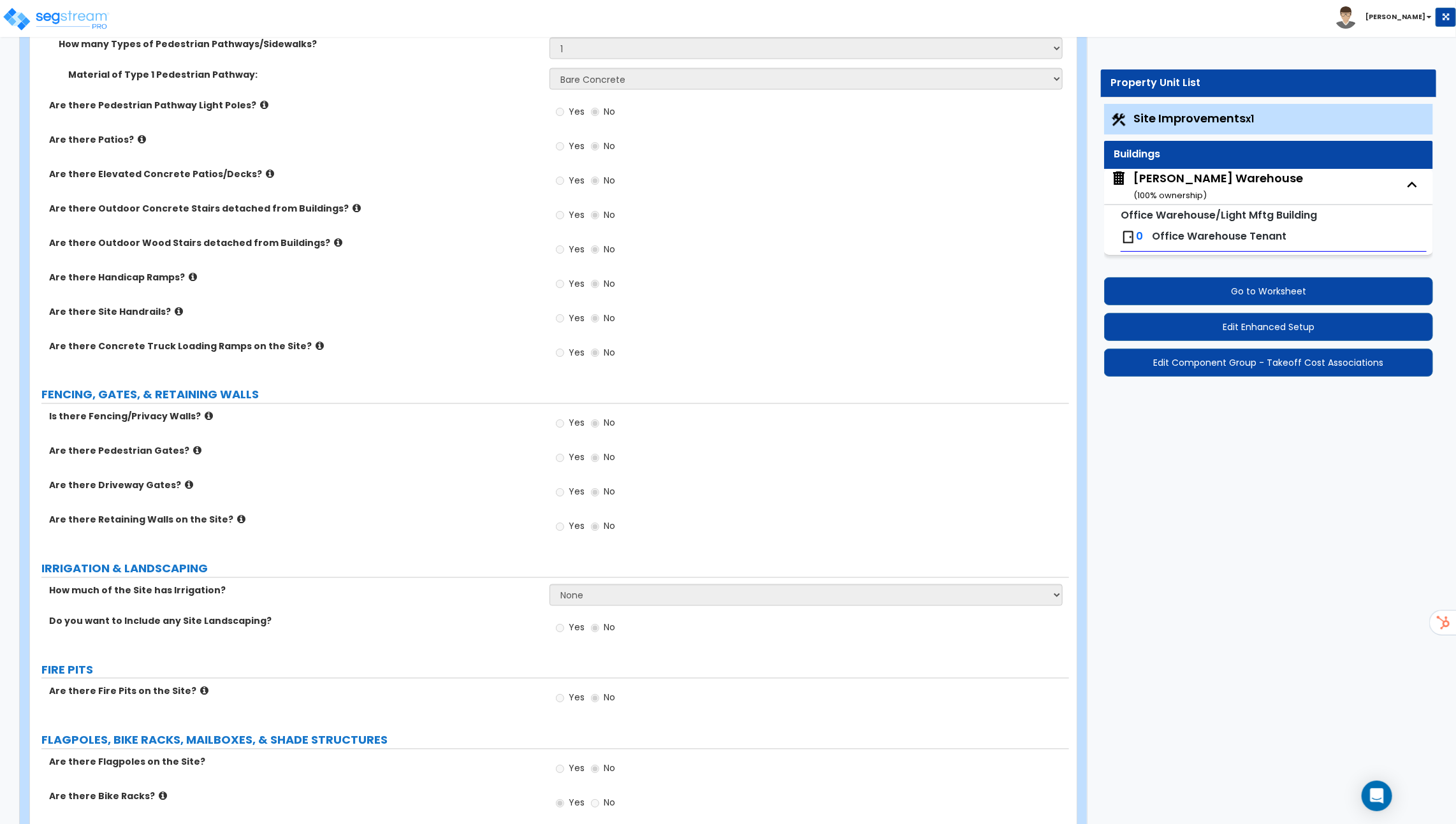
select select "2"
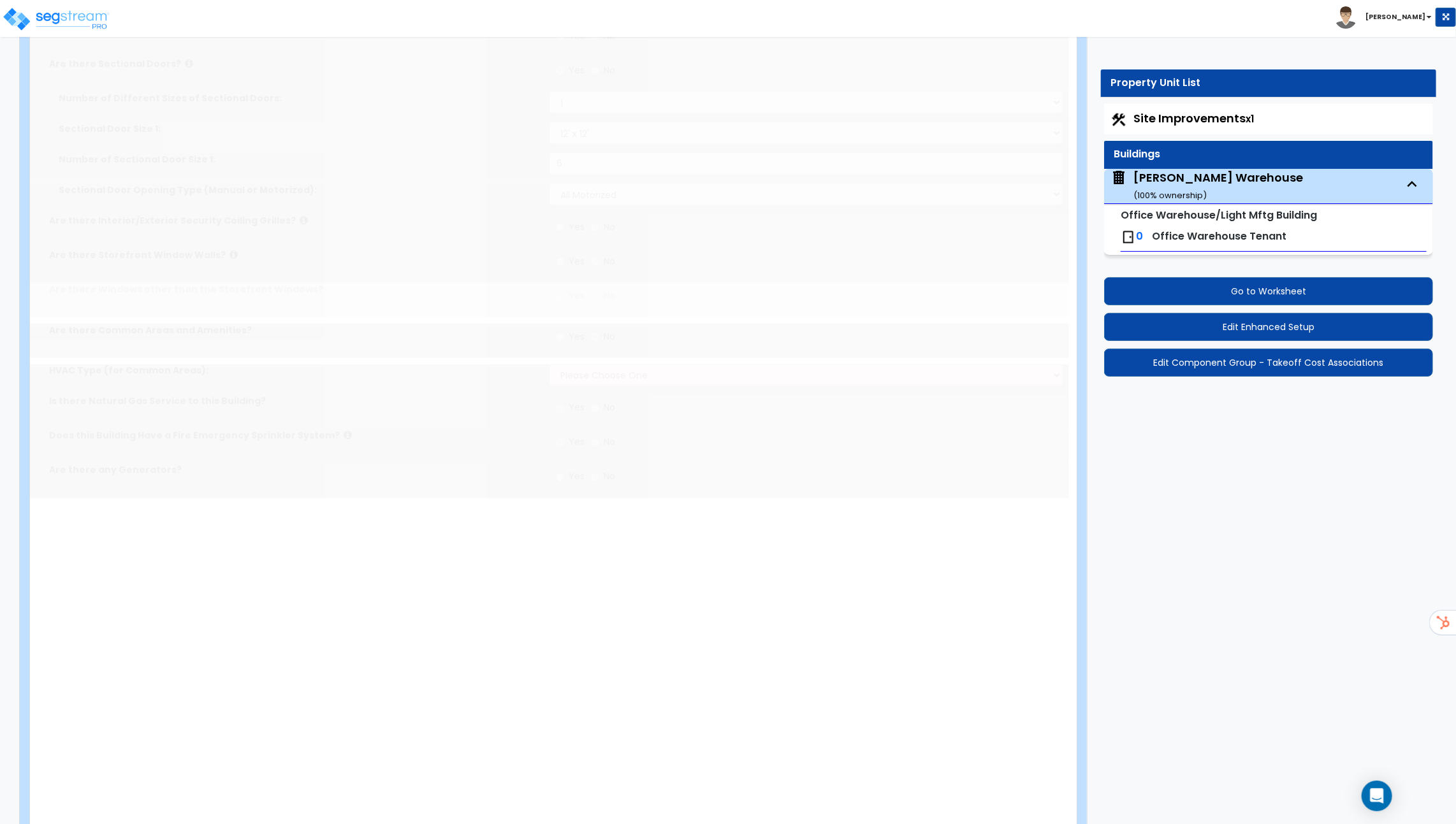
scroll to position [0, 0]
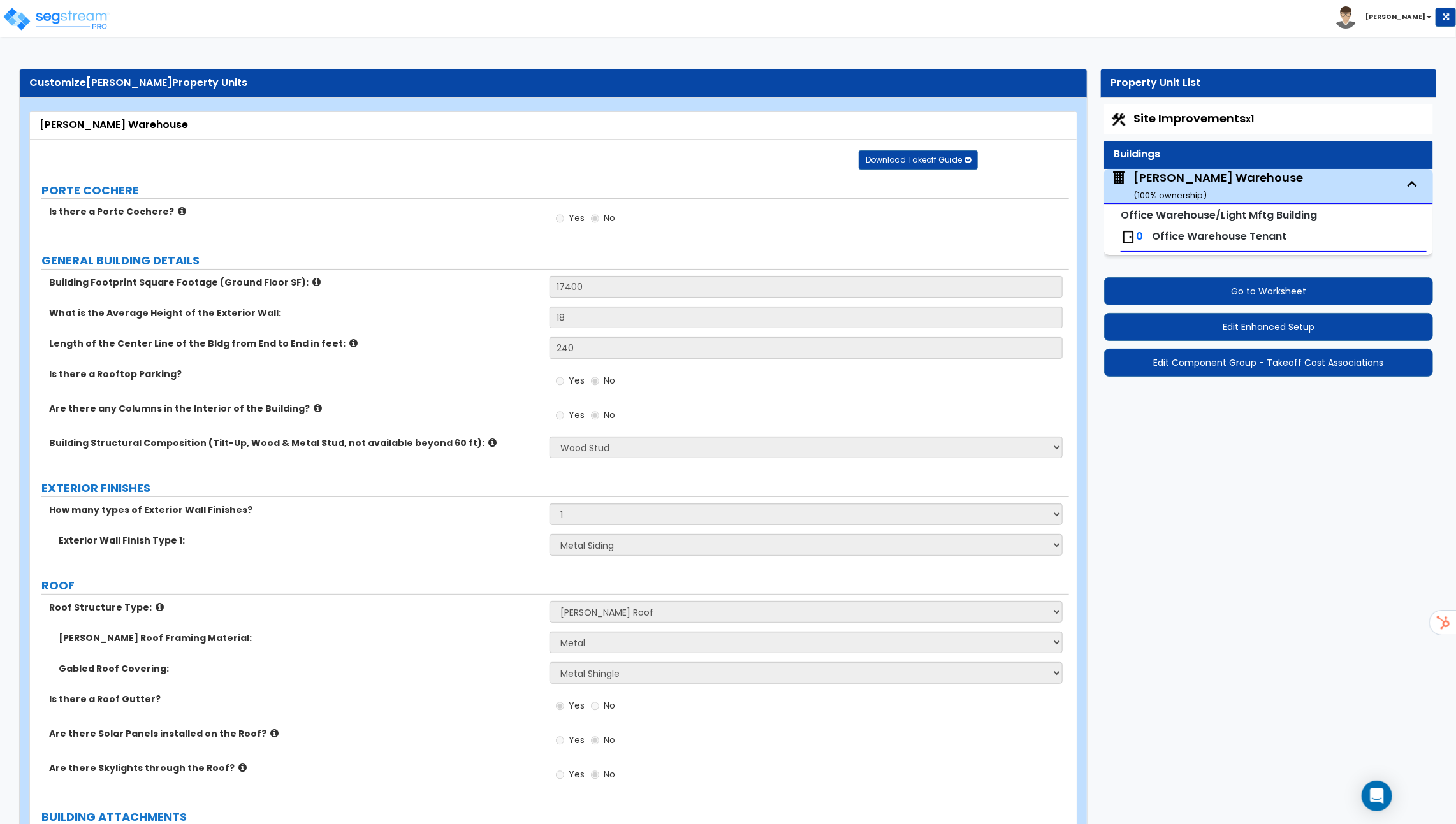
click at [1198, 234] on span "Office Warehouse Tenant" at bounding box center [1219, 236] width 134 height 14
click at [1136, 236] on span "0" at bounding box center [1140, 236] width 7 height 14
click at [1206, 123] on span "Site Improvements x1" at bounding box center [1194, 118] width 121 height 16
select select "1"
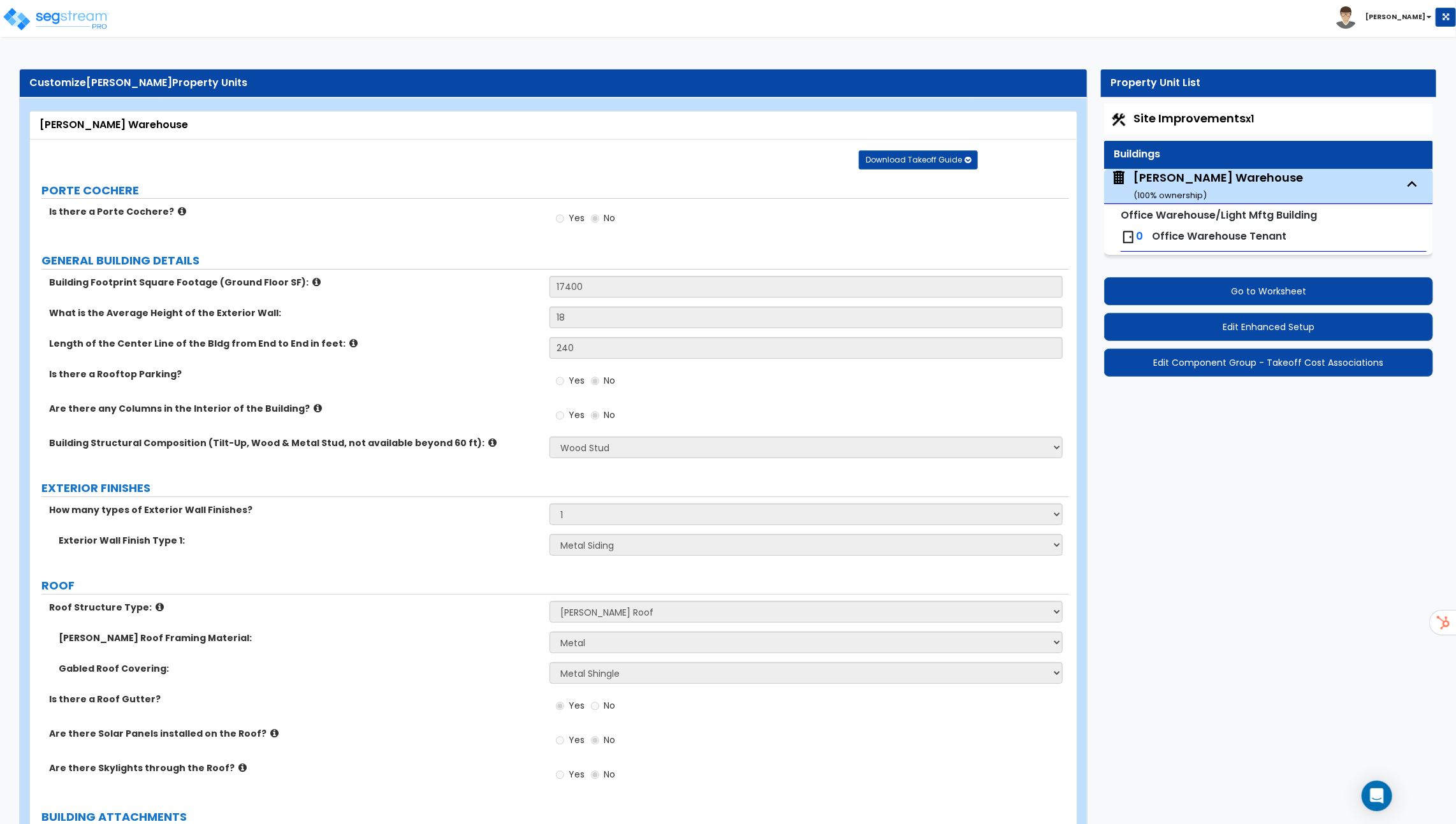
select select "1"
select select "2"
select select "1"
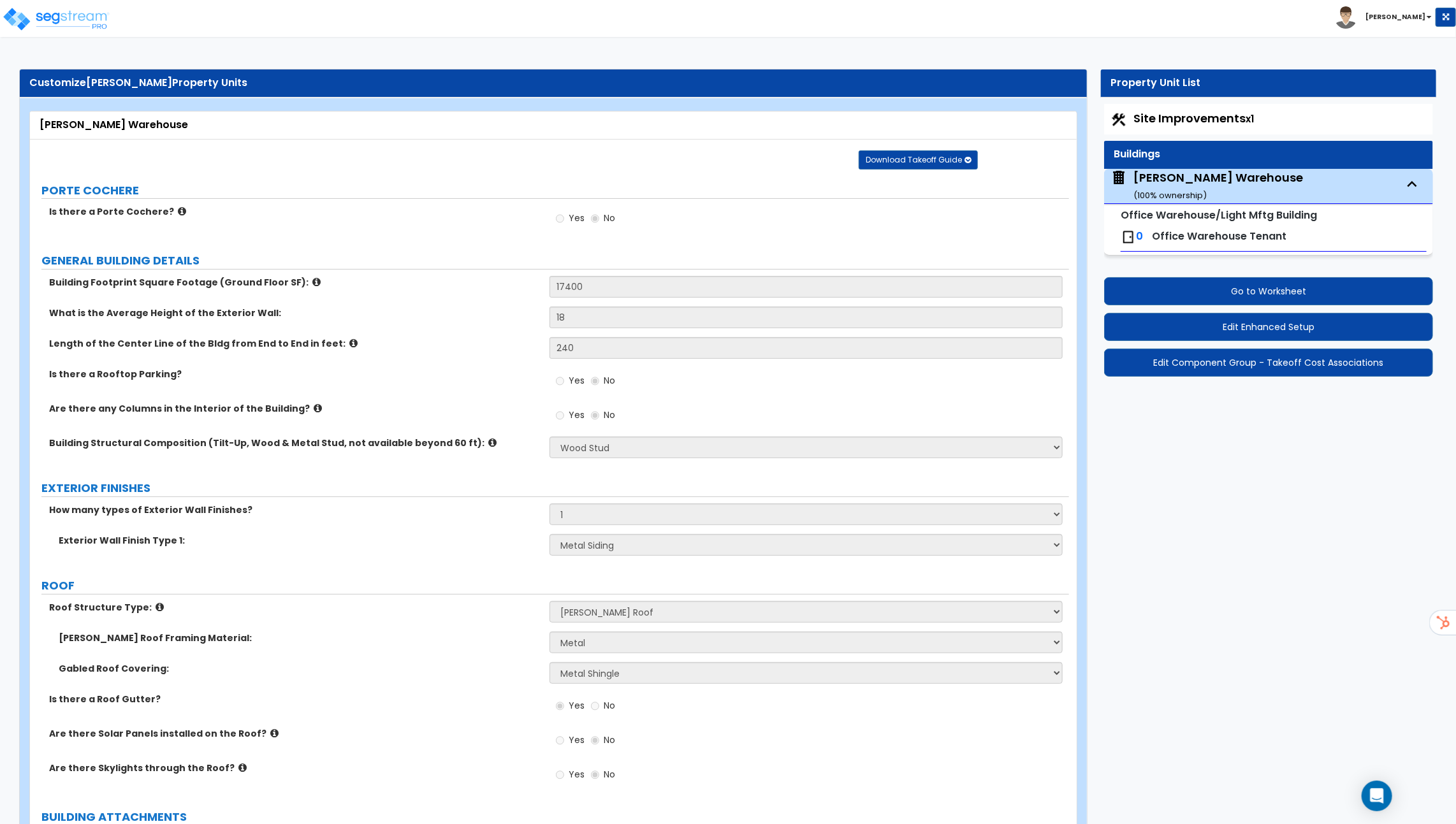
select select "2"
select select "1"
select select "2"
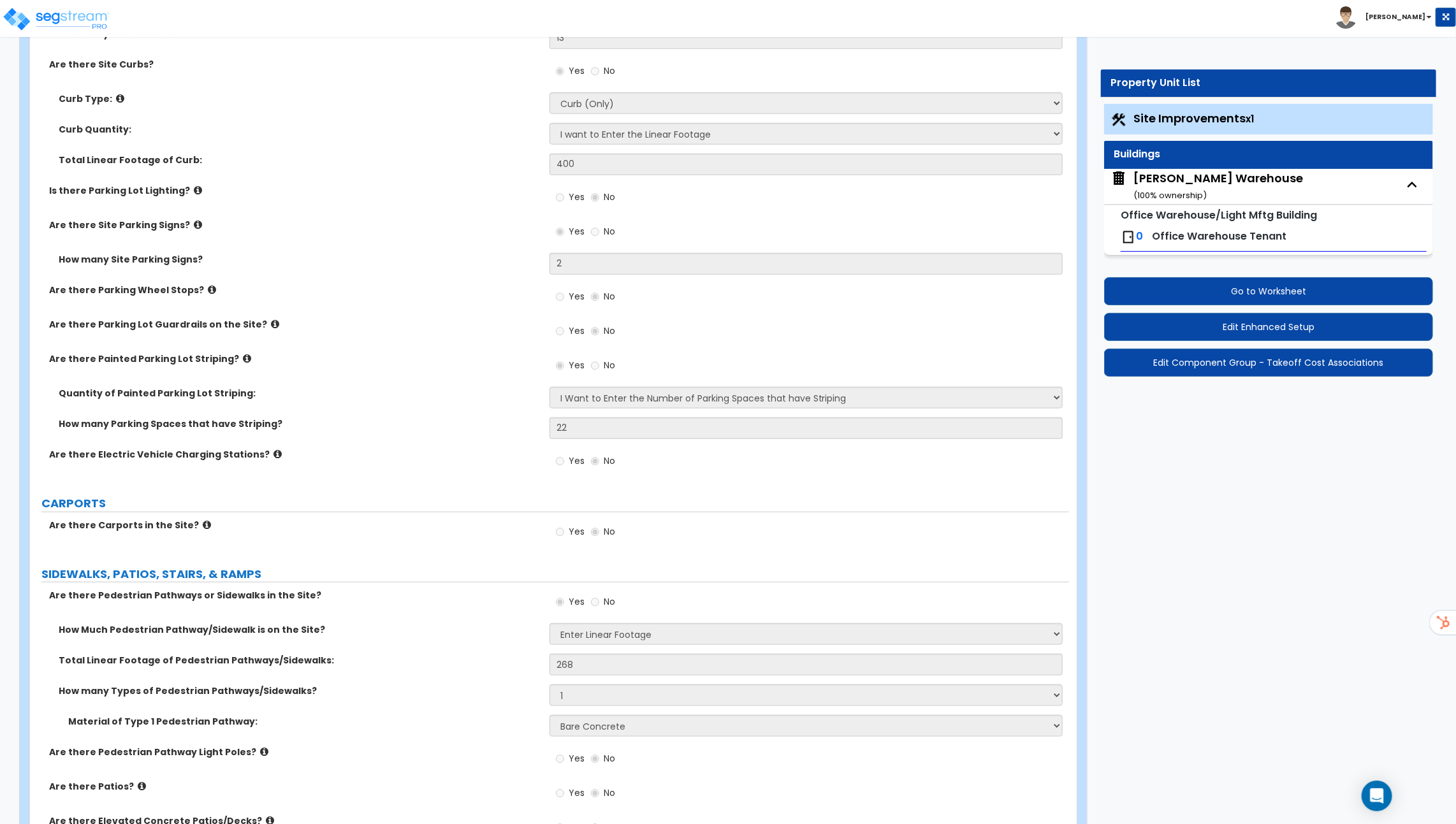
scroll to position [579, 0]
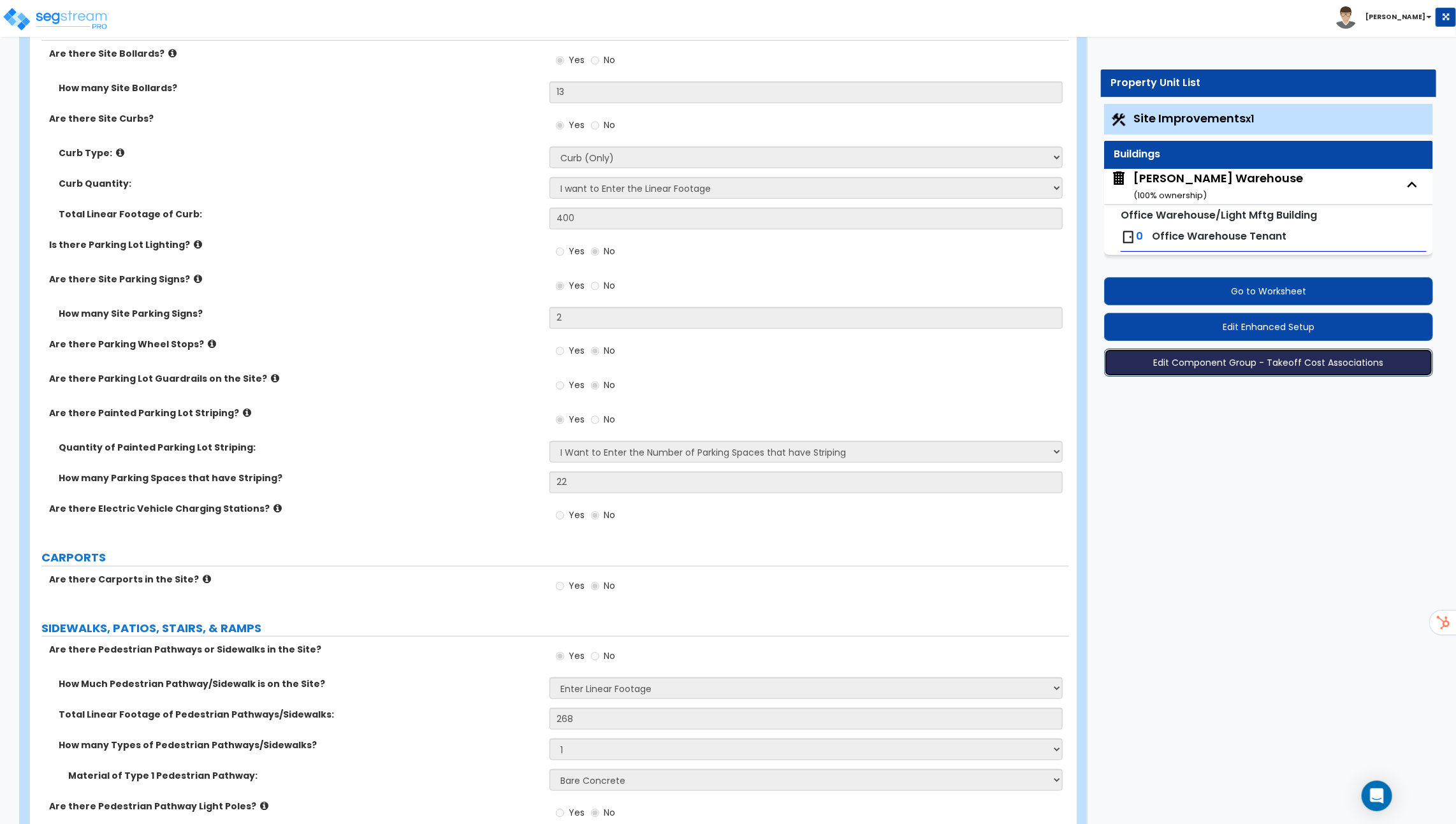
click at [1206, 360] on button "Edit Component Group - Takeoff Cost Associations" at bounding box center [1269, 362] width 329 height 28
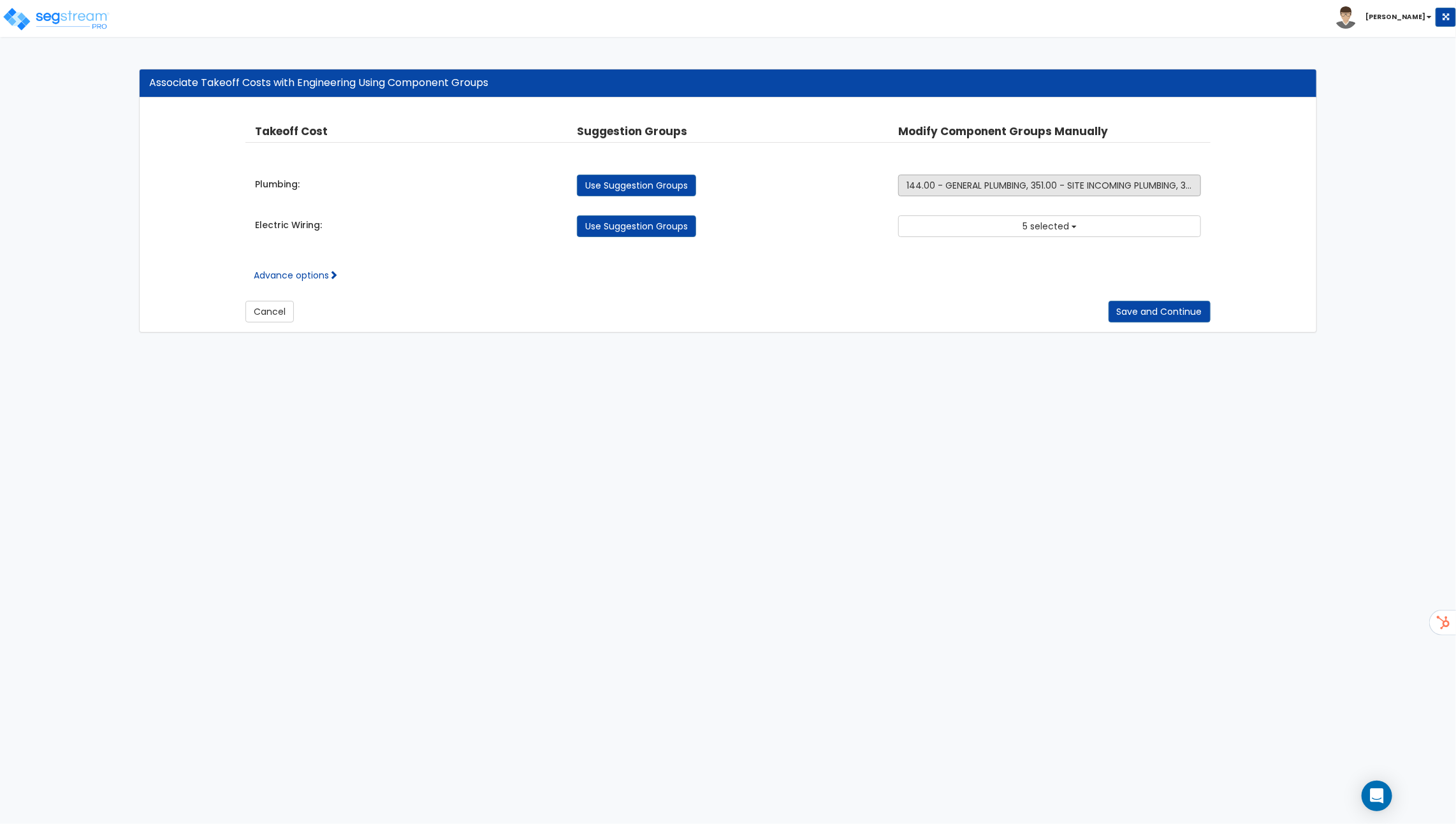
click at [1010, 183] on span "144.00 - GENERAL PLUMBING, 351.00 - SITE INCOMING PLUMBING, 352.00 - SITE INCOM…" at bounding box center [1106, 185] width 398 height 13
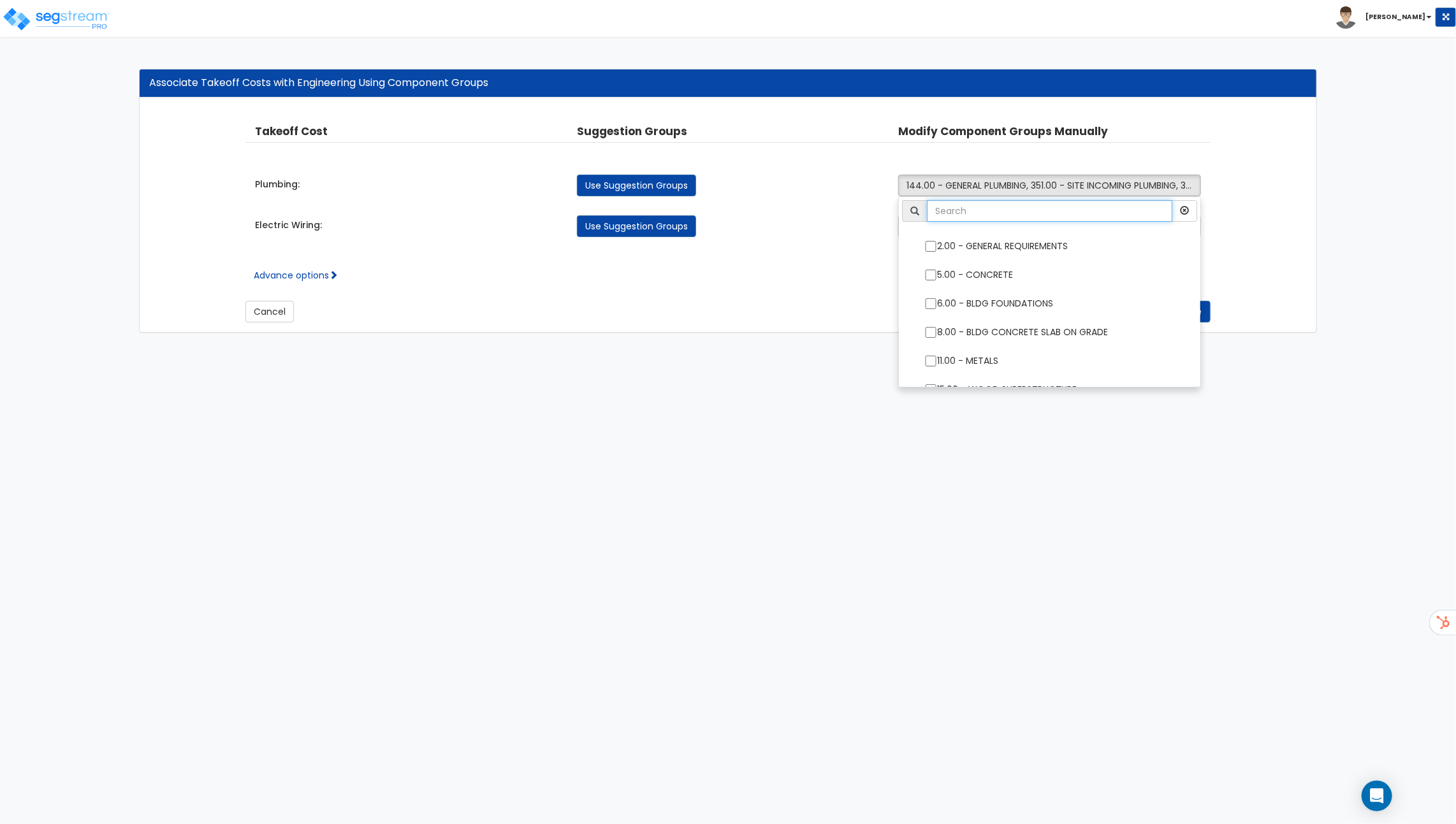
click at [995, 212] on input "text" at bounding box center [1050, 211] width 246 height 22
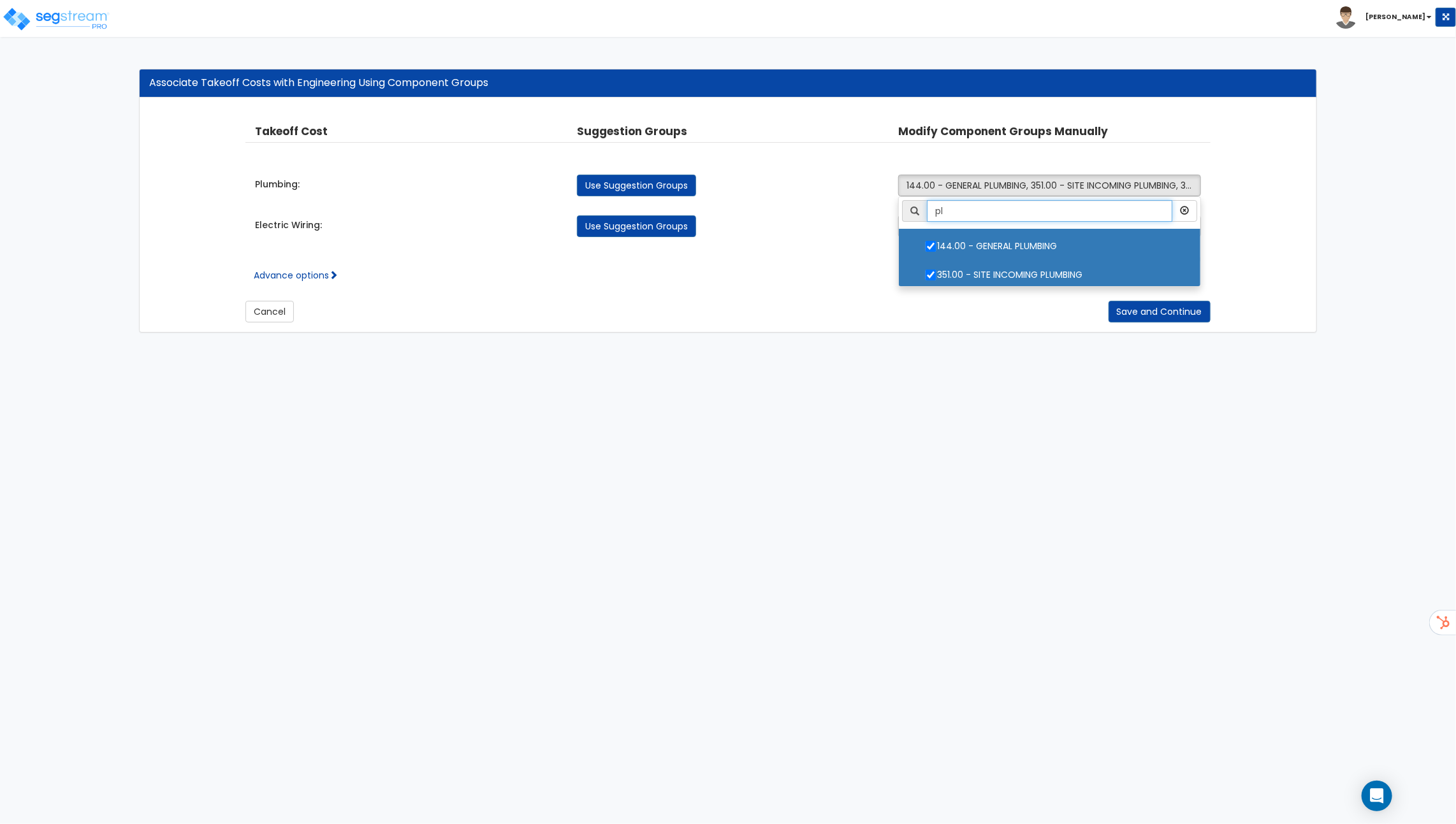
type input "p"
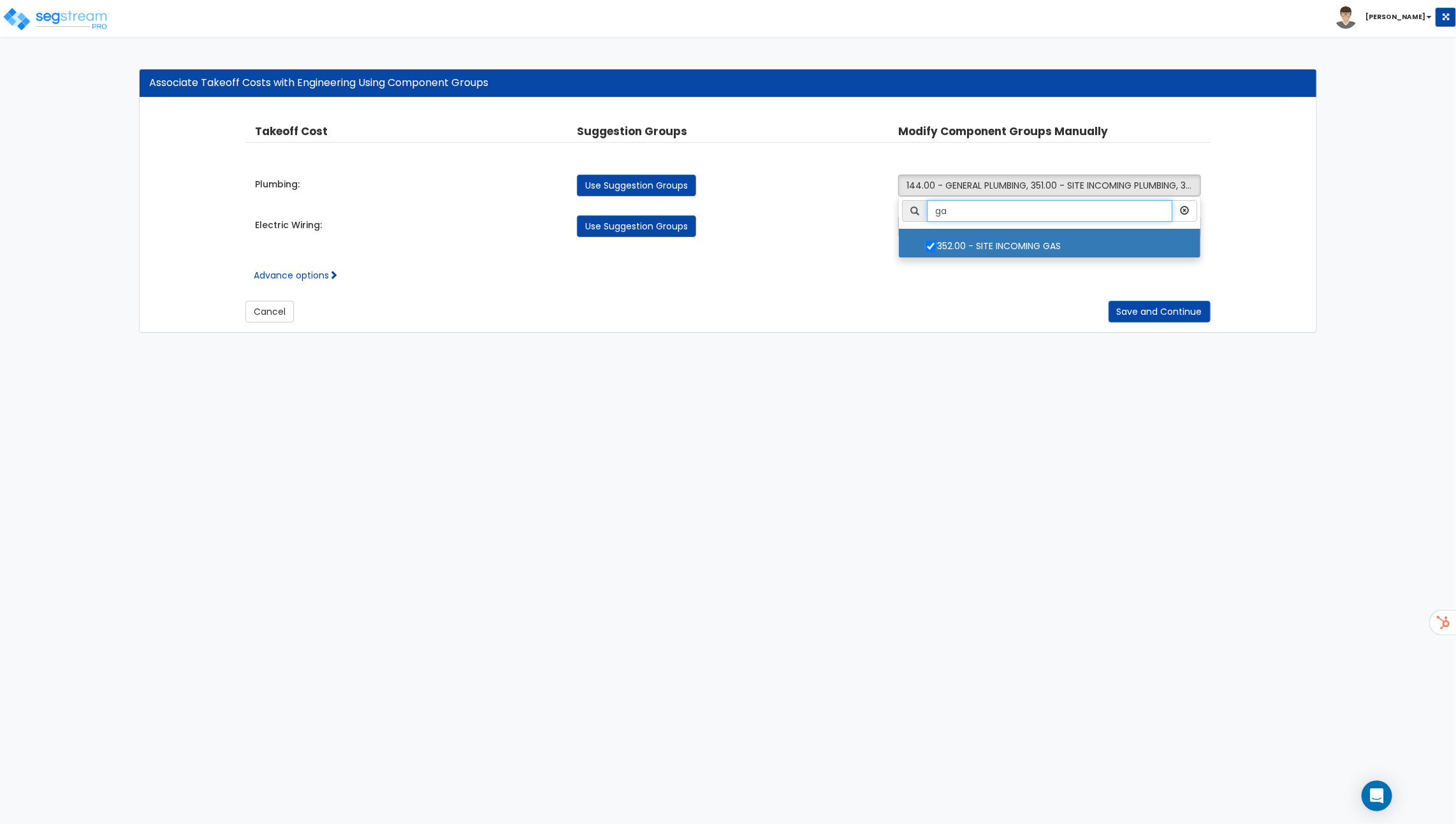
type input "g"
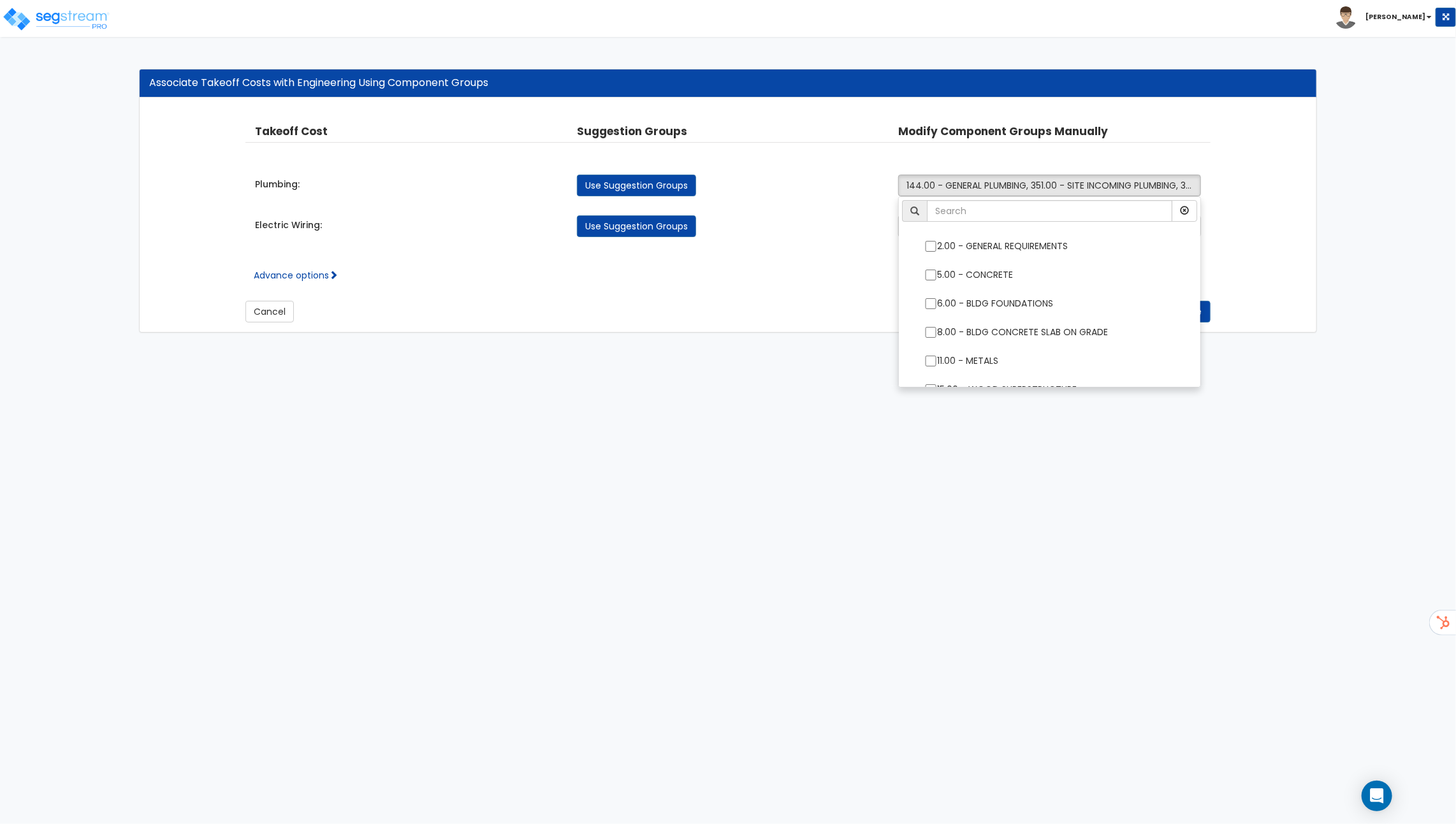
click at [858, 250] on div "Advance options Take Off Cost Select Plumbing Electric Wiring This field is req…" at bounding box center [728, 265] width 965 height 32
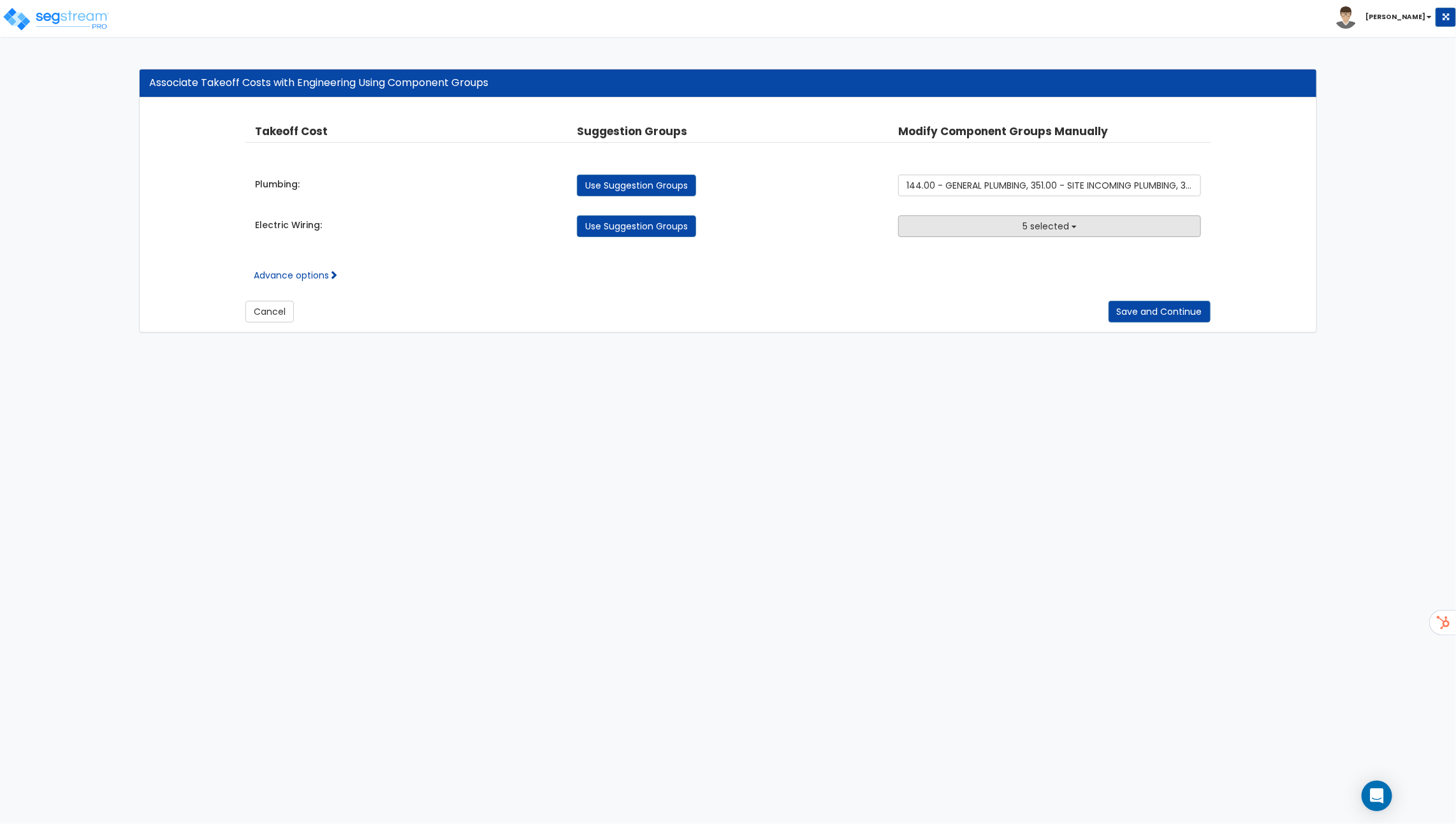
click at [1008, 231] on button "5 selected" at bounding box center [1050, 226] width 303 height 22
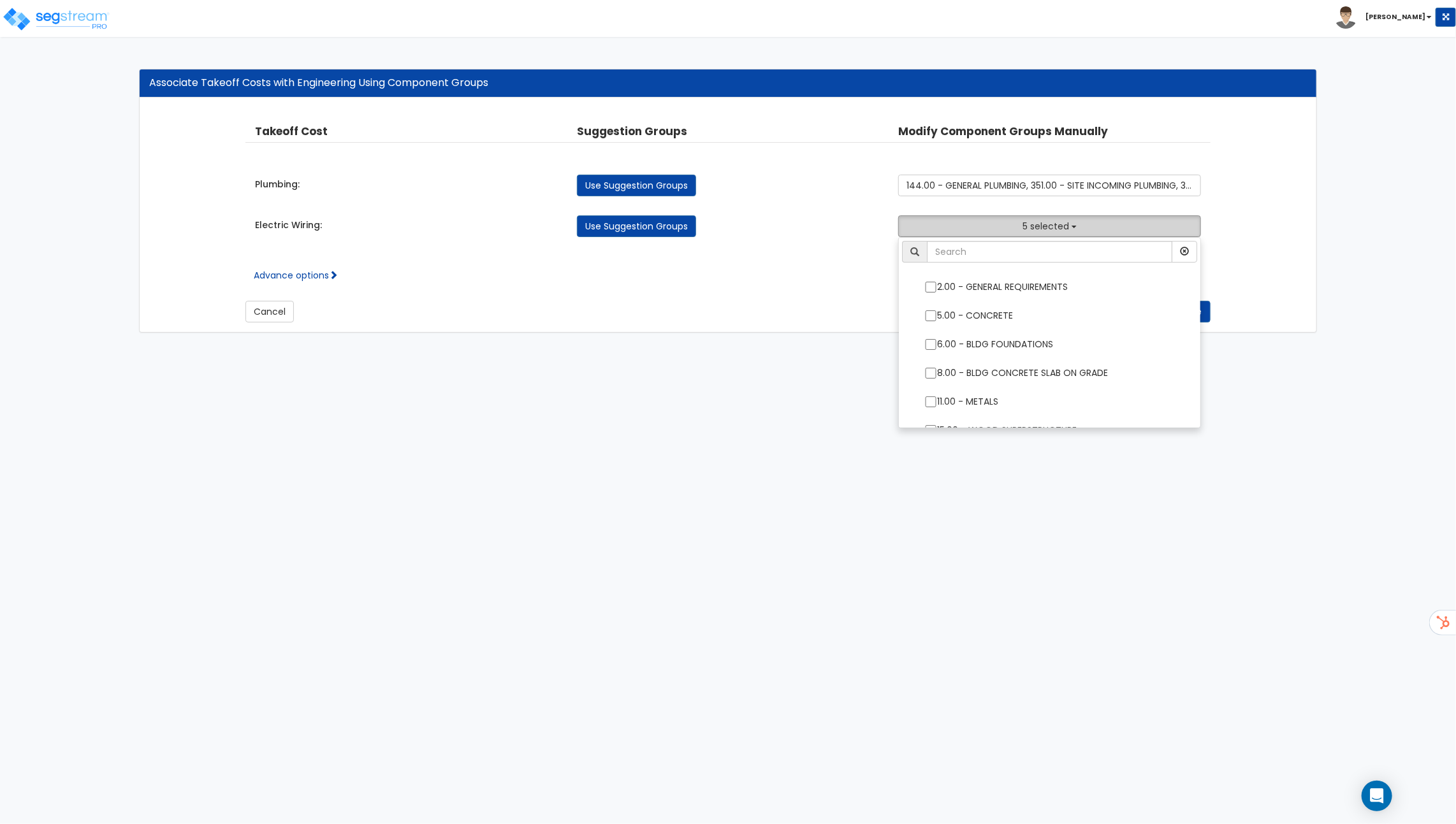
click at [1008, 231] on button "5 selected" at bounding box center [1050, 226] width 303 height 22
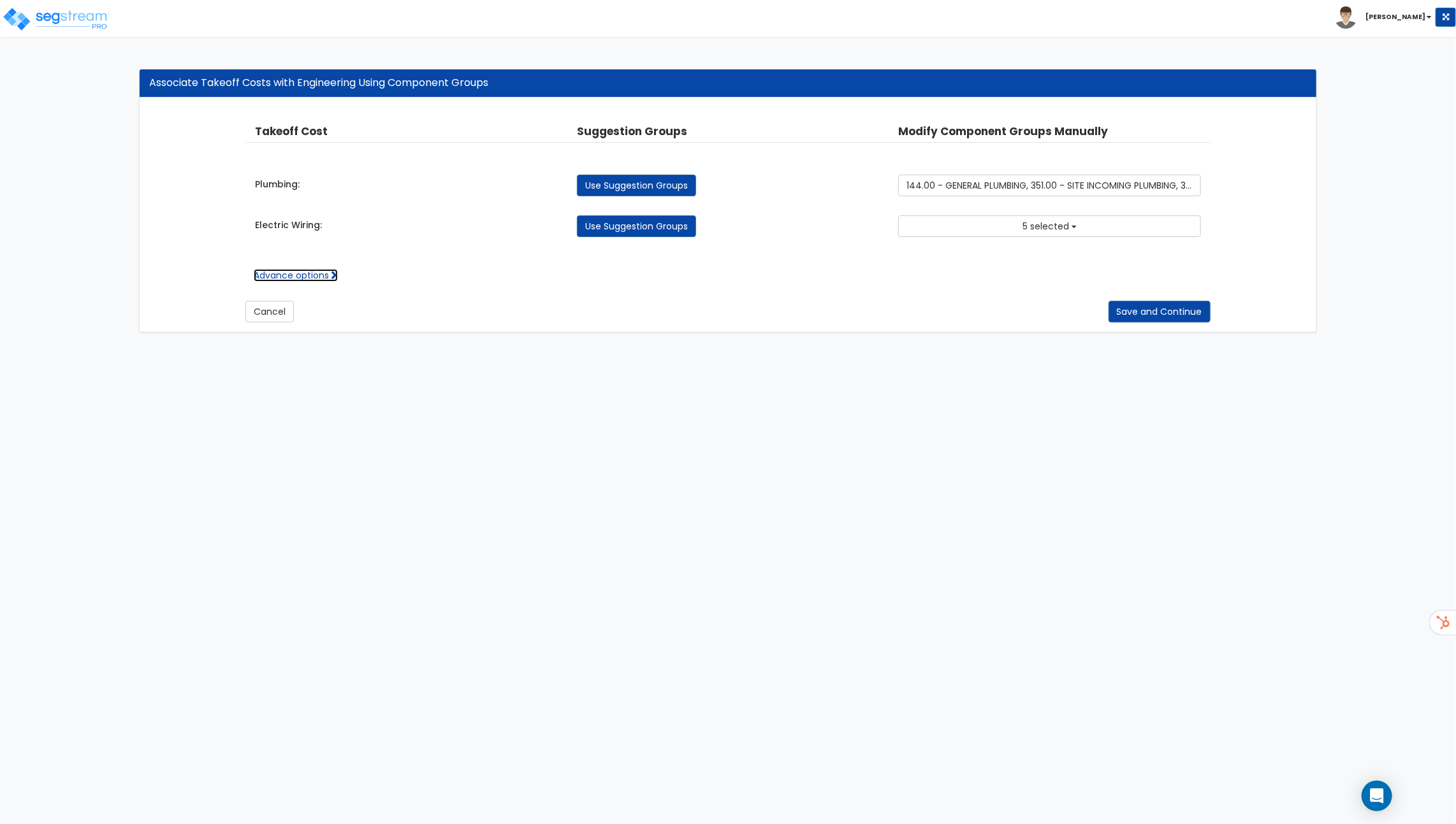
click at [337, 275] on span at bounding box center [333, 274] width 9 height 9
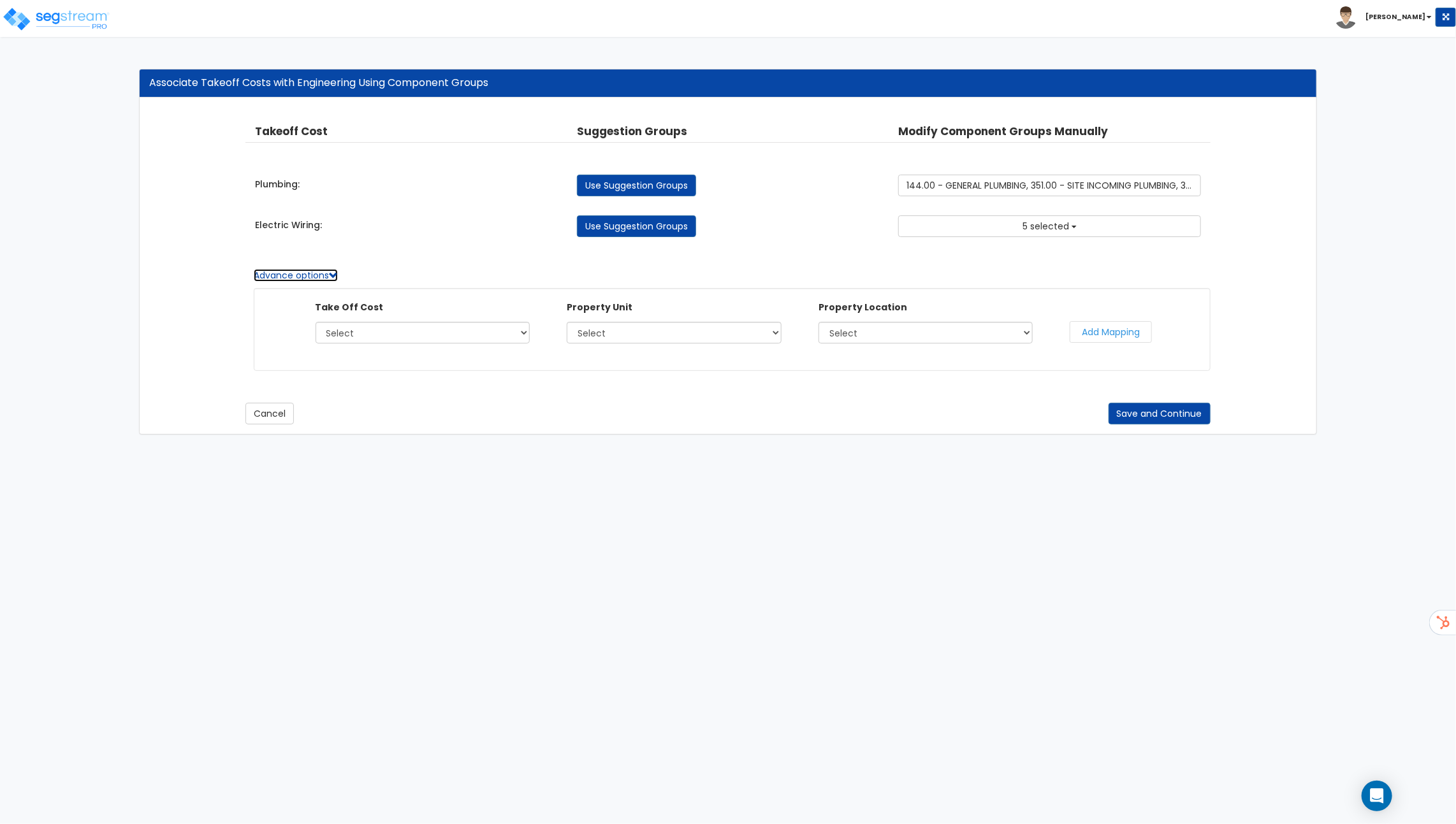
click at [337, 275] on span at bounding box center [333, 274] width 9 height 9
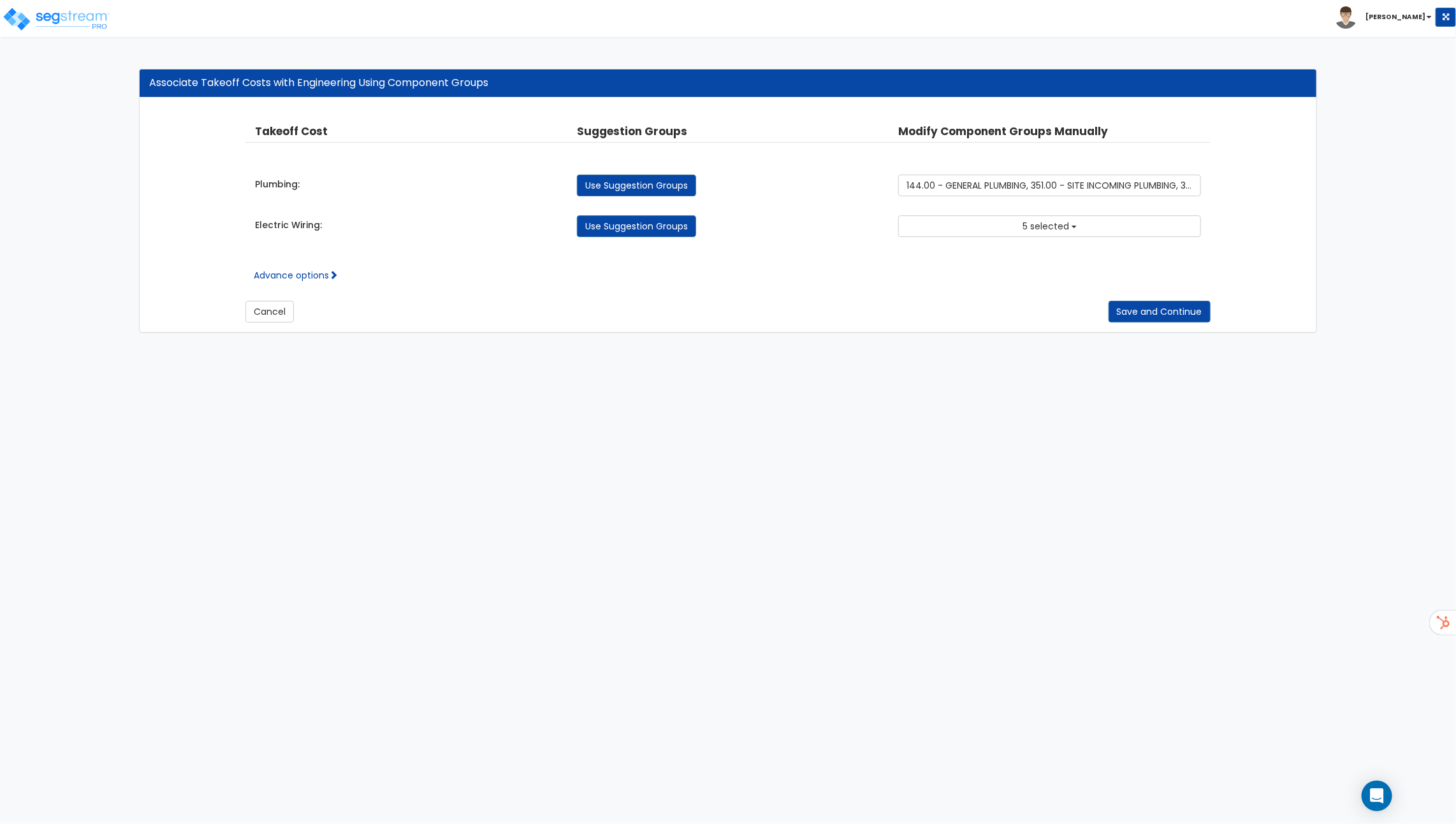
click at [302, 287] on div "Cancel Save and Continue" at bounding box center [728, 302] width 965 height 40
click at [313, 276] on link "Advance options" at bounding box center [296, 275] width 84 height 13
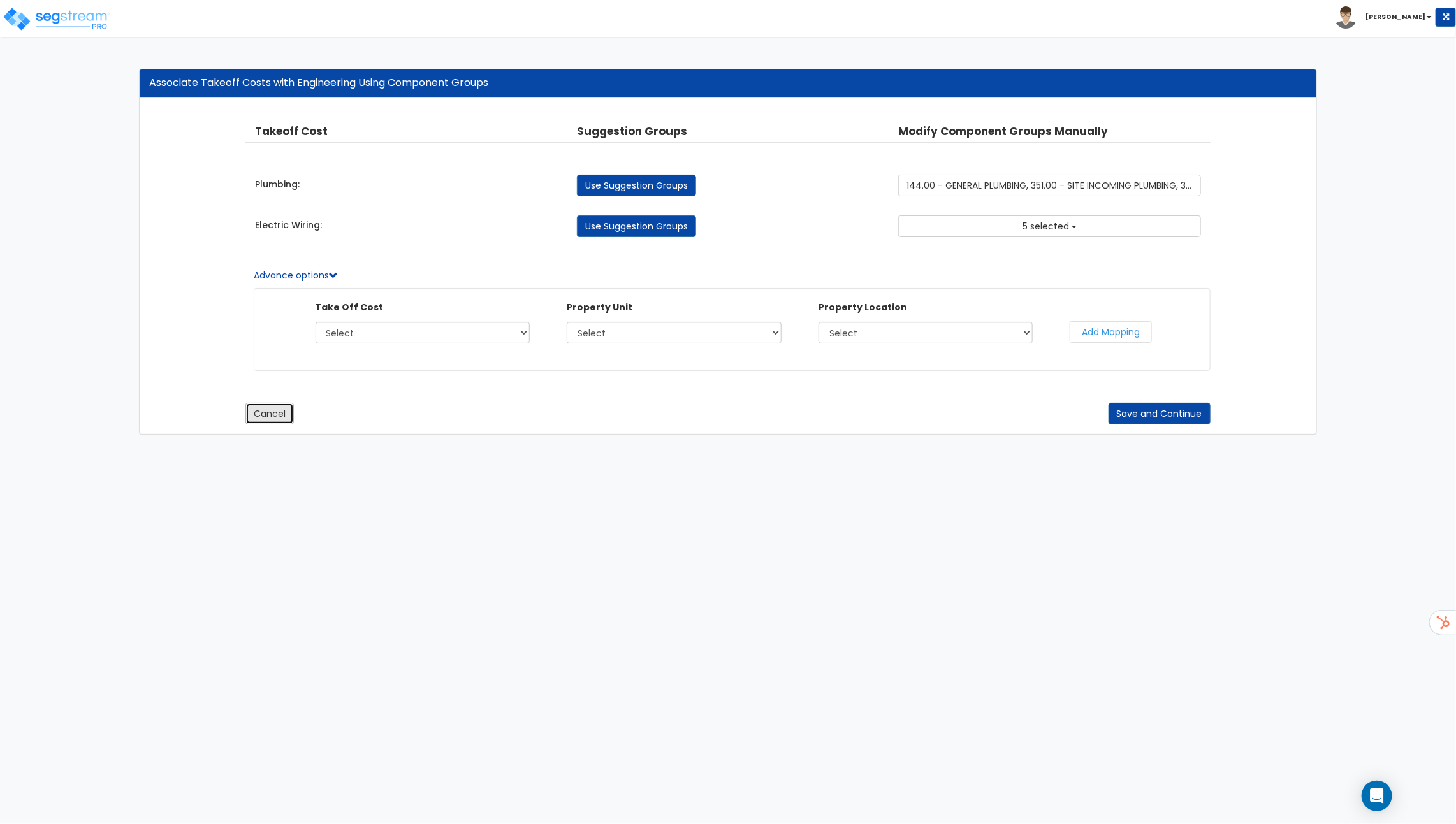
click at [270, 416] on button "Cancel" at bounding box center [270, 414] width 49 height 22
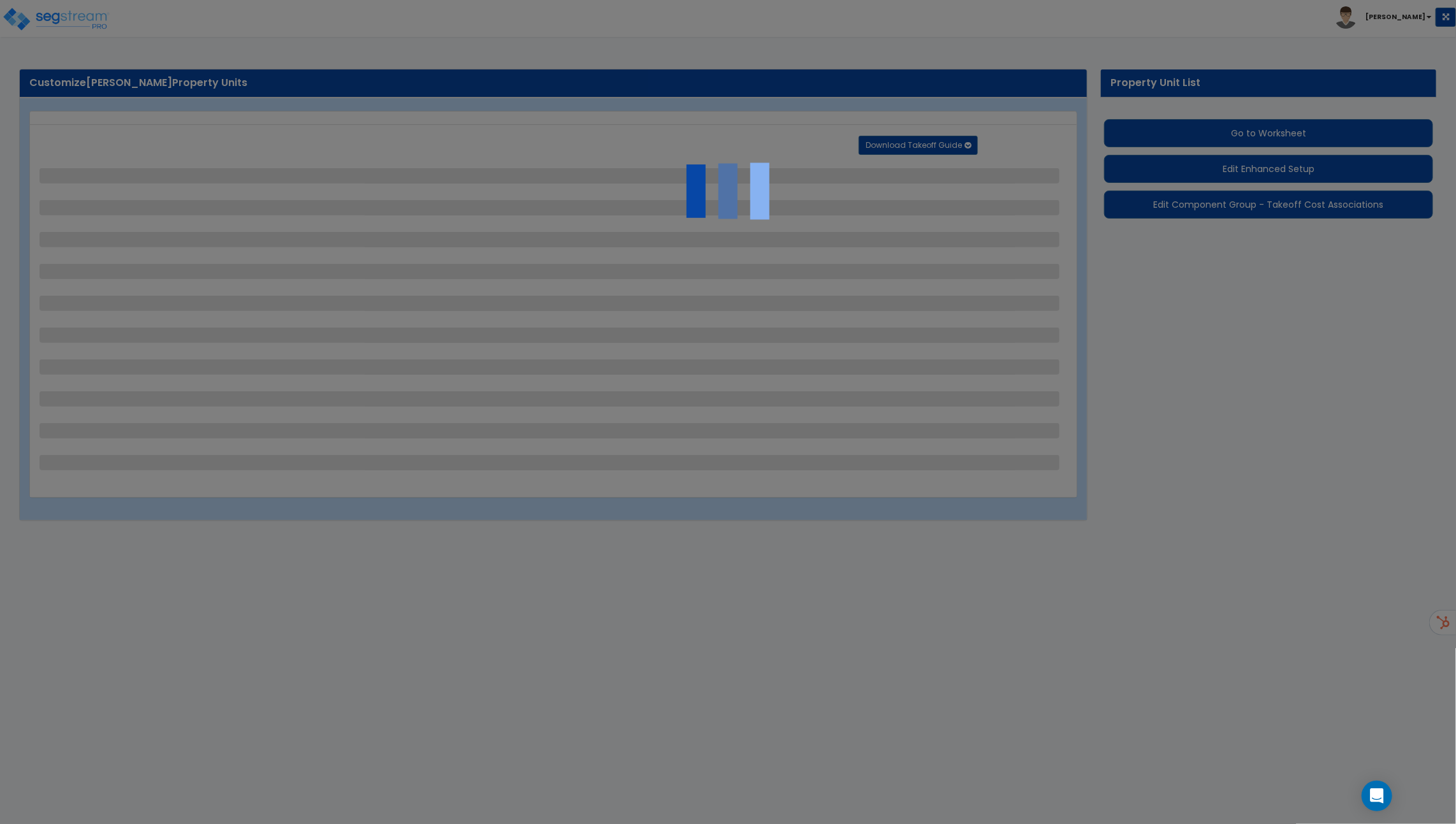
select select "1"
select select "2"
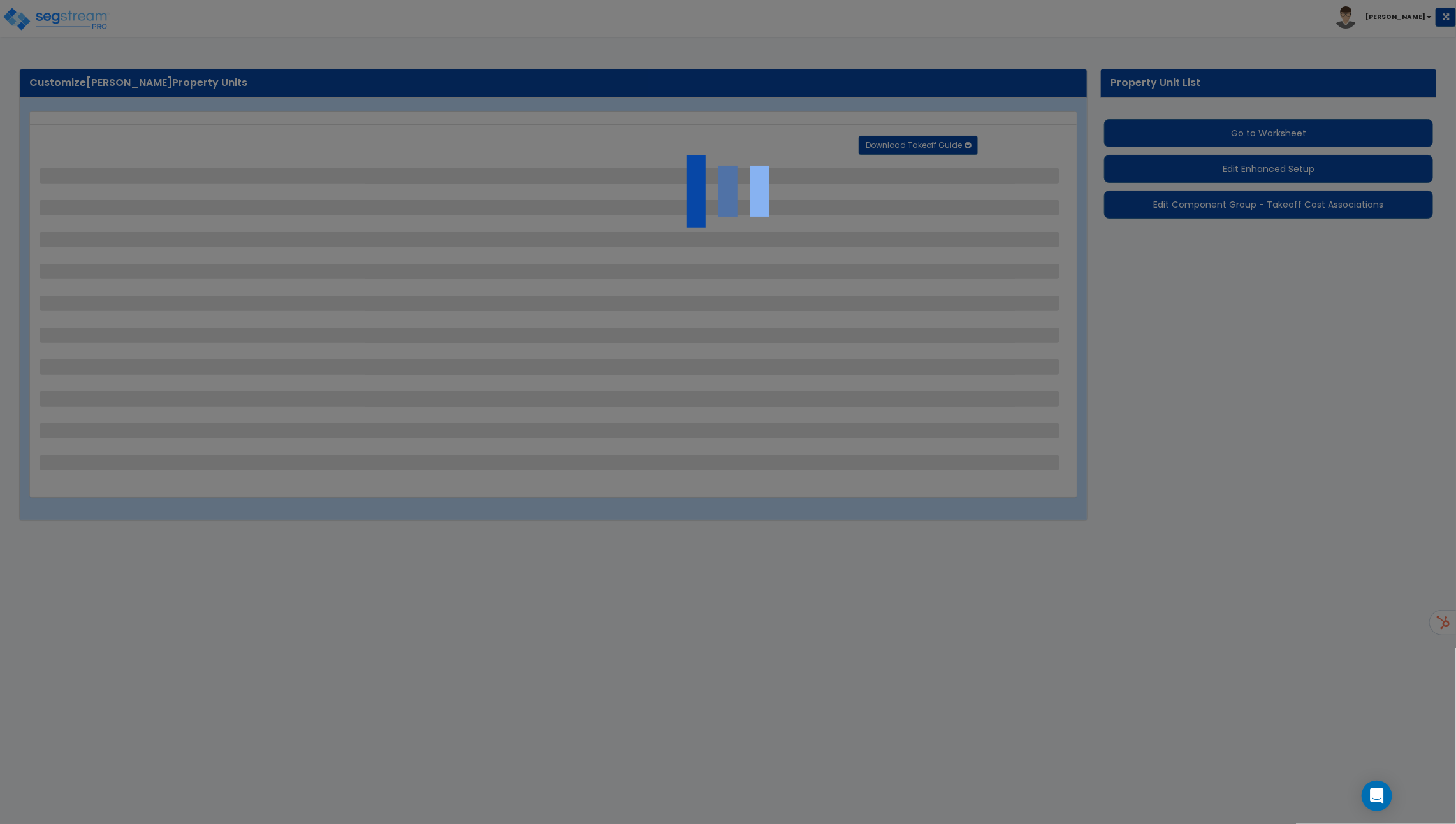
select select "1"
select select "2"
select select "1"
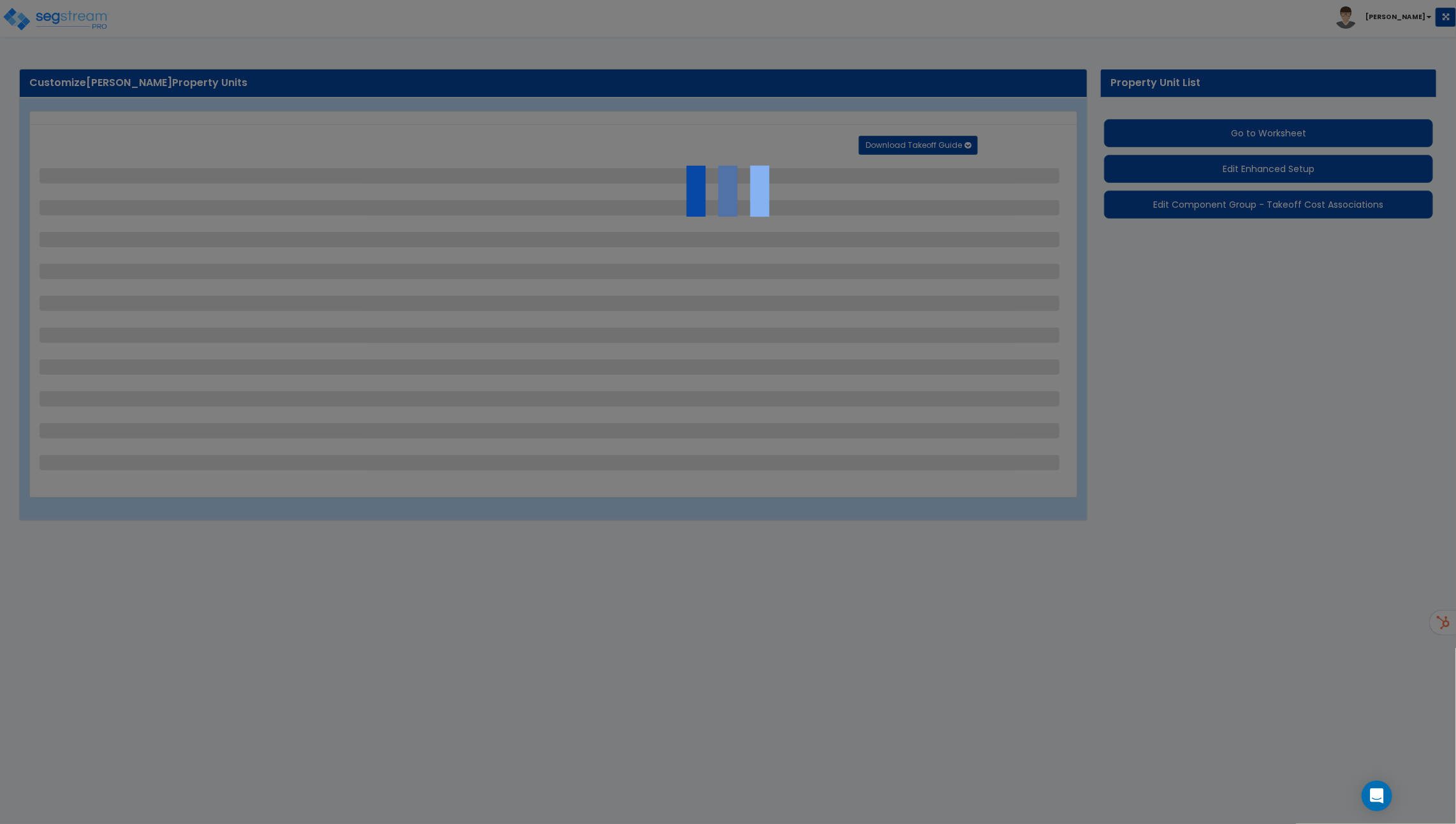
select select "2"
